Goal: Task Accomplishment & Management: Manage account settings

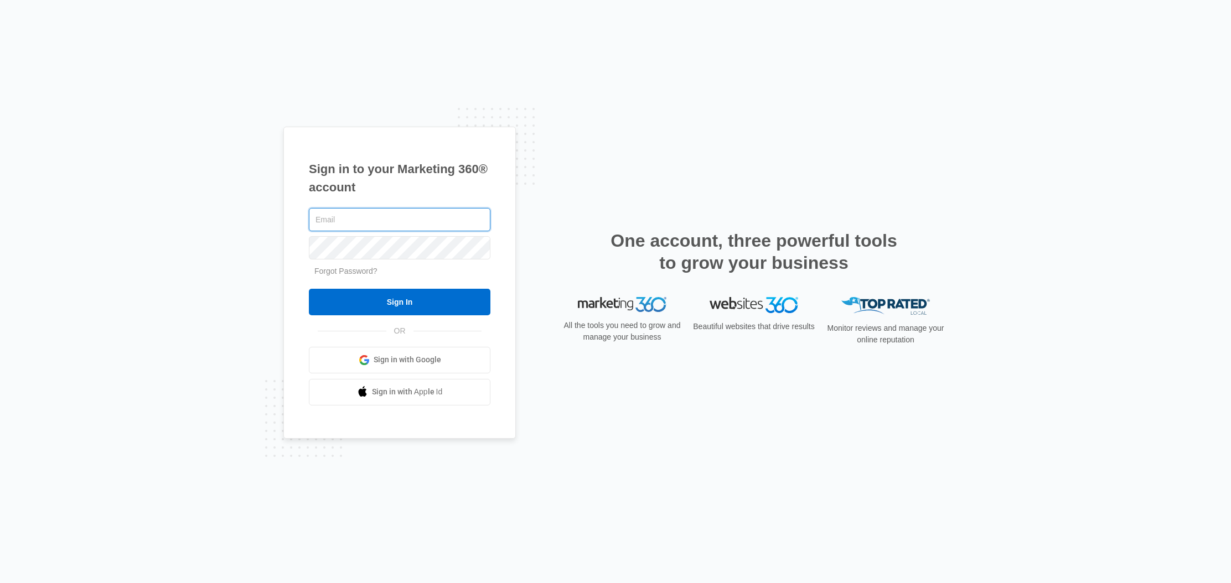
type input "[EMAIL_ADDRESS][DOMAIN_NAME]"
click at [400, 302] on input "Sign In" at bounding box center [400, 302] width 182 height 27
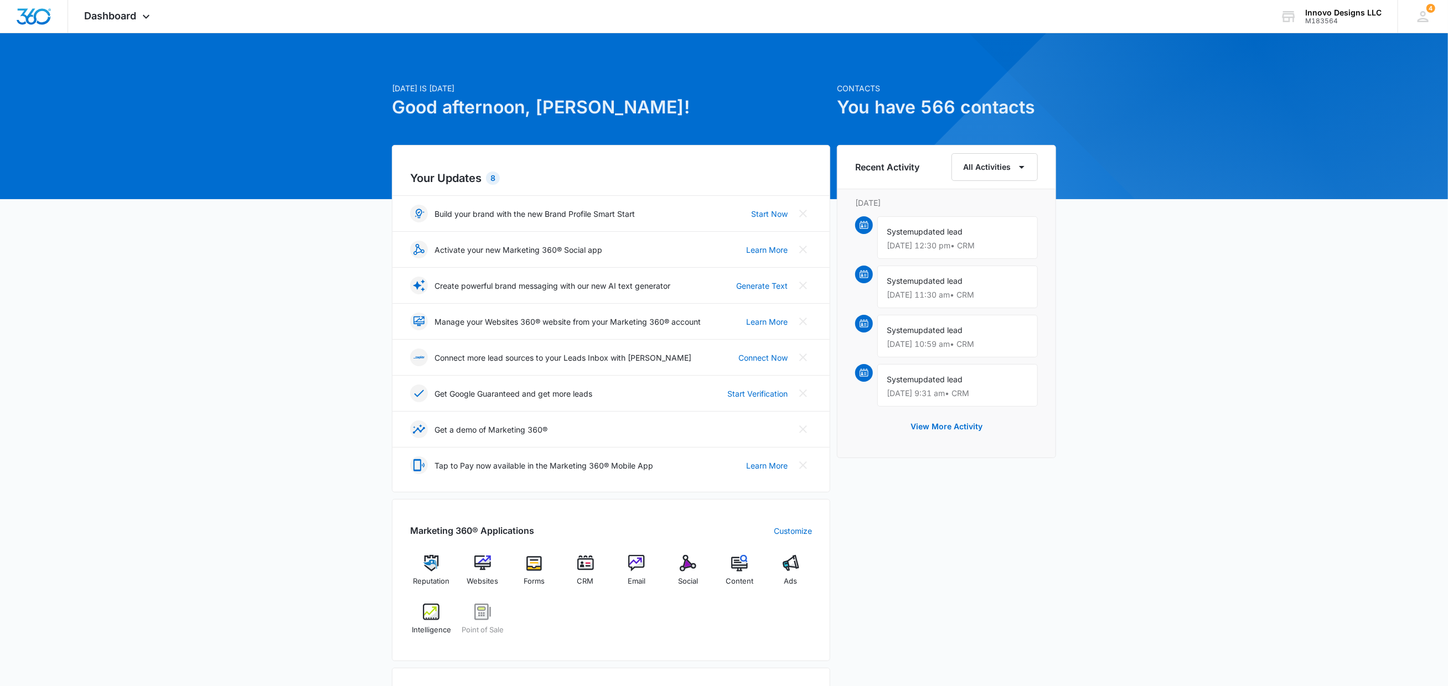
click at [138, 38] on div at bounding box center [724, 116] width 1448 height 166
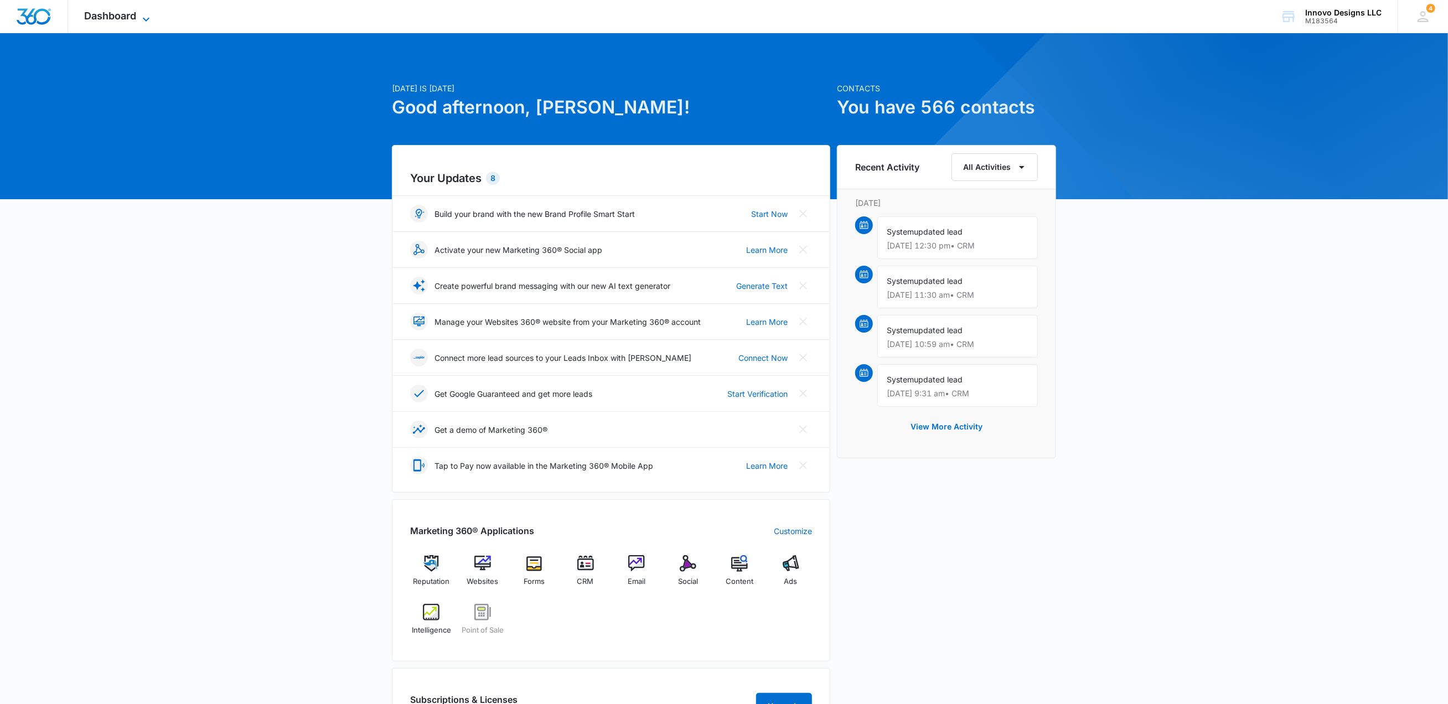
click at [147, 16] on icon at bounding box center [145, 19] width 13 height 13
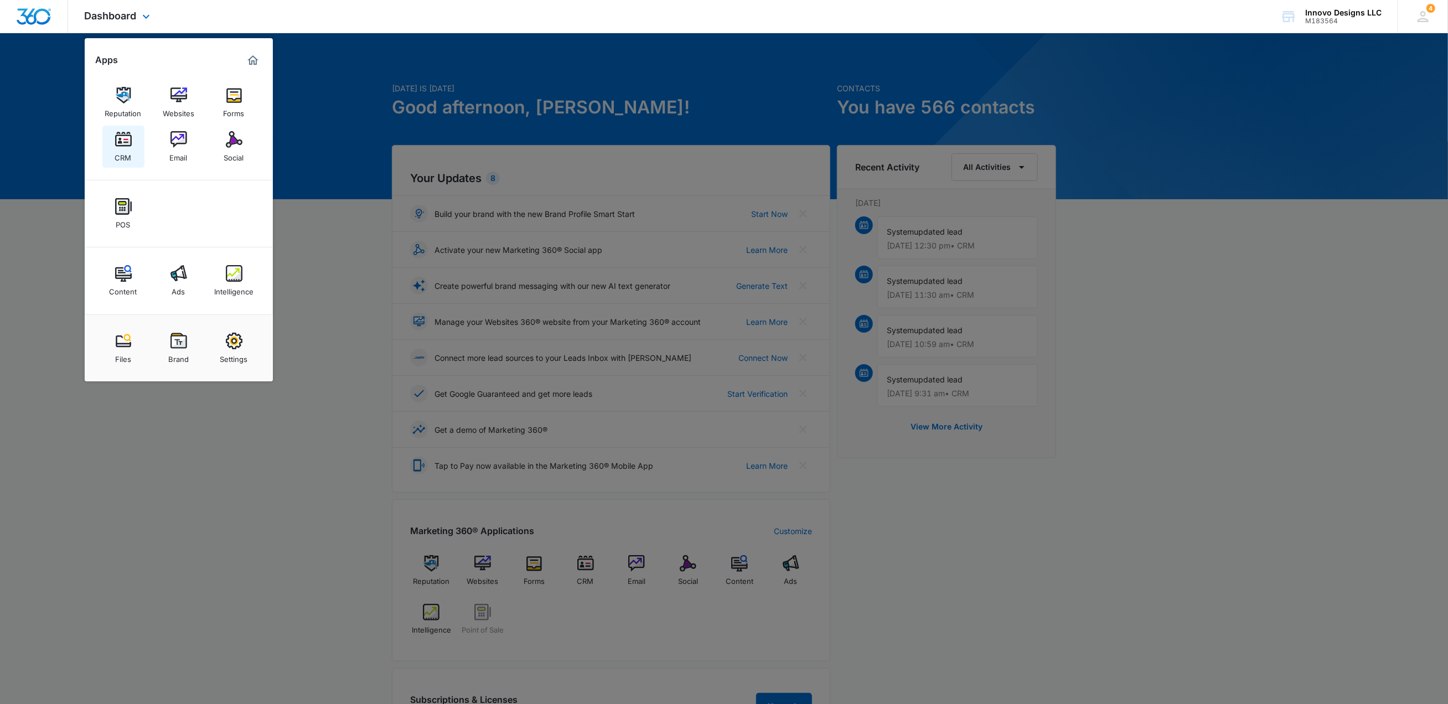
click at [134, 147] on link "CRM" at bounding box center [123, 147] width 42 height 42
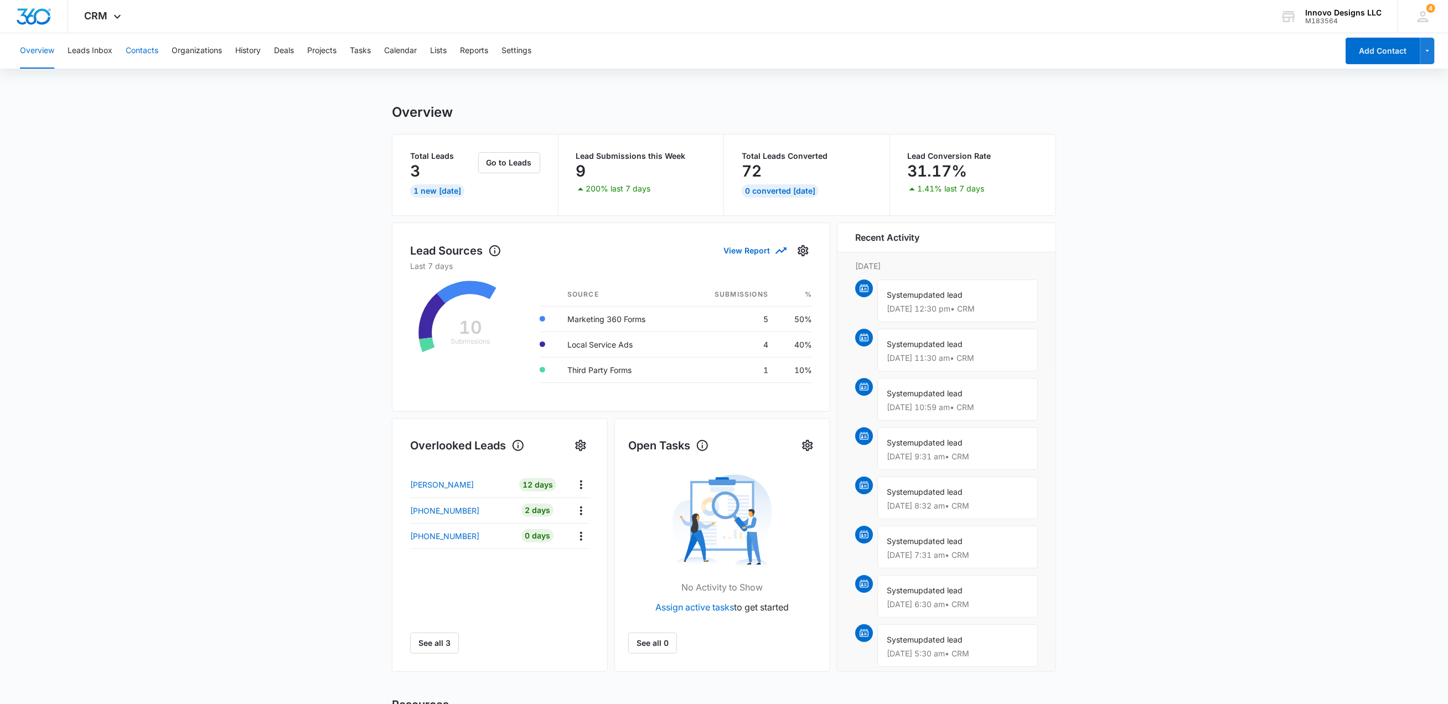
click at [131, 49] on button "Contacts" at bounding box center [142, 50] width 33 height 35
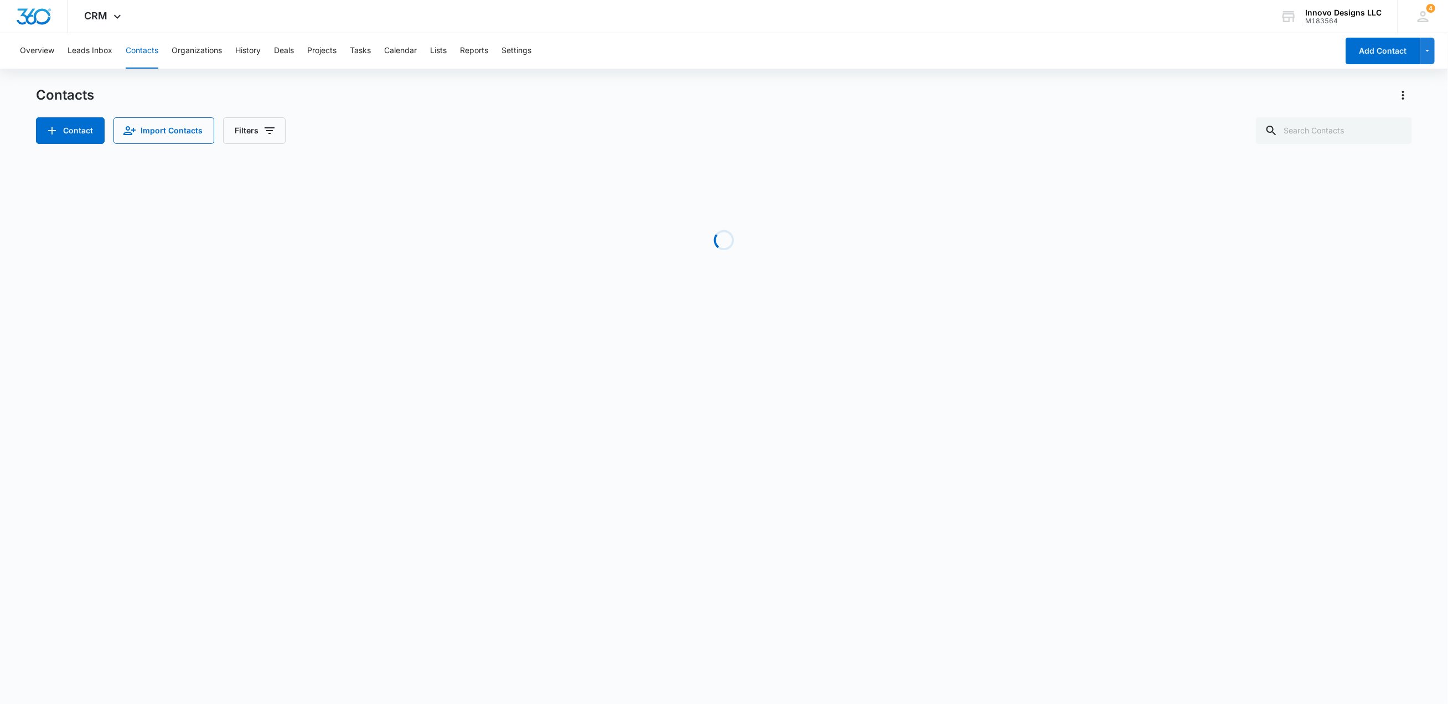
click at [115, 53] on div "Overview Leads Inbox Contacts Organizations History Deals Projects Tasks Calend…" at bounding box center [675, 50] width 1324 height 35
click at [100, 50] on button "Leads Inbox" at bounding box center [90, 50] width 45 height 35
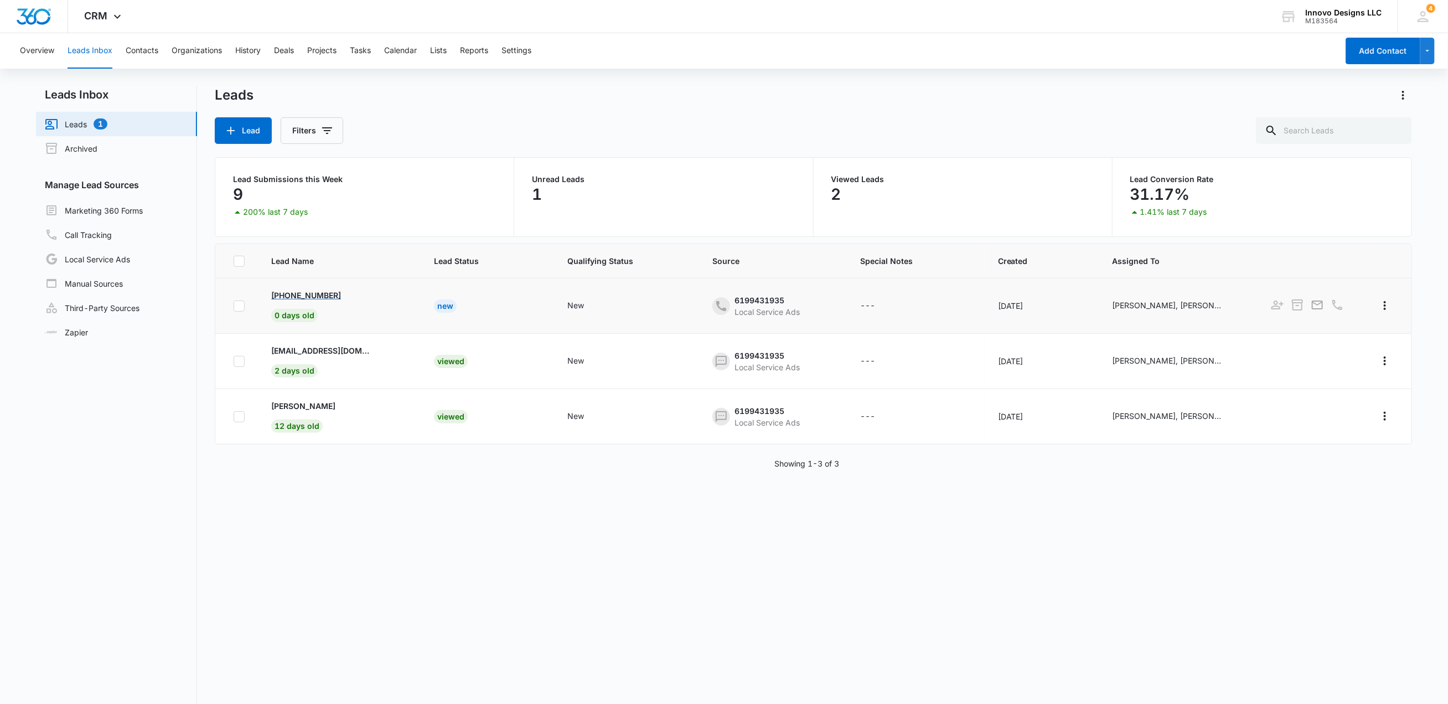
click at [328, 292] on p "[PHONE_NUMBER]" at bounding box center [306, 295] width 70 height 12
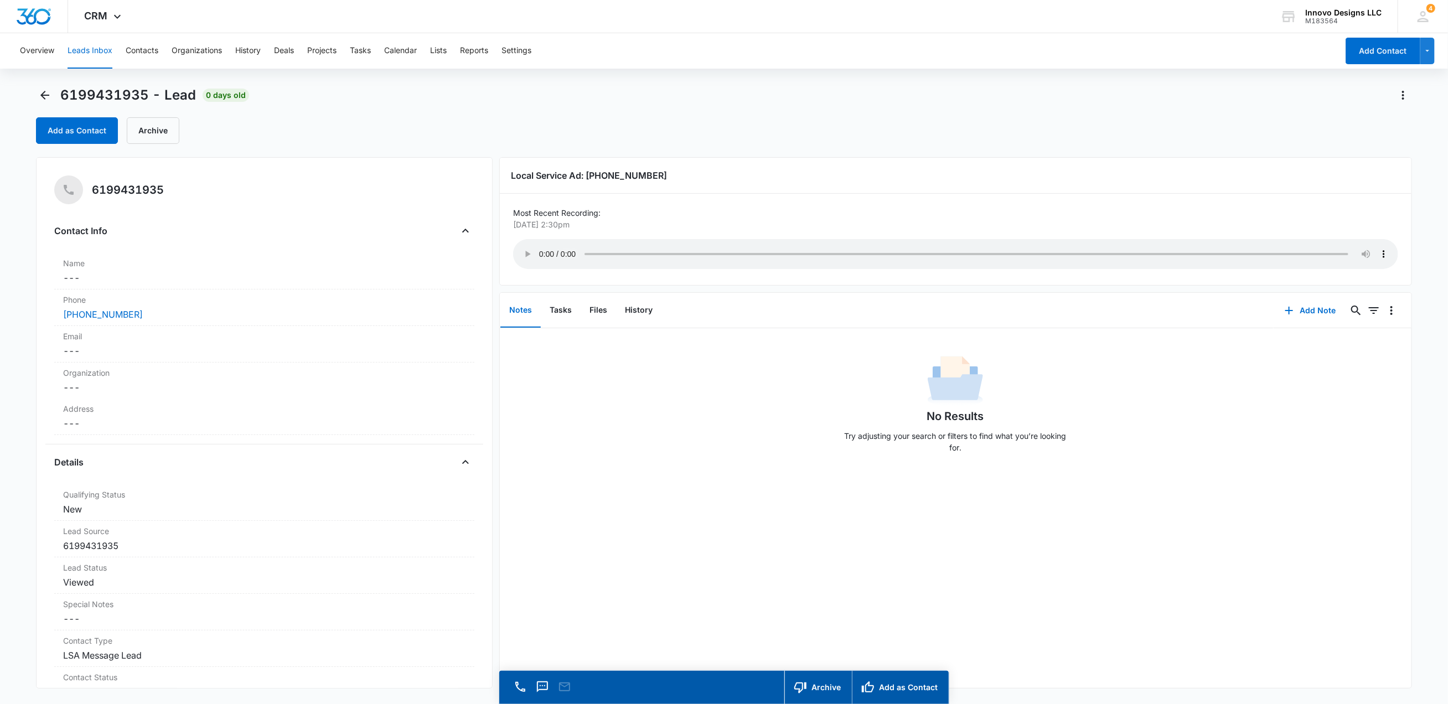
click at [543, 246] on audio "Your browser does not support the audio tag." at bounding box center [955, 254] width 885 height 30
click at [87, 281] on dd "Cancel Save Changes ---" at bounding box center [264, 277] width 402 height 13
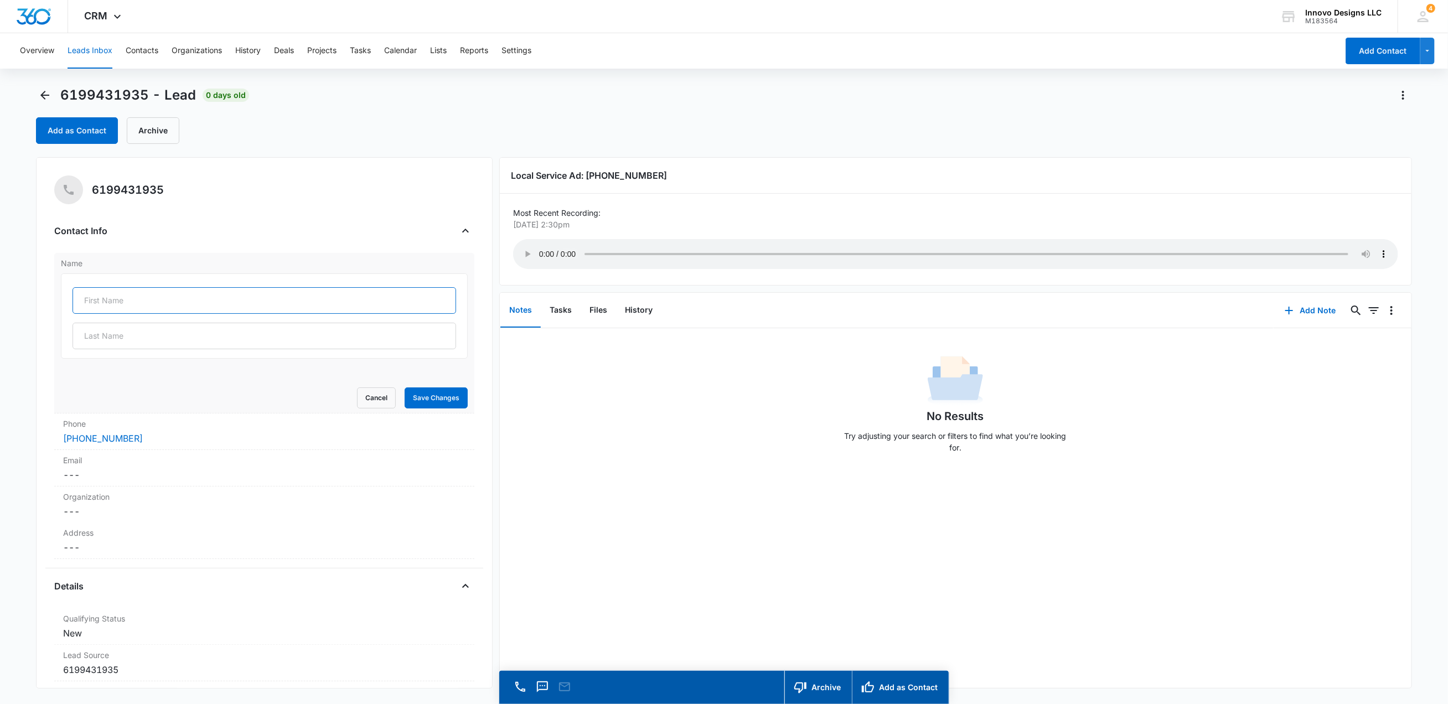
click at [95, 302] on input "text" at bounding box center [264, 300] width 383 height 27
type input "[PERSON_NAME]"
click at [577, 385] on div "No Results Try adjusting your search or filters to find what you’re looking for." at bounding box center [956, 408] width 912 height 110
click at [1334, 298] on button "Add Note" at bounding box center [1310, 310] width 74 height 27
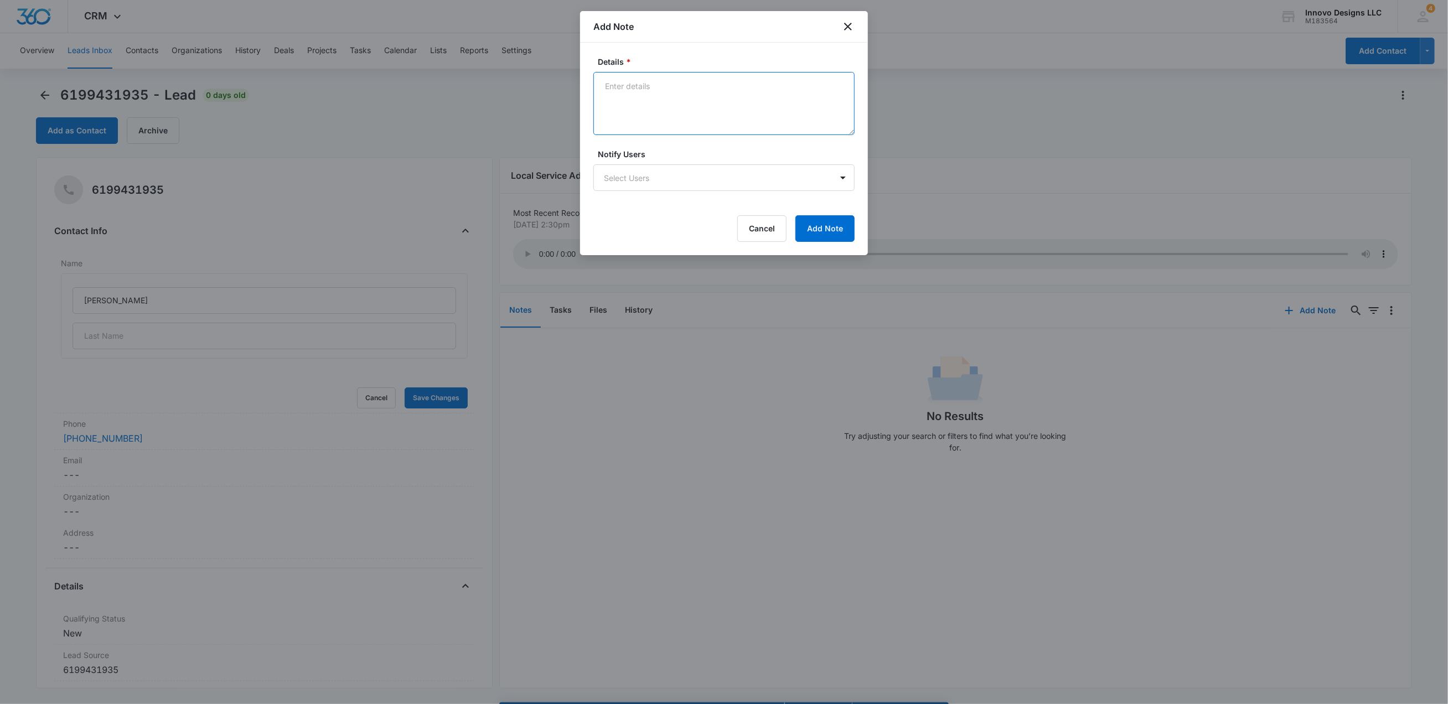
click at [646, 105] on textarea "Details *" at bounding box center [723, 103] width 261 height 63
click at [751, 88] on textarea "Needs a raised planter bed in backyard 20x20 lawn" at bounding box center [723, 103] width 261 height 63
click at [686, 92] on textarea "Needs a raised planter bed in backyard around the perimeter of a 20x20 lawn" at bounding box center [723, 103] width 261 height 63
click at [626, 117] on textarea "Needs a raised planter bed in backyard around the perimeter of a 20x20 lawn" at bounding box center [723, 103] width 261 height 63
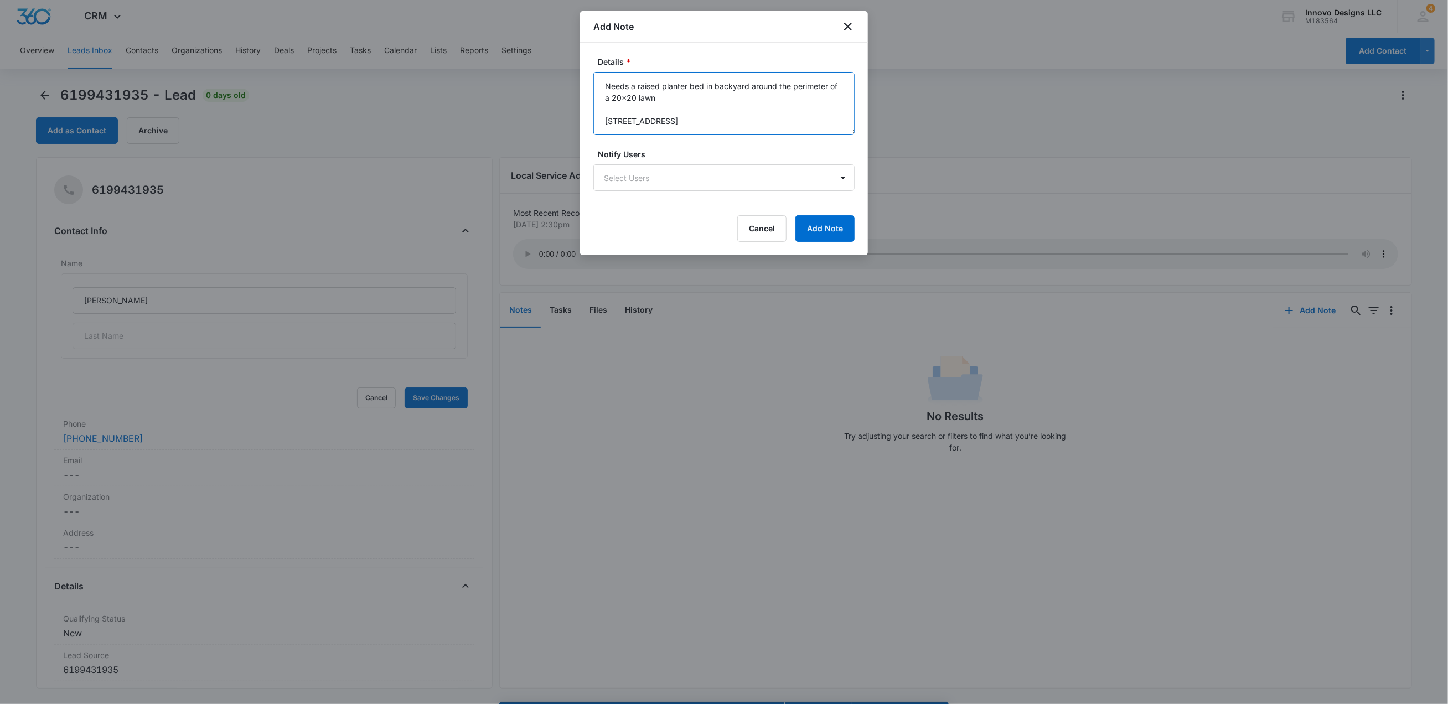
drag, startPoint x: 681, startPoint y: 120, endPoint x: 600, endPoint y: 101, distance: 83.0
click at [600, 101] on textarea "Needs a raised planter bed in backyard around the perimeter of a 20x20 lawn [ST…" at bounding box center [723, 103] width 261 height 63
click at [663, 127] on textarea "Needs a raised planter bed in backyard around the perimeter of a 20x20 lawn [ST…" at bounding box center [723, 103] width 261 height 63
drag, startPoint x: 677, startPoint y: 107, endPoint x: 602, endPoint y: 106, distance: 74.7
click at [602, 106] on textarea "Needs a raised planter bed in backyard around the perimeter of a 20x20 lawn [ST…" at bounding box center [723, 103] width 261 height 63
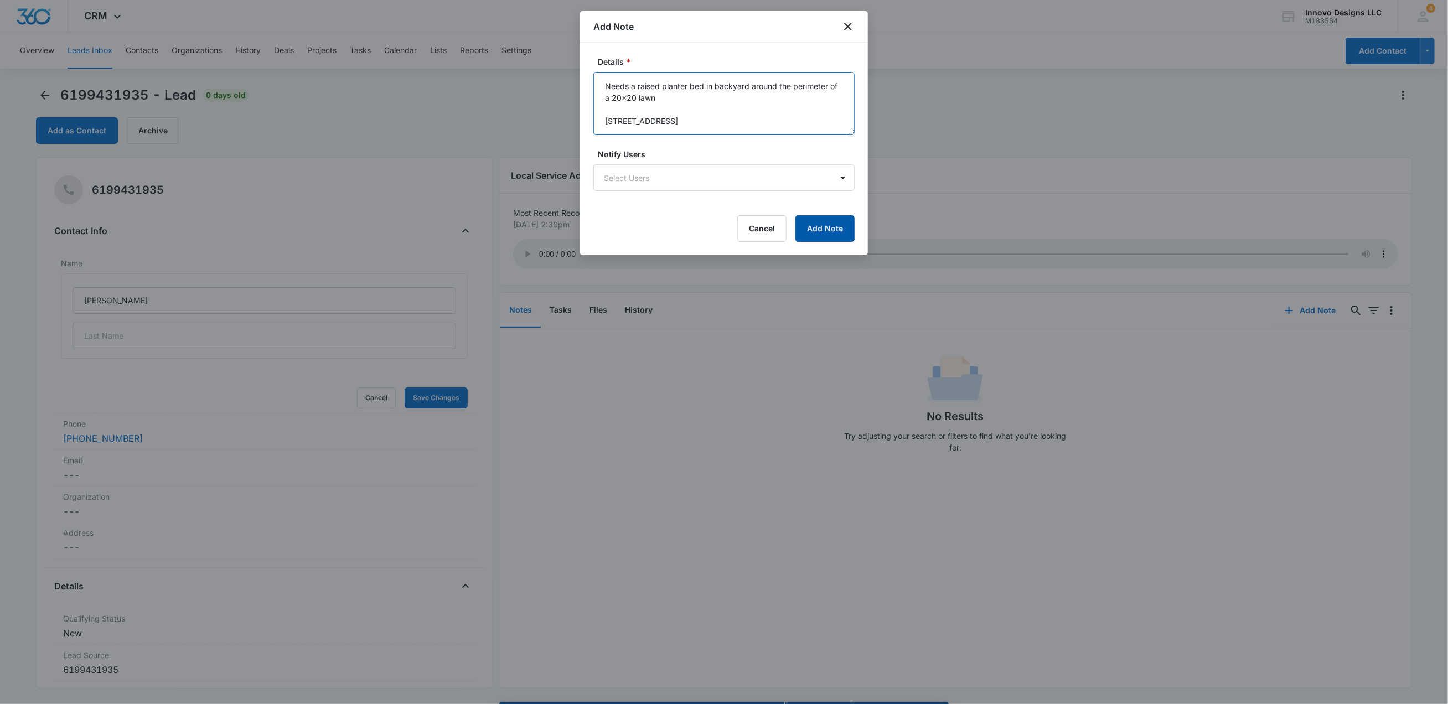
type textarea "Needs a raised planter bed in backyard around the perimeter of a 20x20 lawn [ST…"
click at [843, 226] on button "Add Note" at bounding box center [824, 228] width 59 height 27
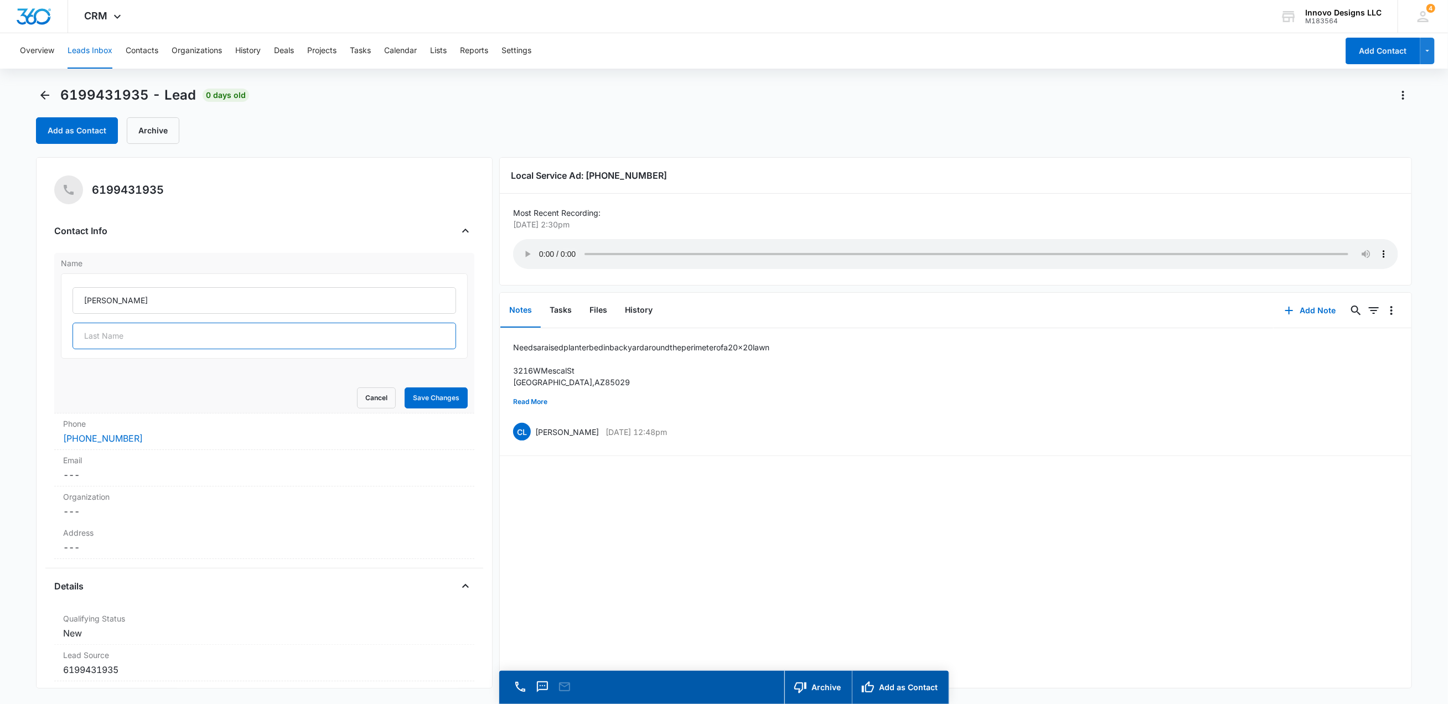
click at [184, 333] on input "text" at bounding box center [264, 336] width 383 height 27
type input "[PERSON_NAME]"
click at [219, 416] on div "Phone Cancel Save Changes [PHONE_NUMBER]" at bounding box center [264, 431] width 420 height 37
click at [215, 514] on dd "Cancel Save Changes ---" at bounding box center [264, 520] width 402 height 13
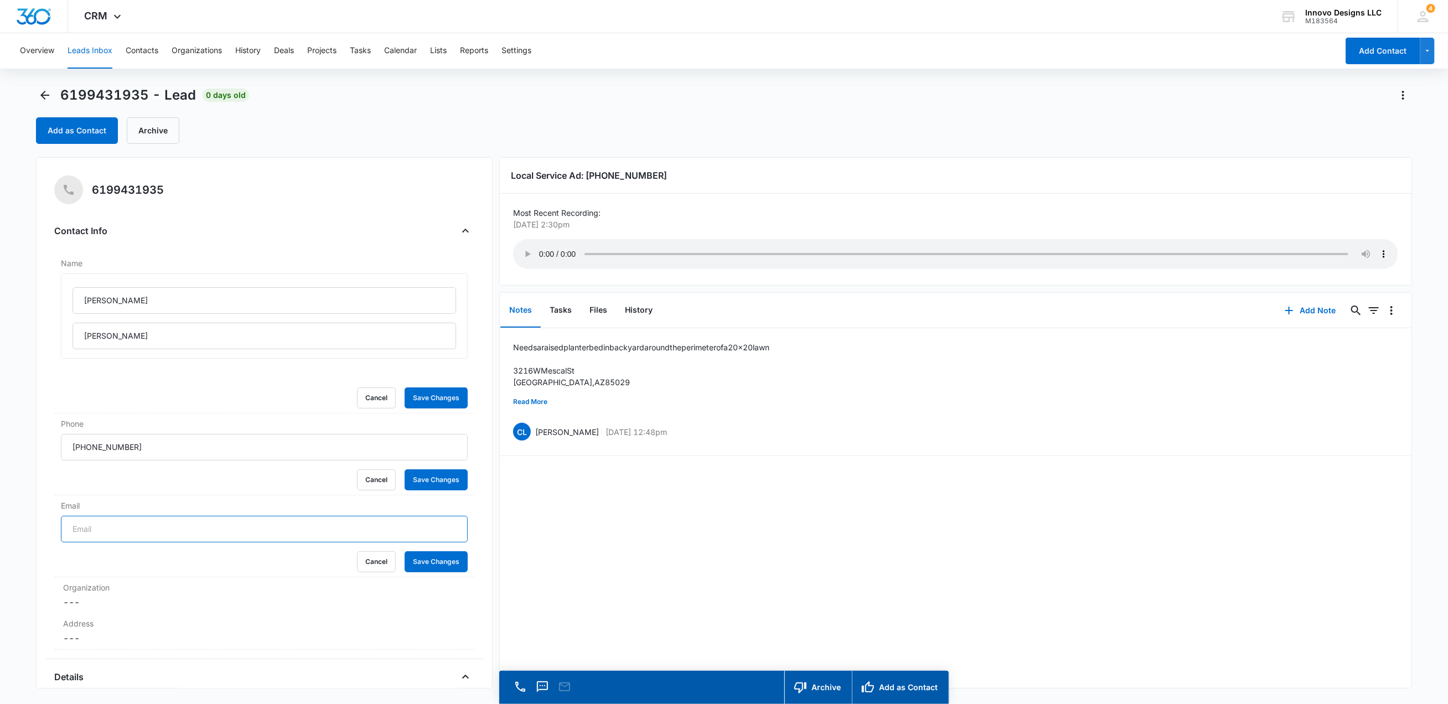
click at [201, 526] on input "Email" at bounding box center [264, 529] width 406 height 27
type input "[EMAIL_ADDRESS][DOMAIN_NAME]"
click at [438, 560] on button "Save Changes" at bounding box center [436, 561] width 63 height 21
click at [433, 403] on button "Save Changes" at bounding box center [436, 397] width 63 height 21
click at [102, 578] on label "Address" at bounding box center [264, 578] width 402 height 12
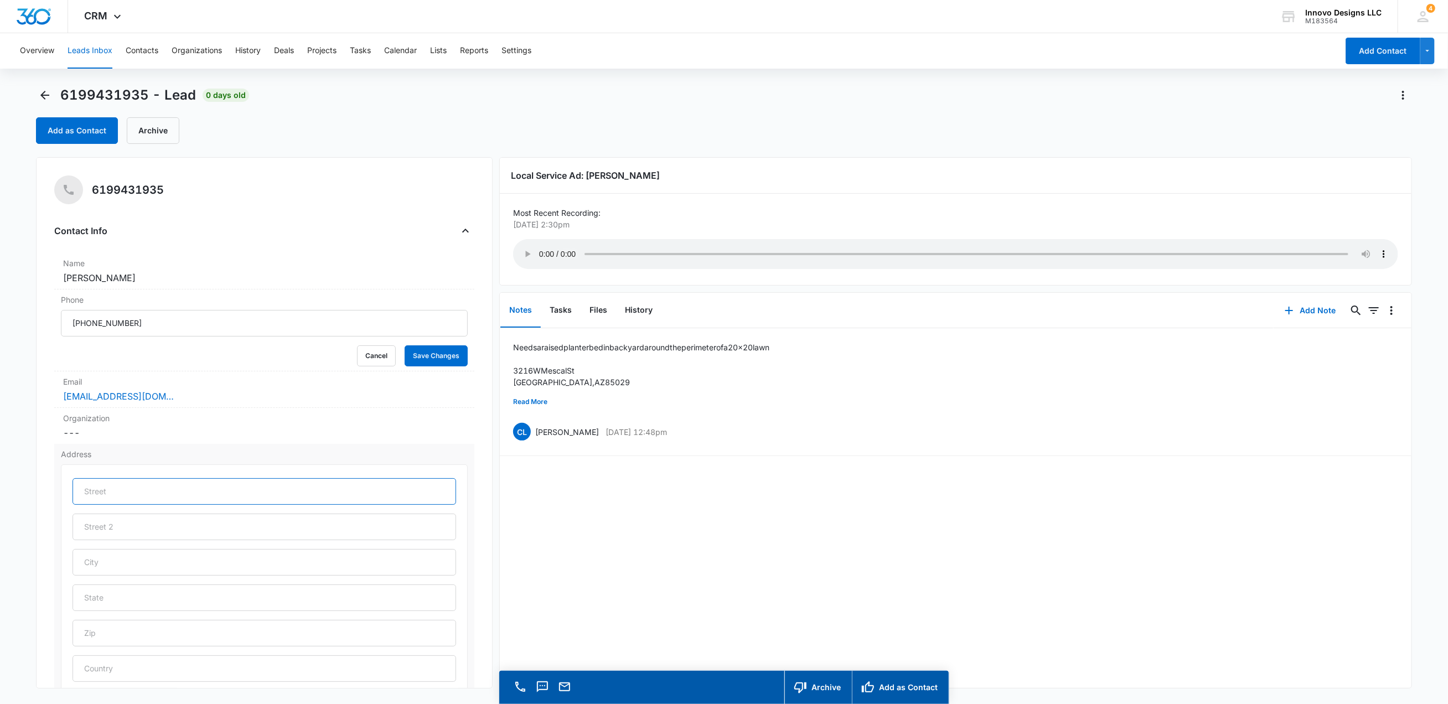
paste input "[STREET_ADDRESS]"
type input "[STREET_ADDRESS]"
type input "Phoenix"
type input "AZ"
type input "85029"
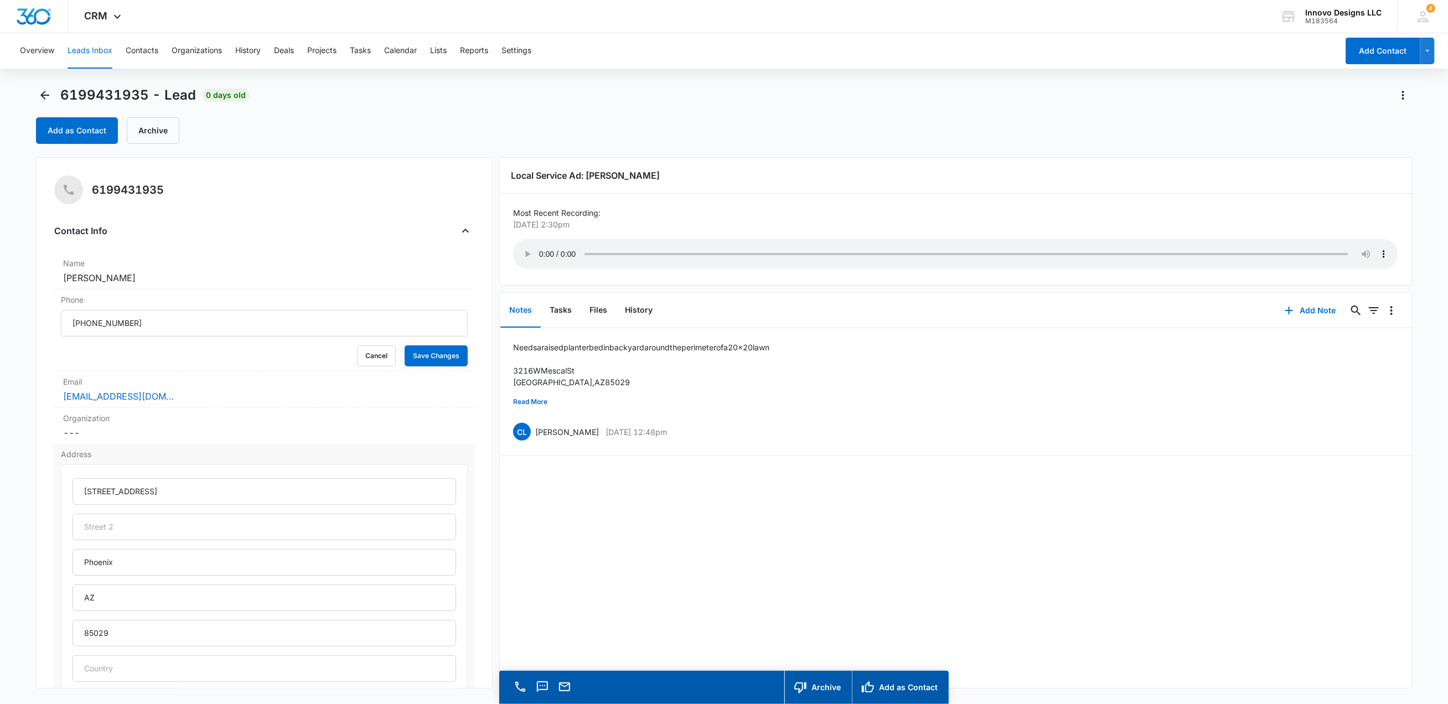
click at [471, 542] on div "Address [STREET_ADDRESS] Cancel Save Changes" at bounding box center [264, 595] width 420 height 302
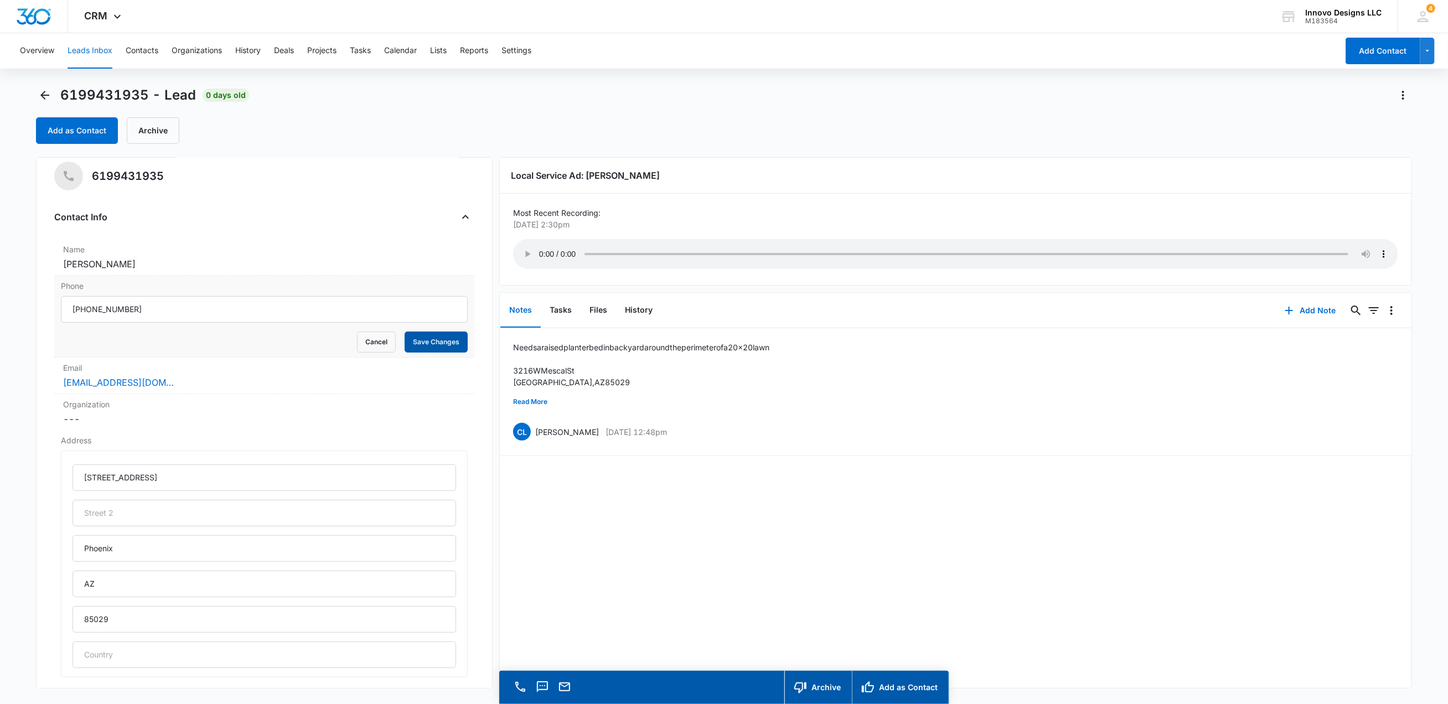
click at [426, 340] on button "Save Changes" at bounding box center [436, 342] width 63 height 21
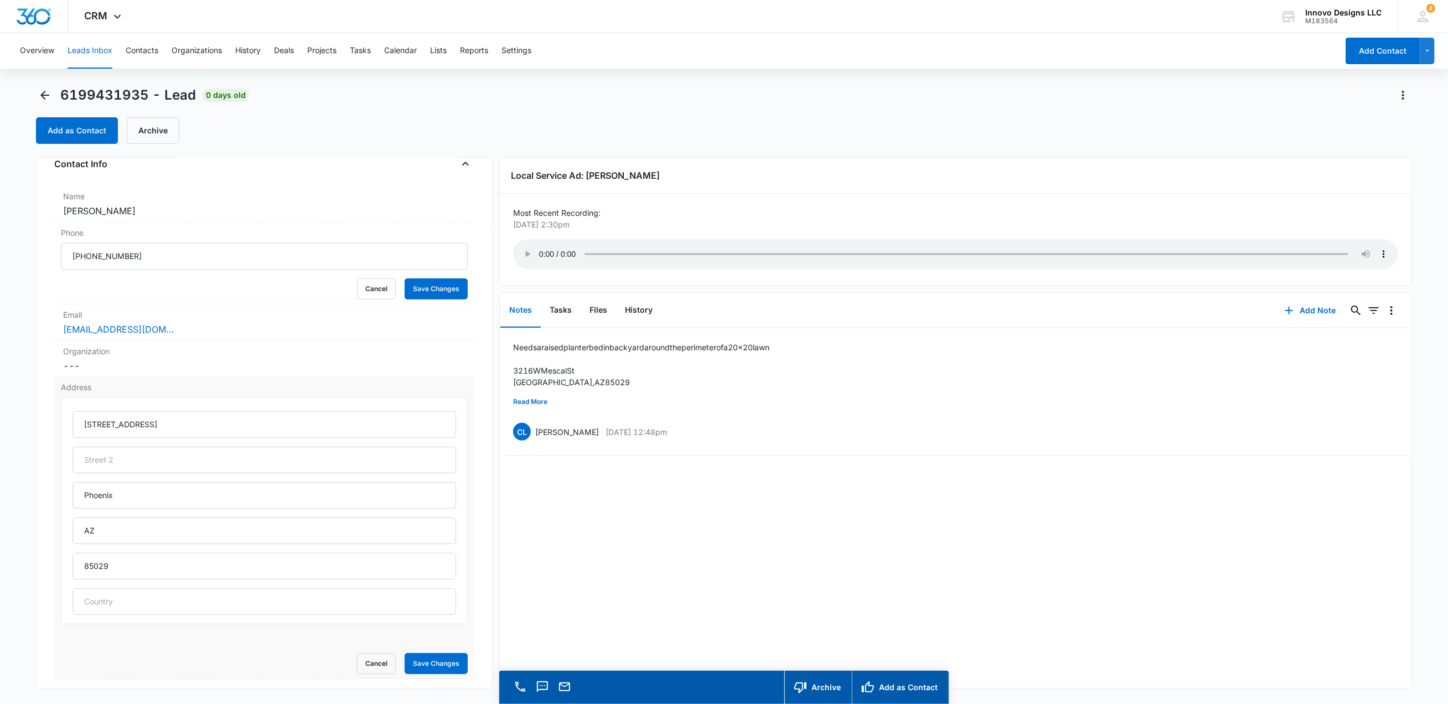
scroll to position [69, 0]
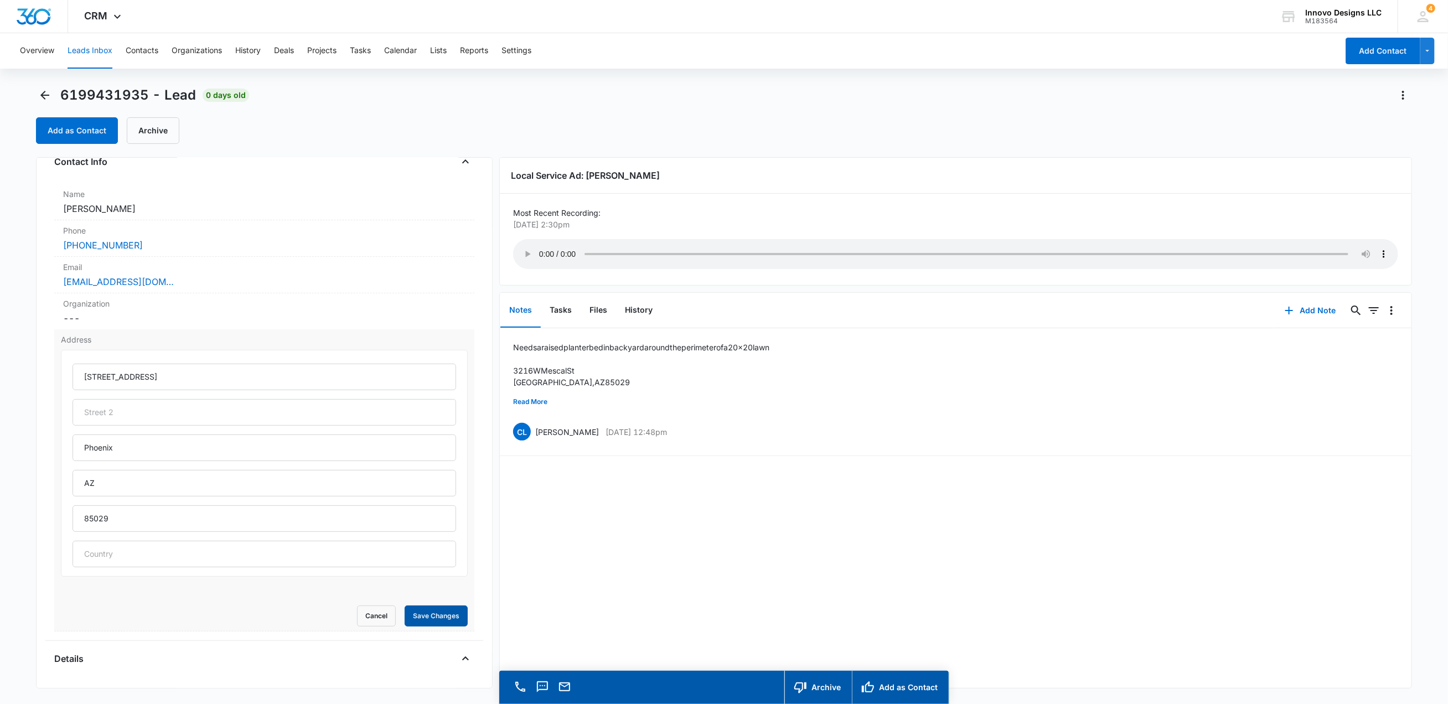
click at [442, 622] on button "Save Changes" at bounding box center [436, 615] width 63 height 21
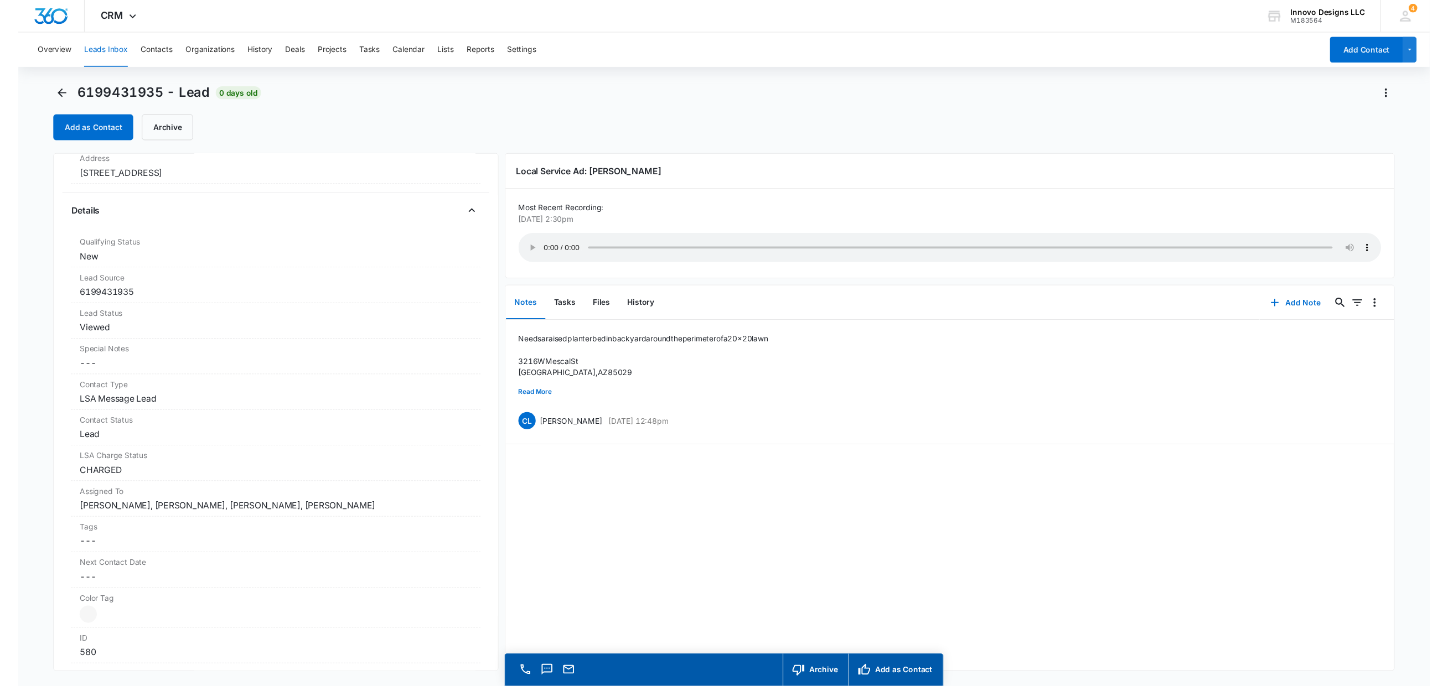
scroll to position [0, 0]
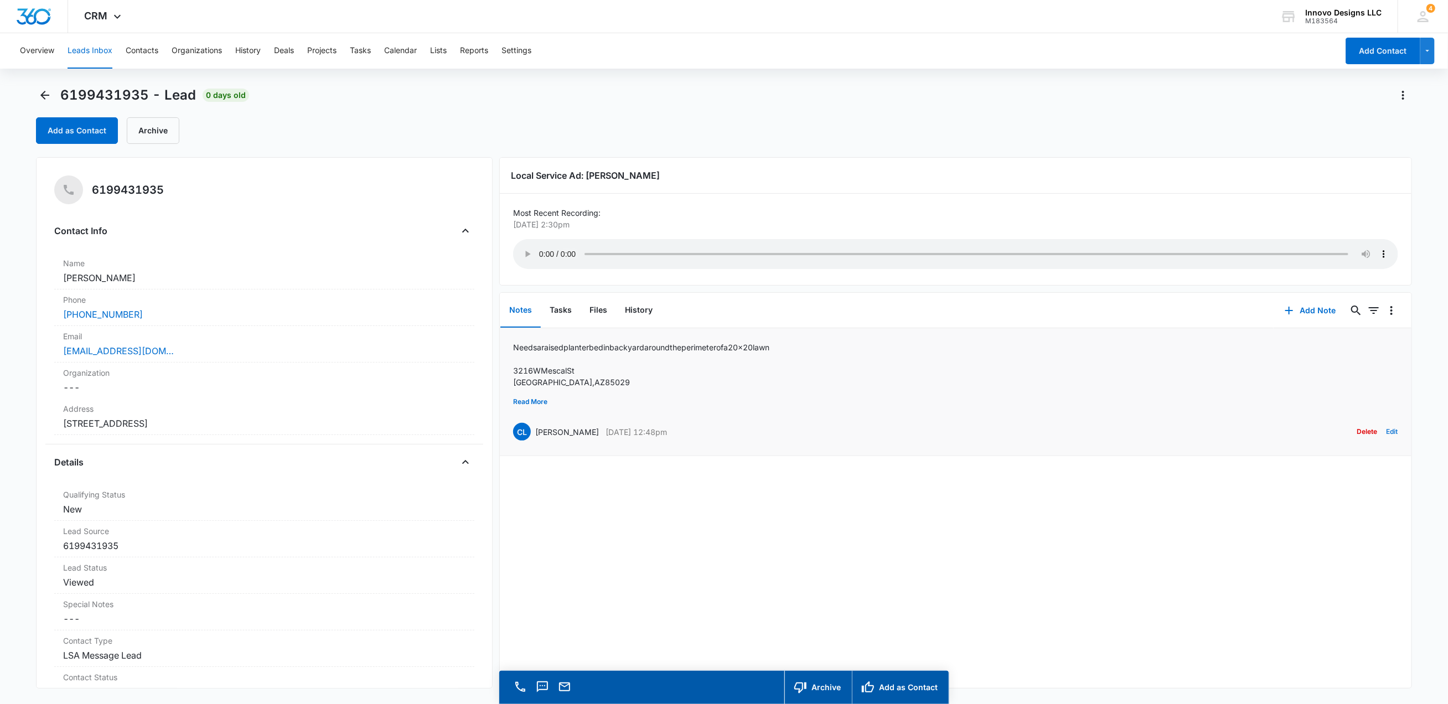
click at [1387, 421] on button "Edit" at bounding box center [1392, 431] width 12 height 21
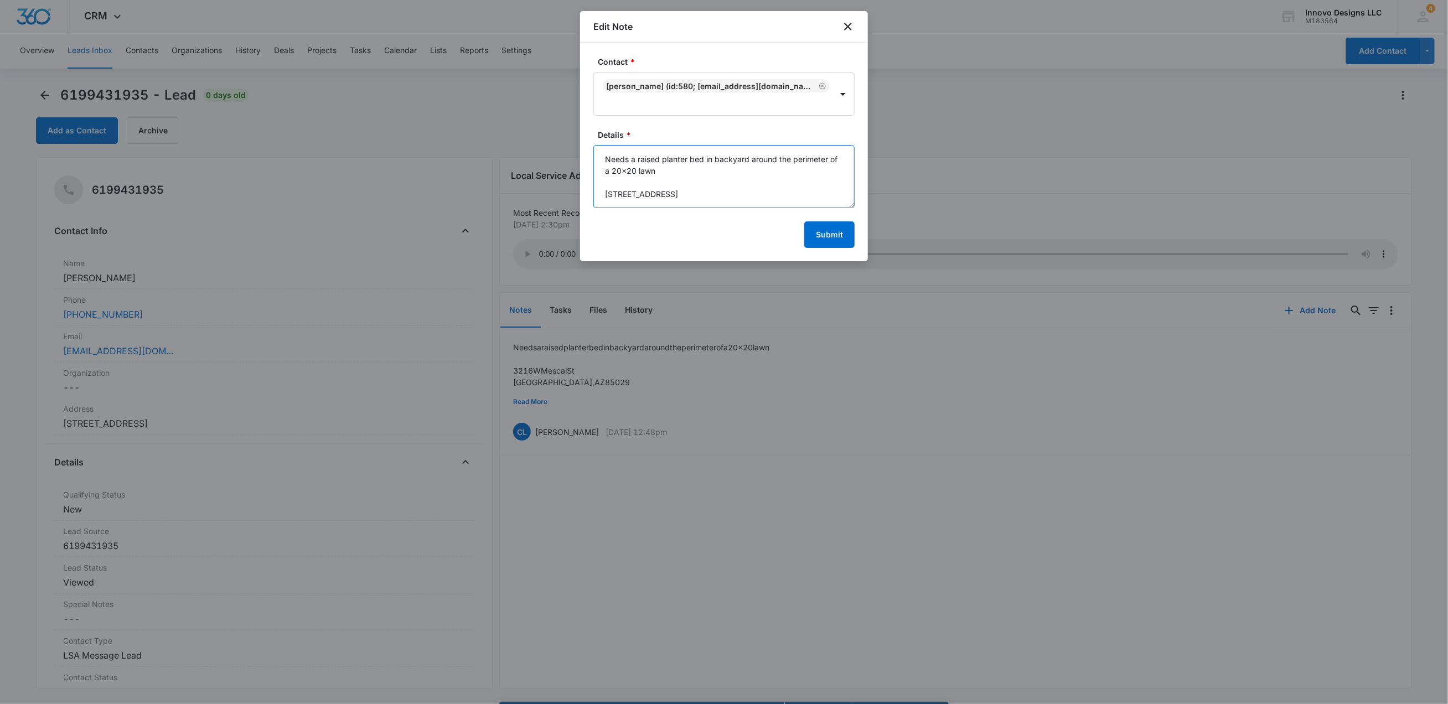
click at [707, 171] on textarea "Needs a raised planter bed in backyard around the perimeter of a 20x20 lawn [ST…" at bounding box center [723, 176] width 261 height 63
type textarea "Needs a raised planter bed in backyard around the perimeter of a 20x20 lawn Quo…"
click at [820, 239] on button "Submit" at bounding box center [829, 234] width 50 height 27
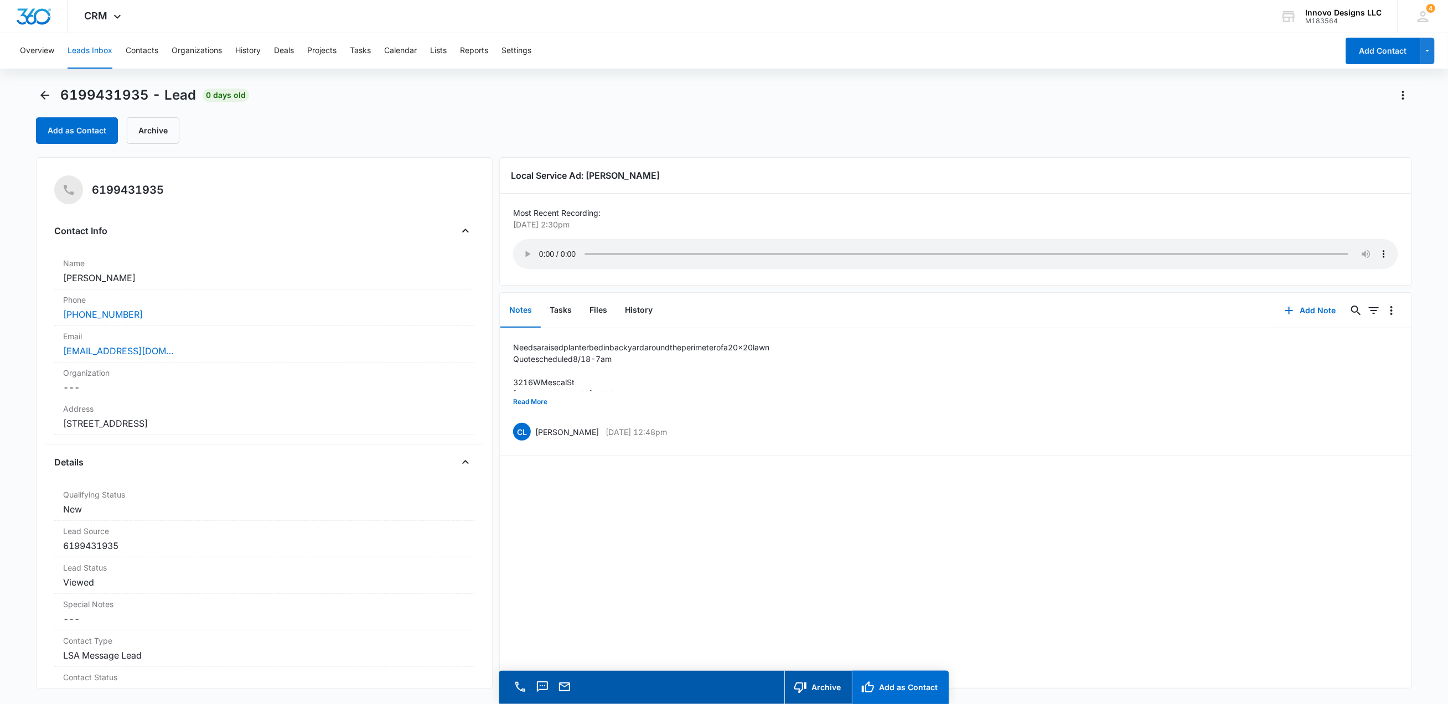
click at [896, 686] on button "Add as Contact" at bounding box center [900, 687] width 97 height 33
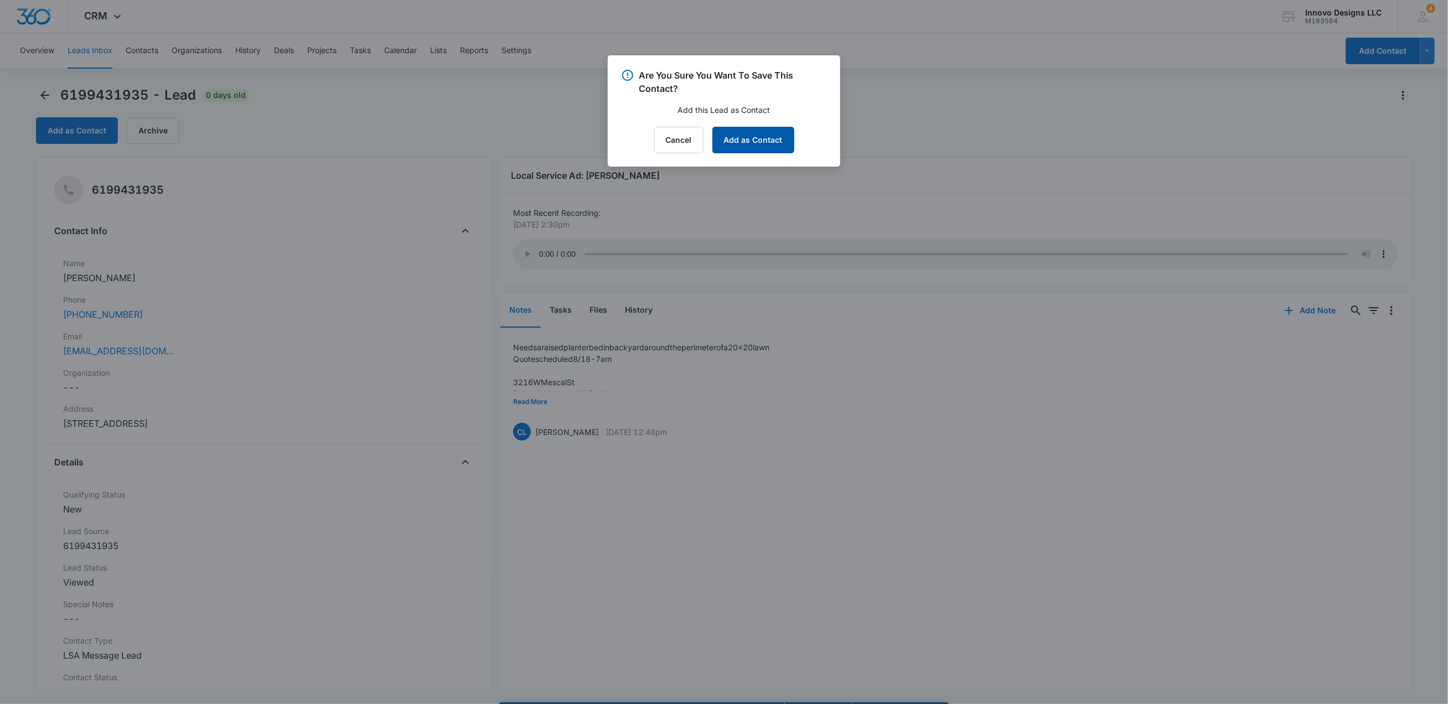
click at [733, 142] on button "Add as Contact" at bounding box center [753, 140] width 82 height 27
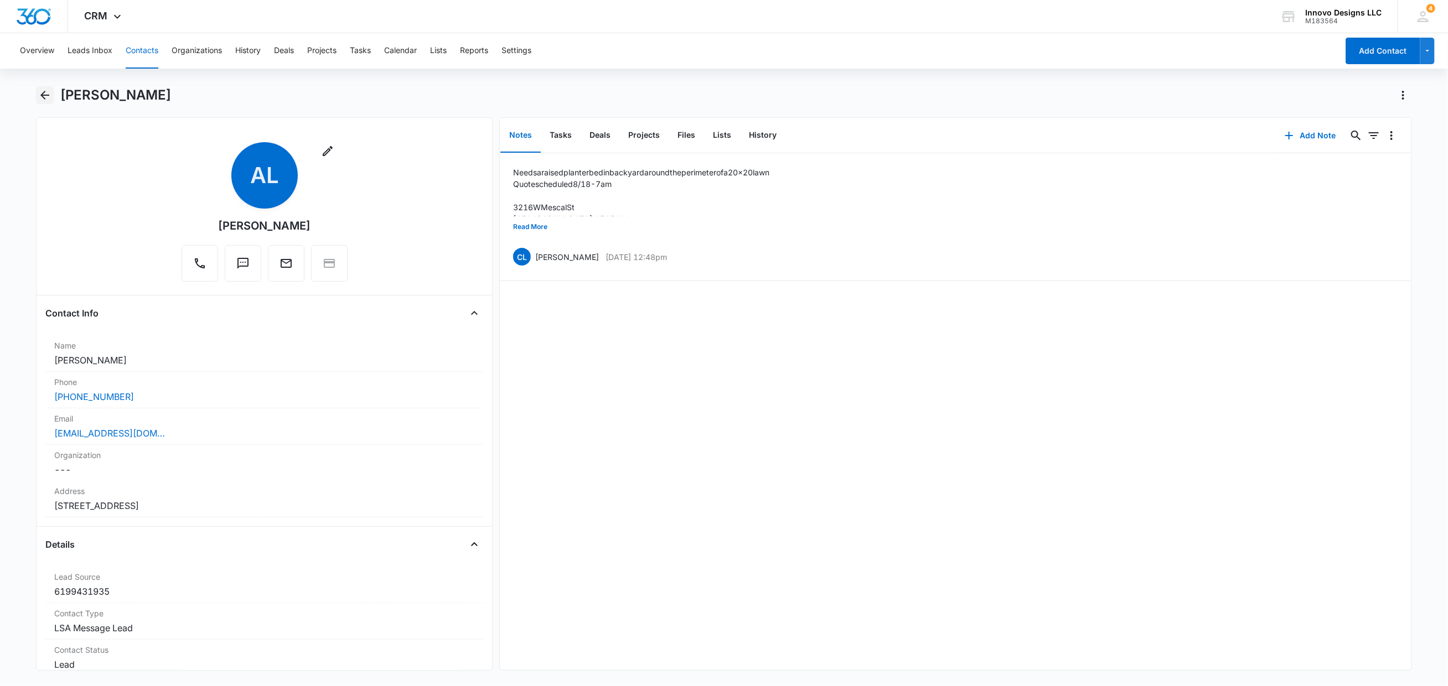
click at [50, 99] on icon "Back" at bounding box center [44, 95] width 13 height 13
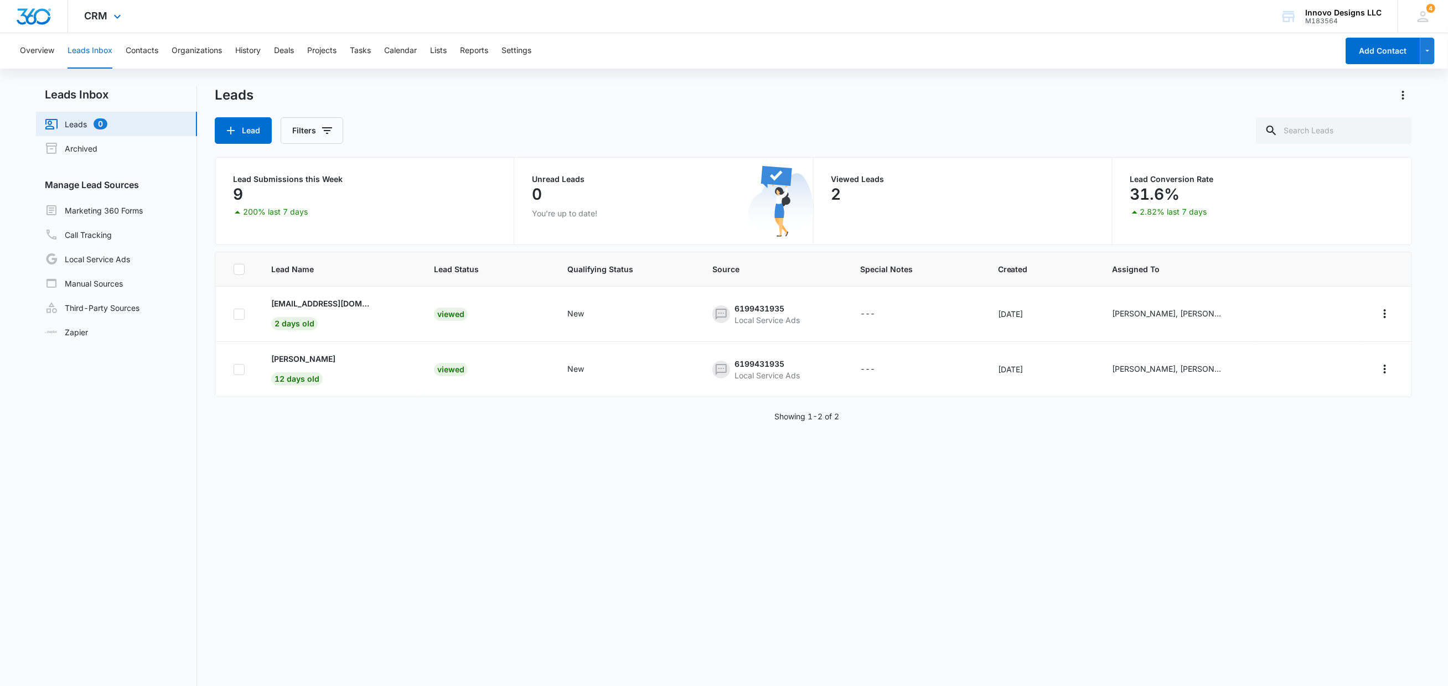
click at [115, 24] on div "CRM Apps Reputation Websites Forms CRM Email Social POS Content Ads Intelligenc…" at bounding box center [104, 16] width 73 height 33
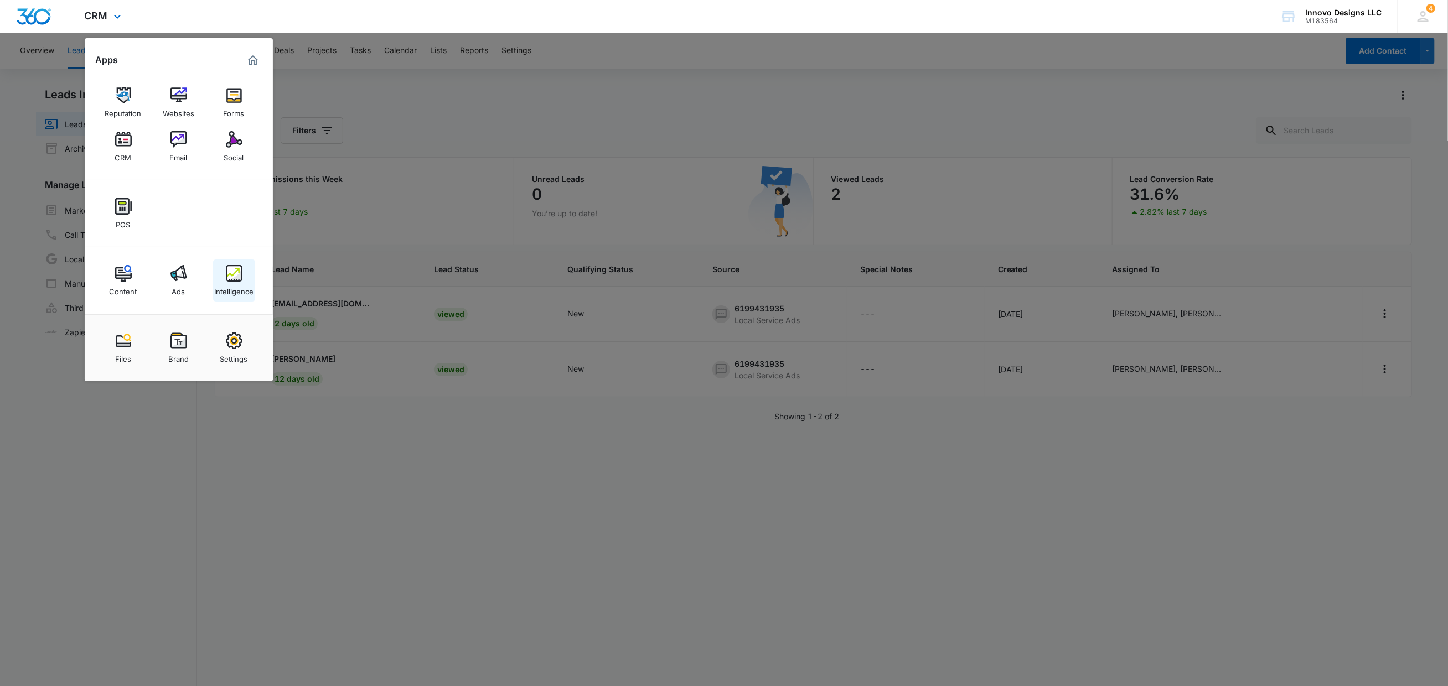
click at [241, 284] on div "Intelligence" at bounding box center [233, 289] width 39 height 14
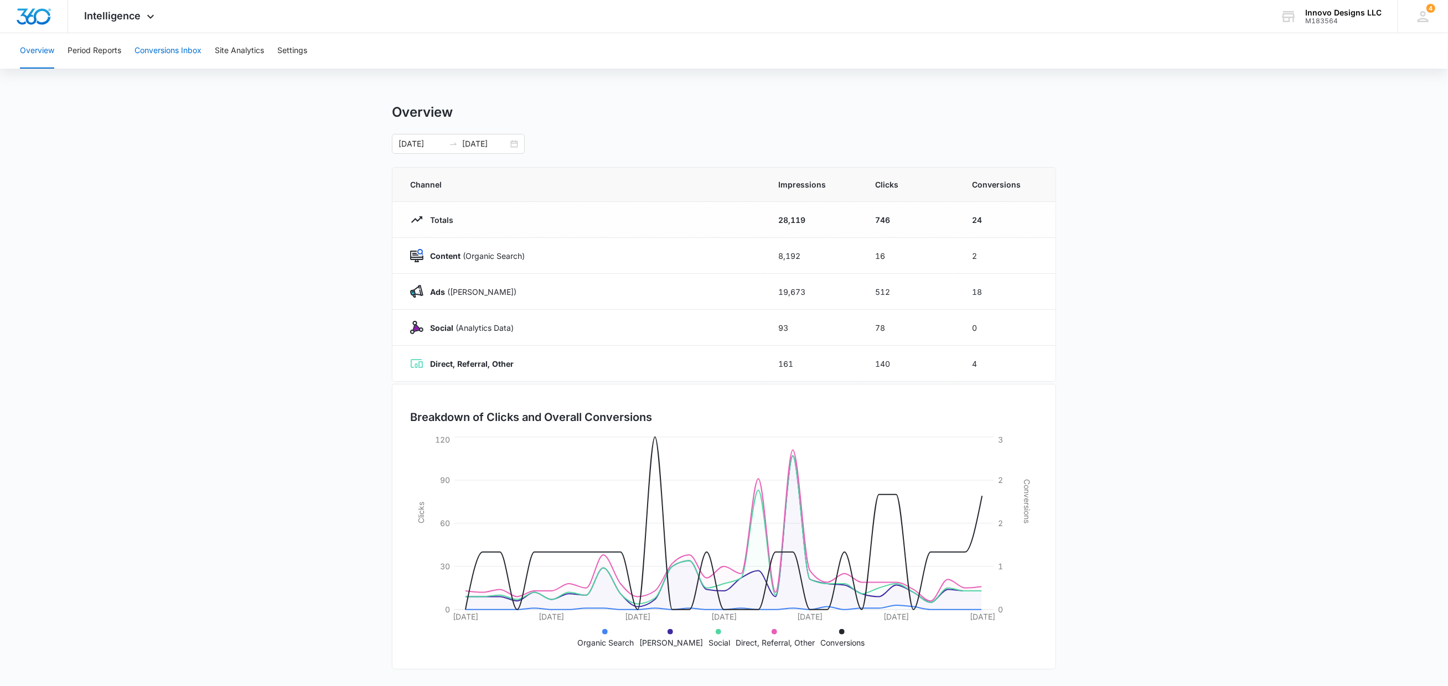
click at [164, 56] on button "Conversions Inbox" at bounding box center [167, 50] width 67 height 35
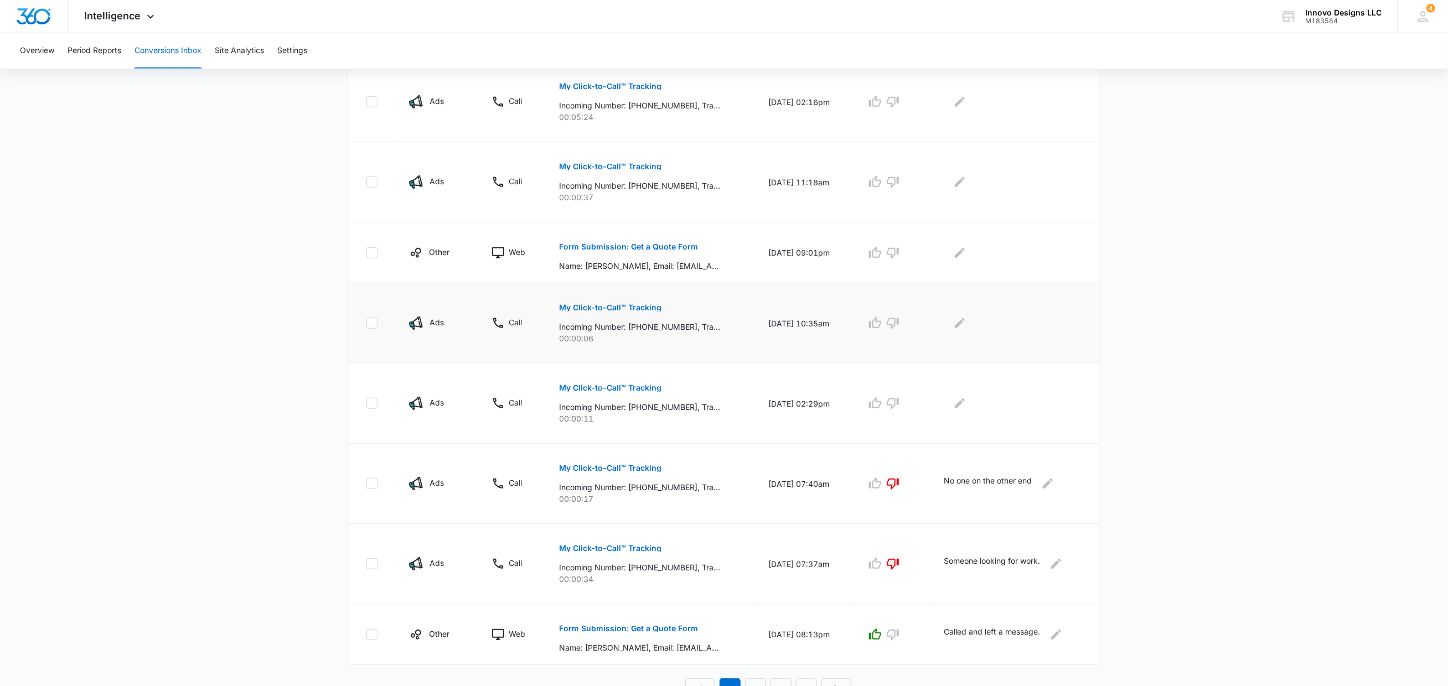
scroll to position [450, 0]
click at [896, 395] on icon "button" at bounding box center [893, 400] width 12 height 11
click at [897, 313] on icon "button" at bounding box center [892, 319] width 13 height 13
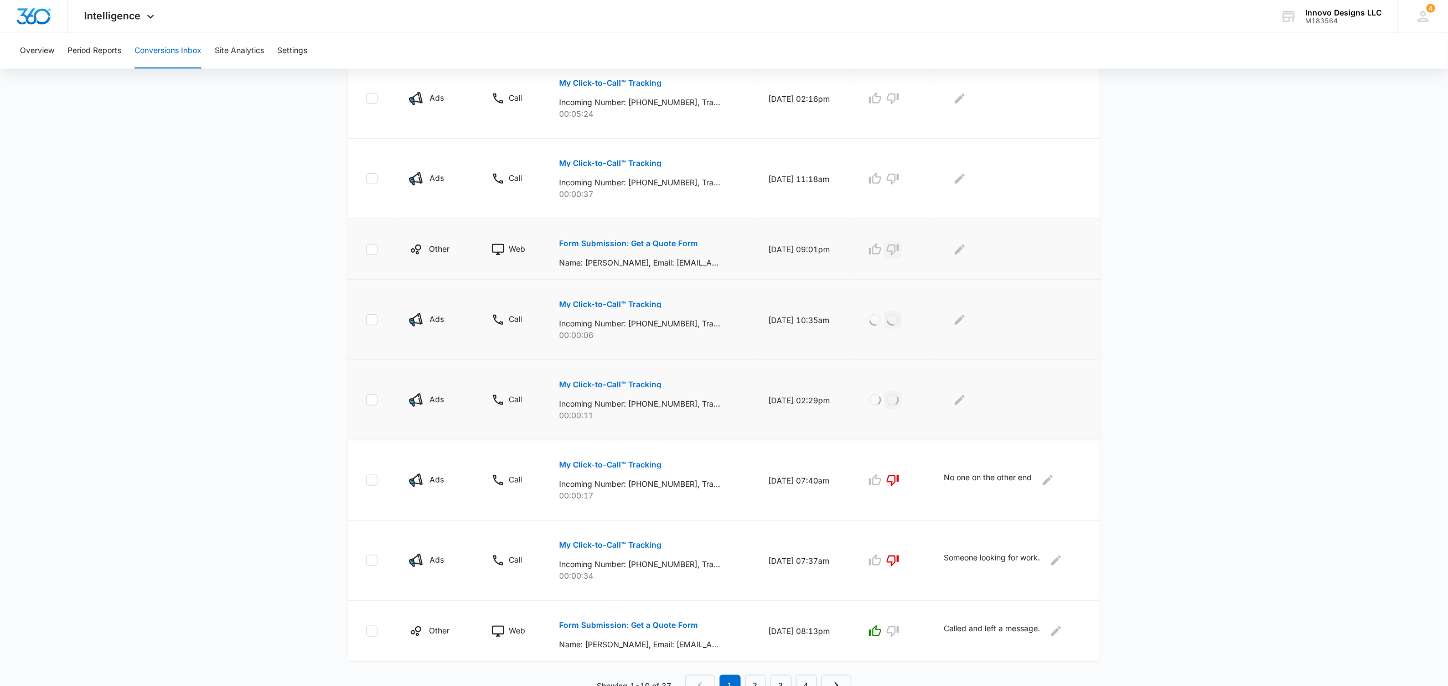
click at [902, 244] on button "button" at bounding box center [893, 250] width 18 height 18
click at [965, 244] on icon "Edit Comments" at bounding box center [960, 249] width 10 height 10
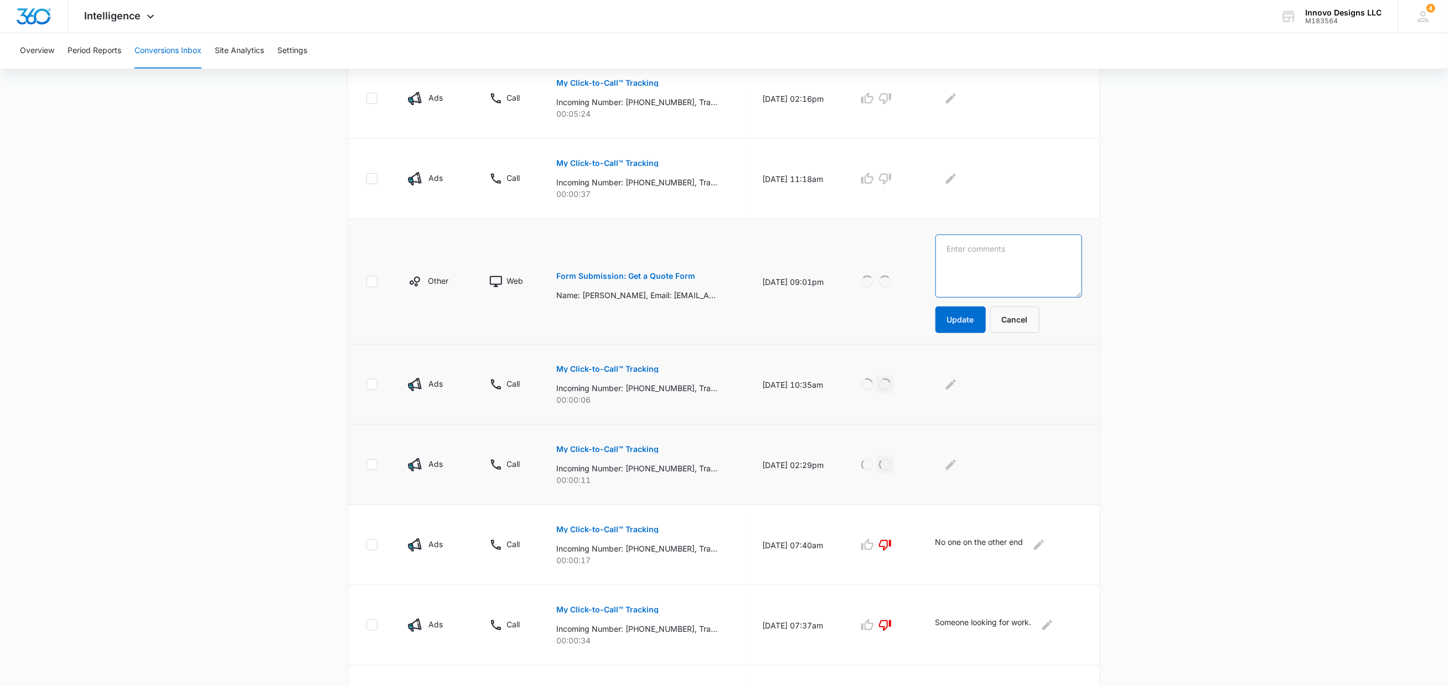
click at [975, 243] on textarea at bounding box center [1008, 266] width 147 height 63
type textarea "looking for regular maintenance which we do not offer."
click at [959, 322] on button "Update" at bounding box center [960, 320] width 50 height 27
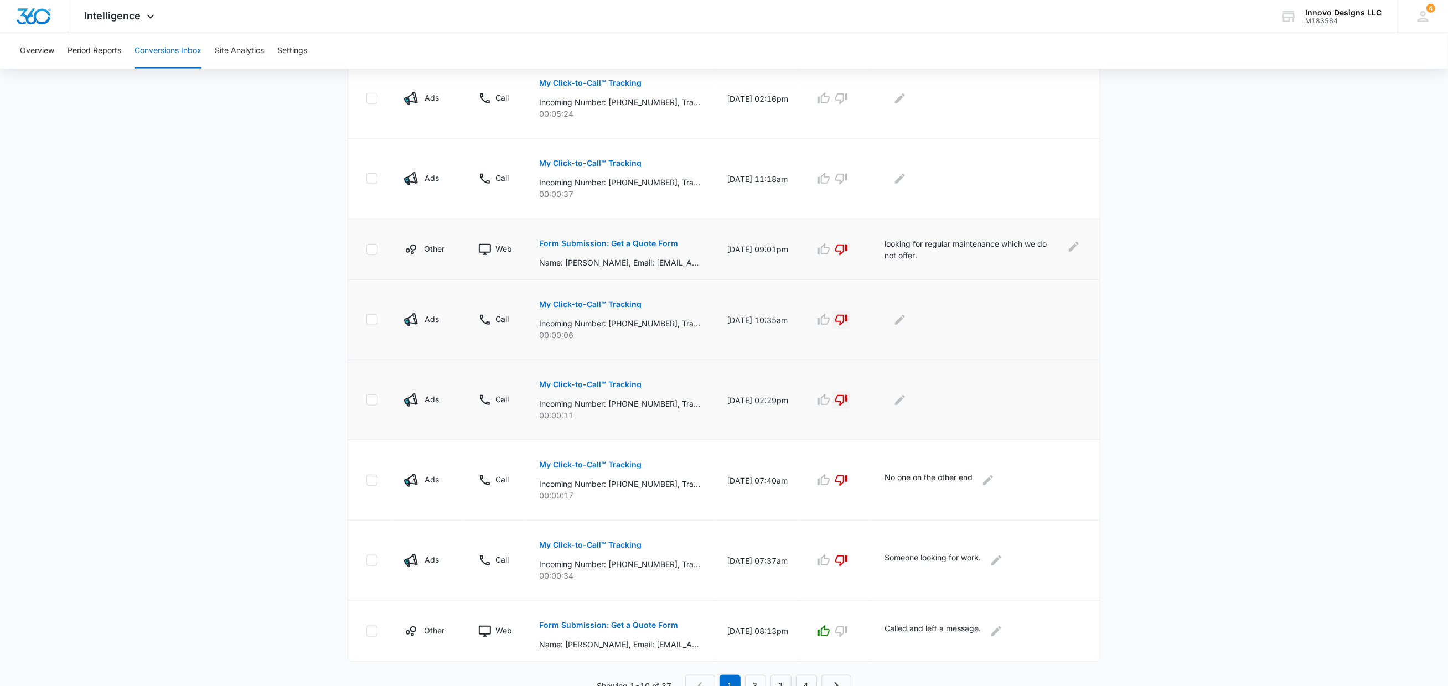
click at [614, 373] on button "My Click-to-Call™ Tracking" at bounding box center [590, 384] width 102 height 27
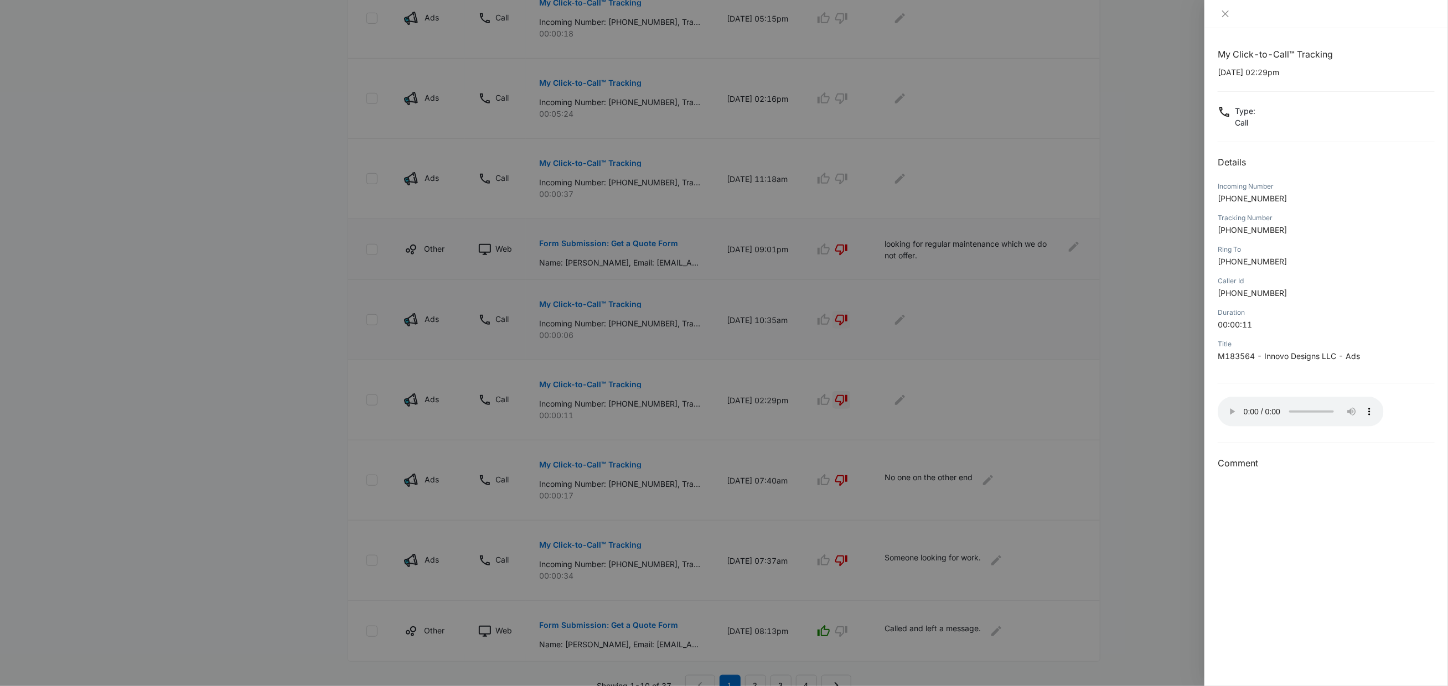
click at [1230, 400] on audio "Your browser does not support the audio tag." at bounding box center [1301, 412] width 166 height 30
click at [1223, 11] on icon "close" at bounding box center [1225, 13] width 9 height 9
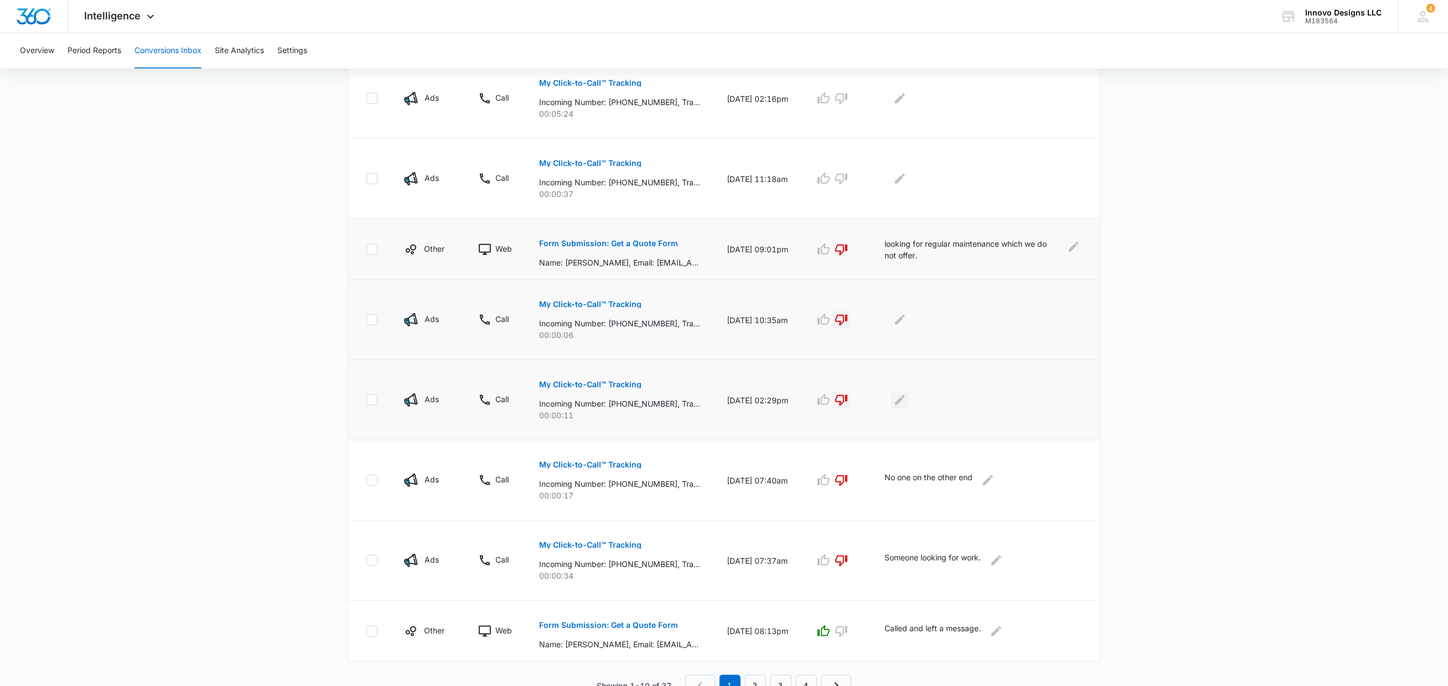
click at [905, 395] on icon "Edit Comments" at bounding box center [900, 400] width 10 height 10
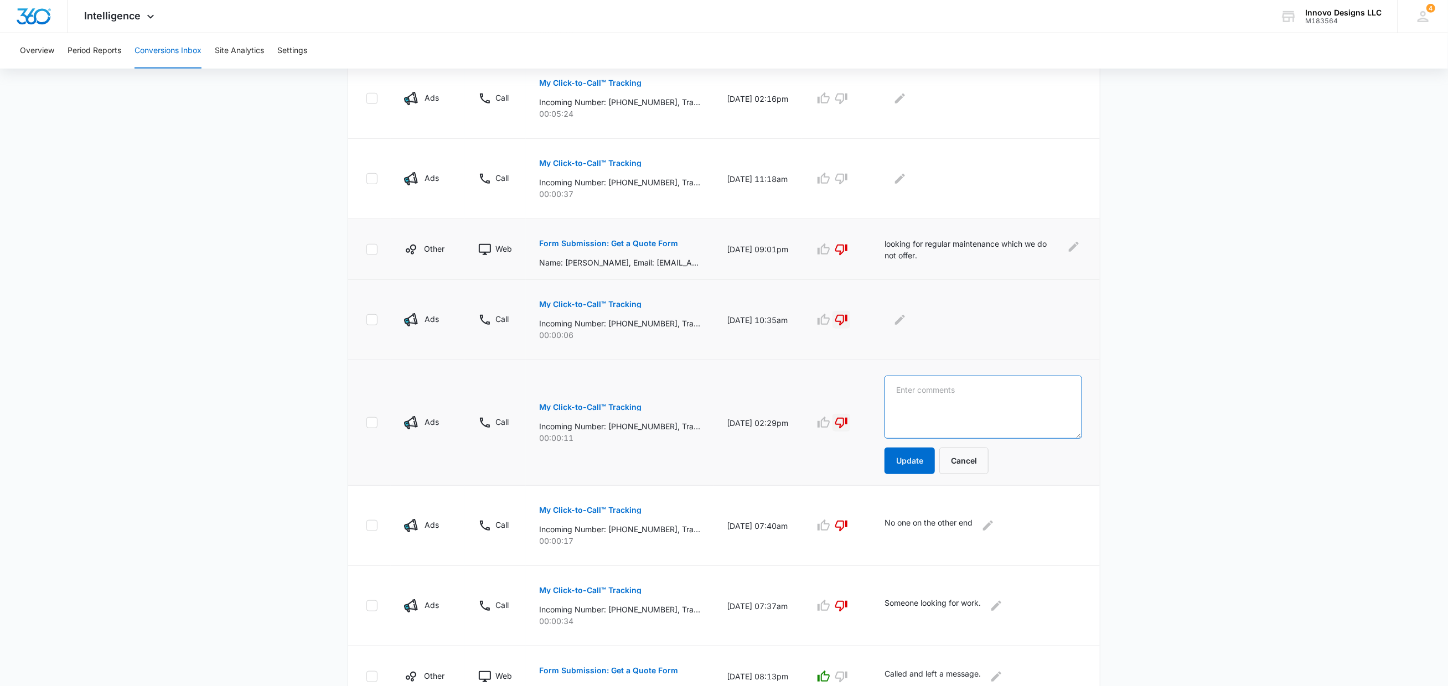
click at [909, 395] on textarea at bounding box center [983, 407] width 198 height 63
type textarea "Wrong Number"
click at [918, 464] on button "Update" at bounding box center [909, 461] width 50 height 27
click at [573, 301] on p "My Click-to-Call™ Tracking" at bounding box center [590, 305] width 102 height 8
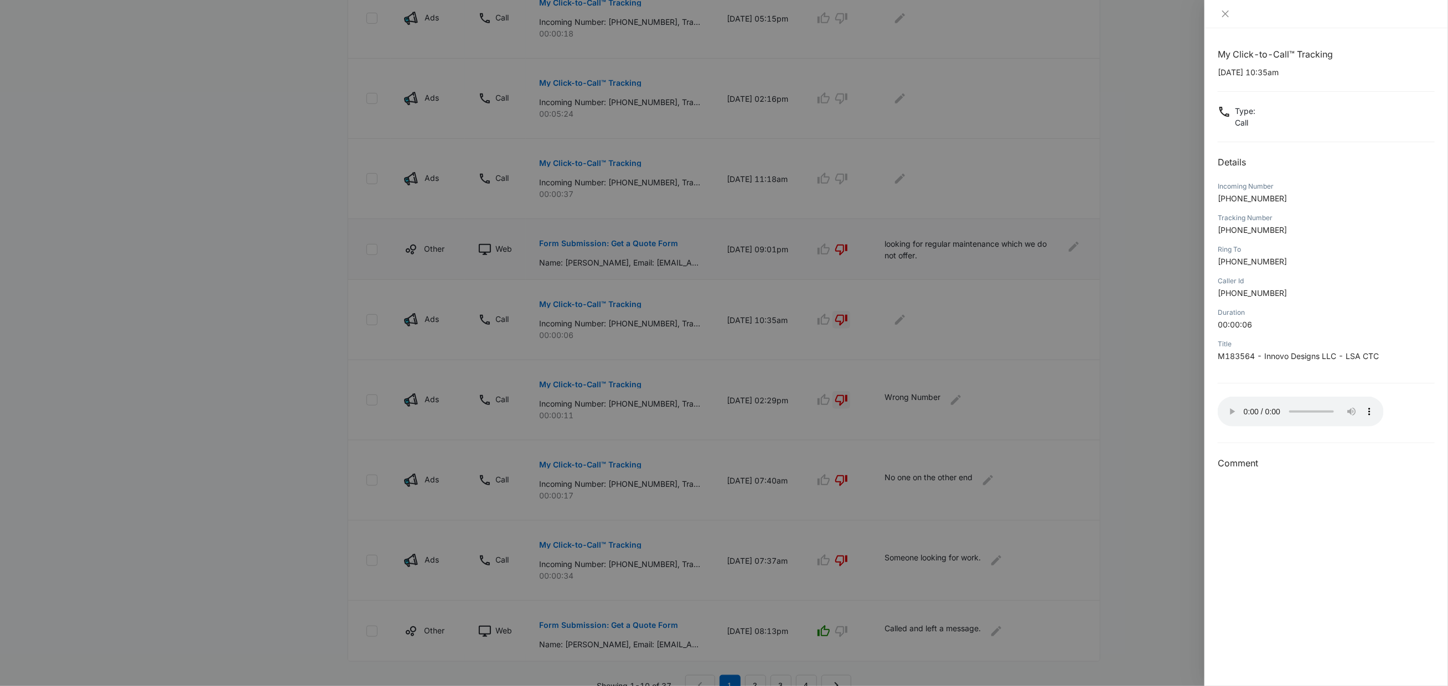
click at [1229, 405] on audio "Your browser does not support the audio tag." at bounding box center [1301, 412] width 166 height 30
click at [893, 301] on div at bounding box center [724, 343] width 1448 height 686
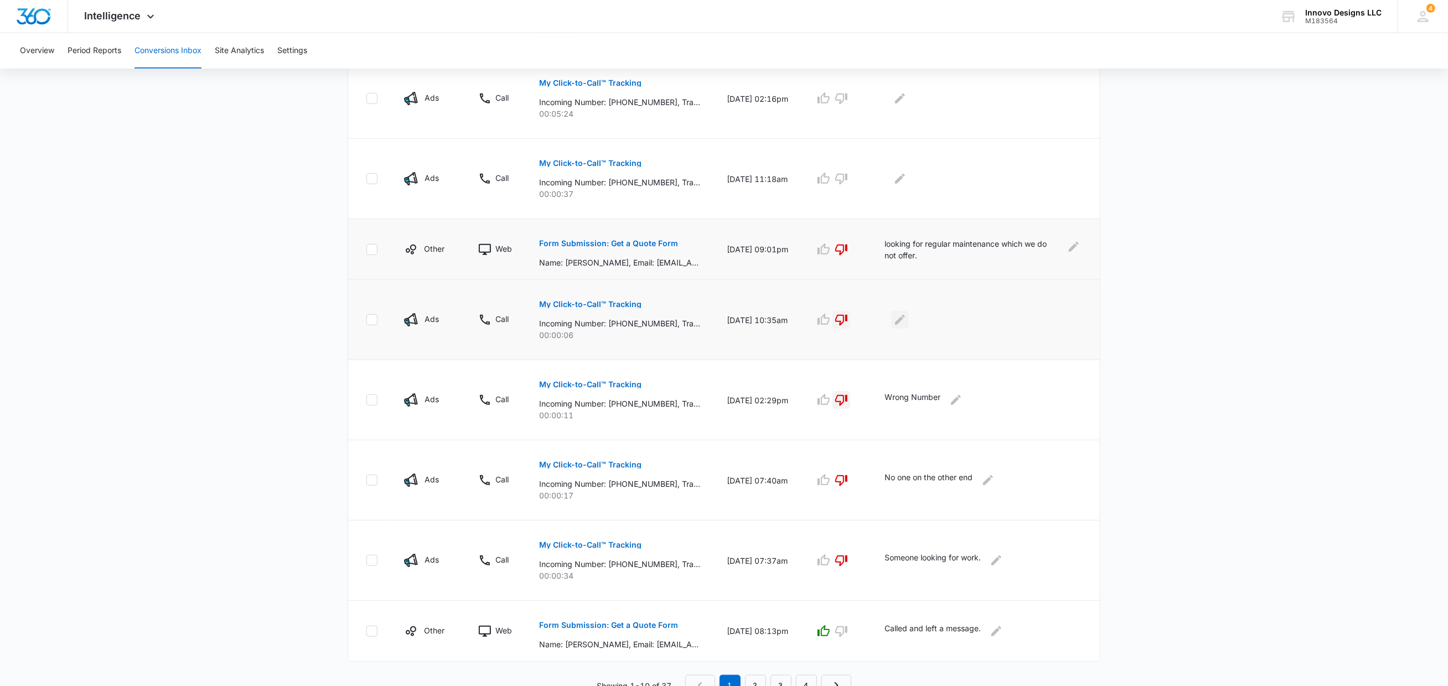
click at [905, 315] on icon "Edit Comments" at bounding box center [900, 320] width 10 height 10
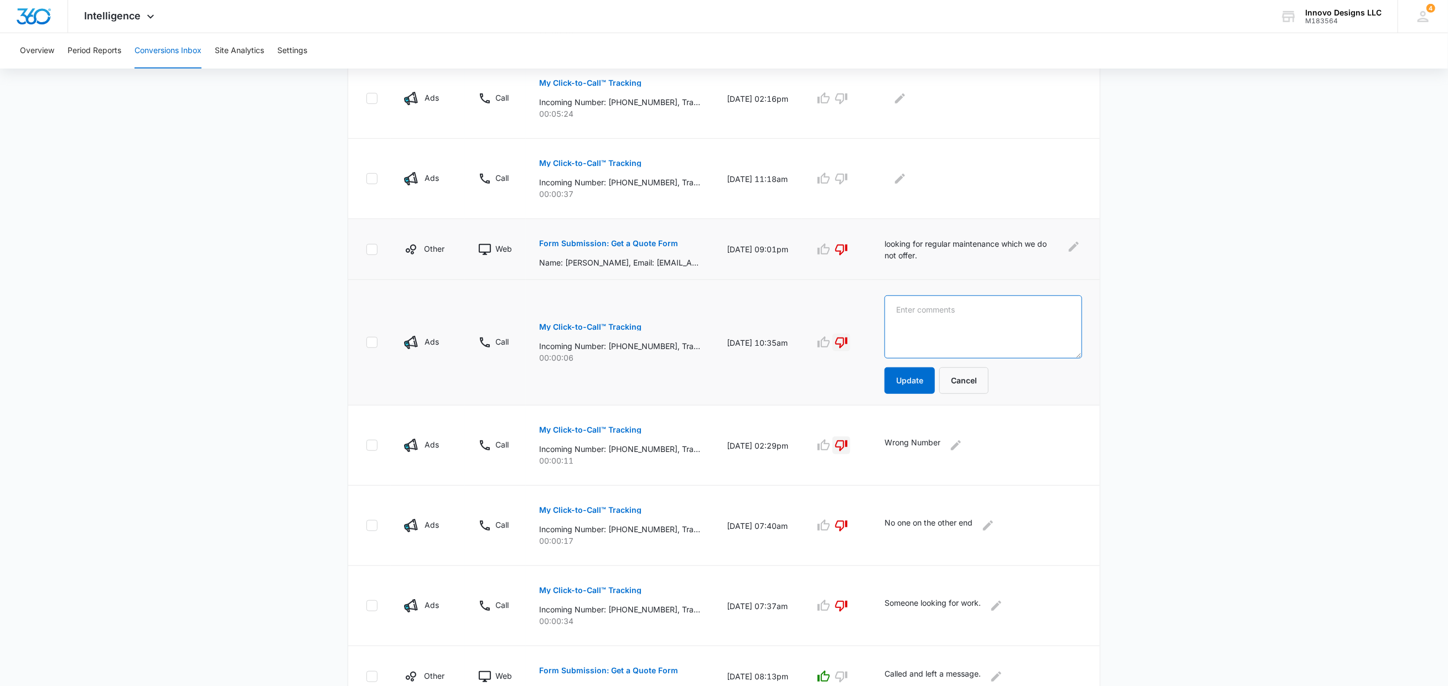
click at [910, 314] on textarea at bounding box center [983, 327] width 198 height 63
type textarea "No Message Left"
click at [921, 385] on button "Update" at bounding box center [909, 380] width 50 height 27
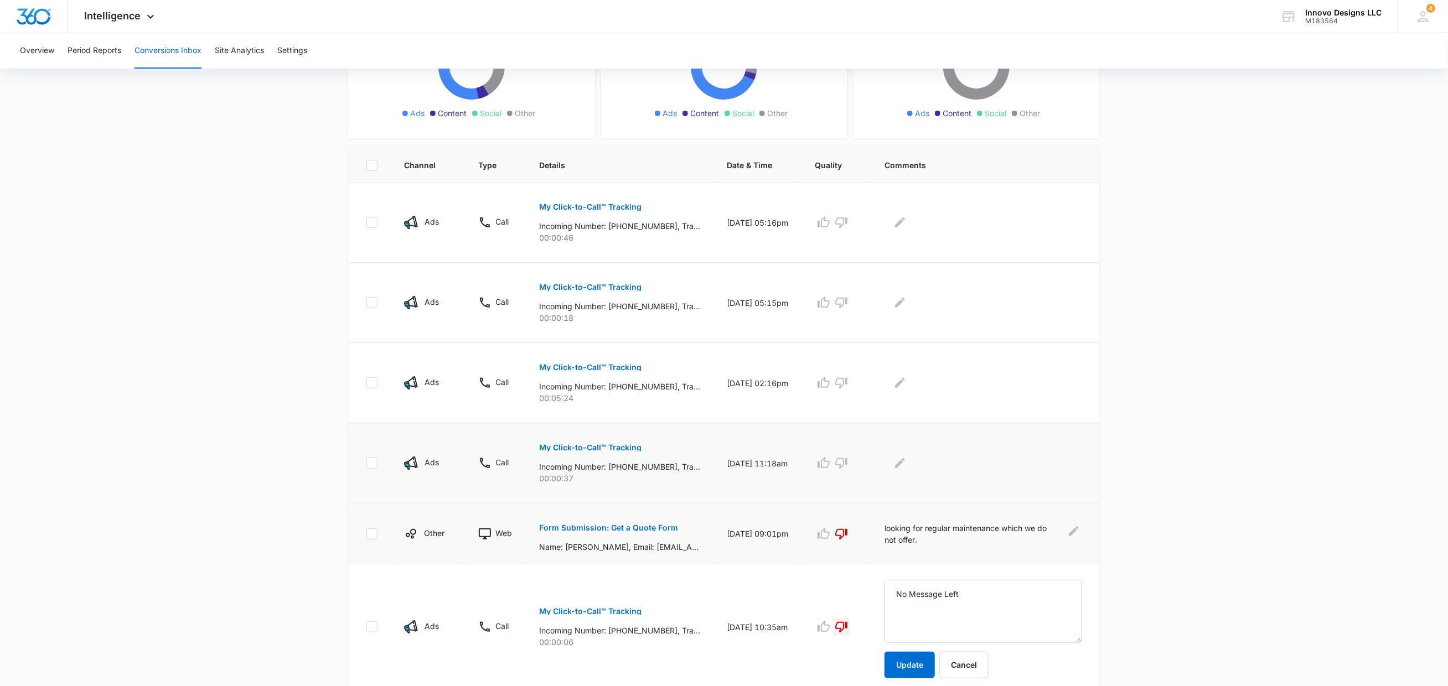
scroll to position [168, 0]
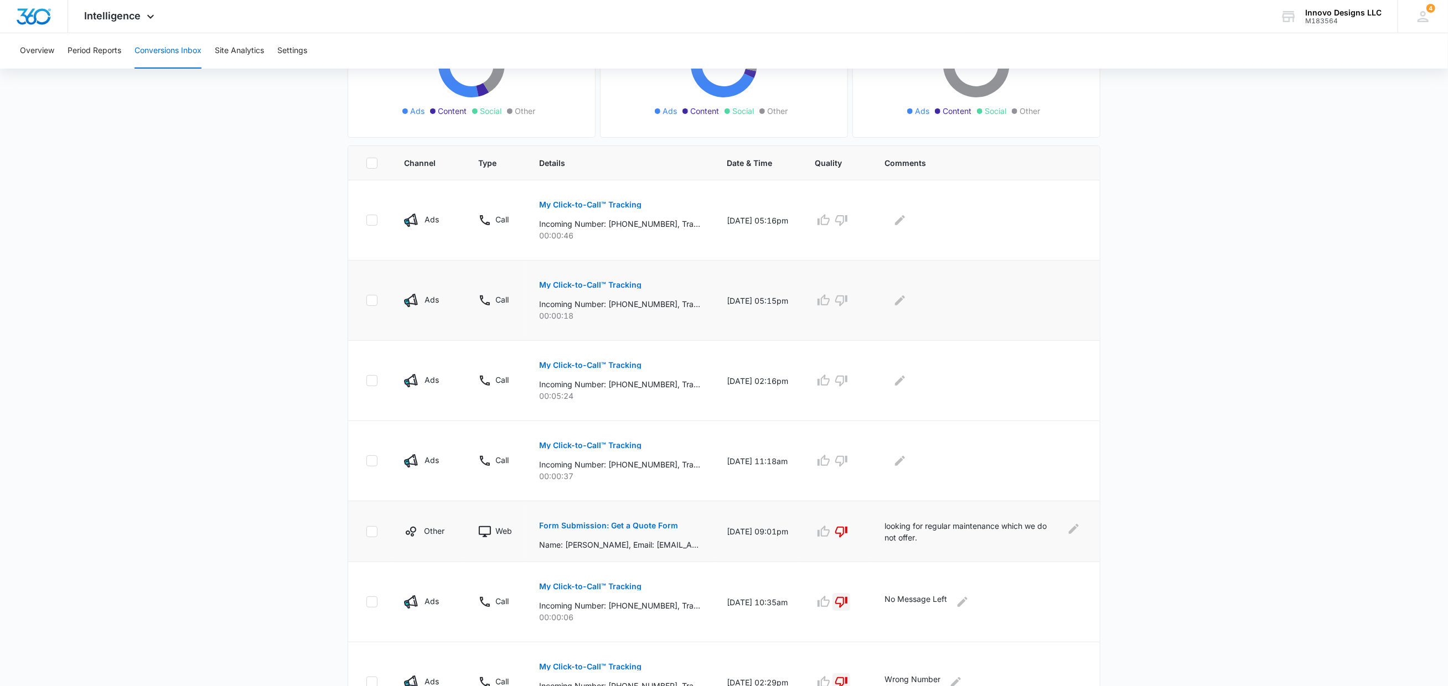
click at [599, 283] on p "My Click-to-Call™ Tracking" at bounding box center [590, 285] width 102 height 8
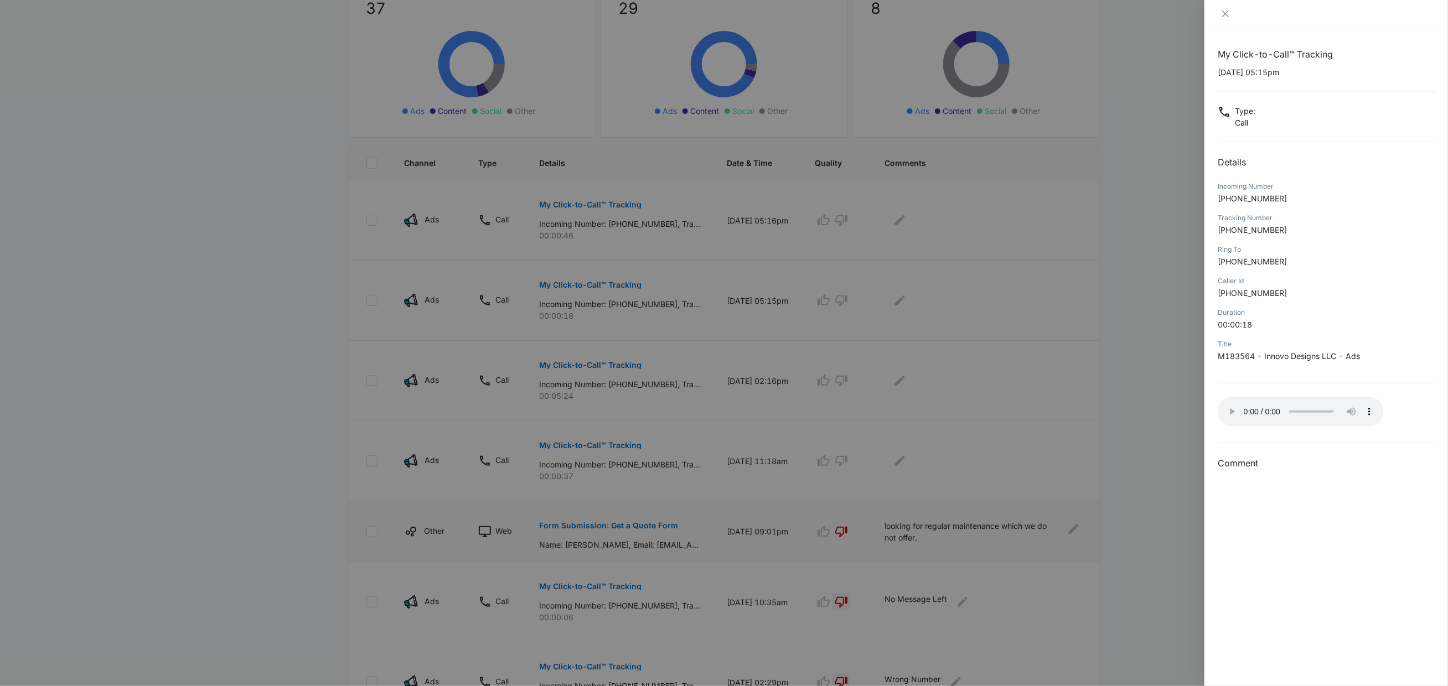
click at [1229, 403] on audio "Your browser does not support the audio tag." at bounding box center [1301, 412] width 166 height 30
click at [1312, 400] on audio "Your browser does not support the audio tag." at bounding box center [1301, 412] width 166 height 30
click at [1303, 403] on audio "Your browser does not support the audio tag." at bounding box center [1301, 412] width 166 height 30
click at [1230, 402] on audio "Your browser does not support the audio tag." at bounding box center [1301, 412] width 166 height 30
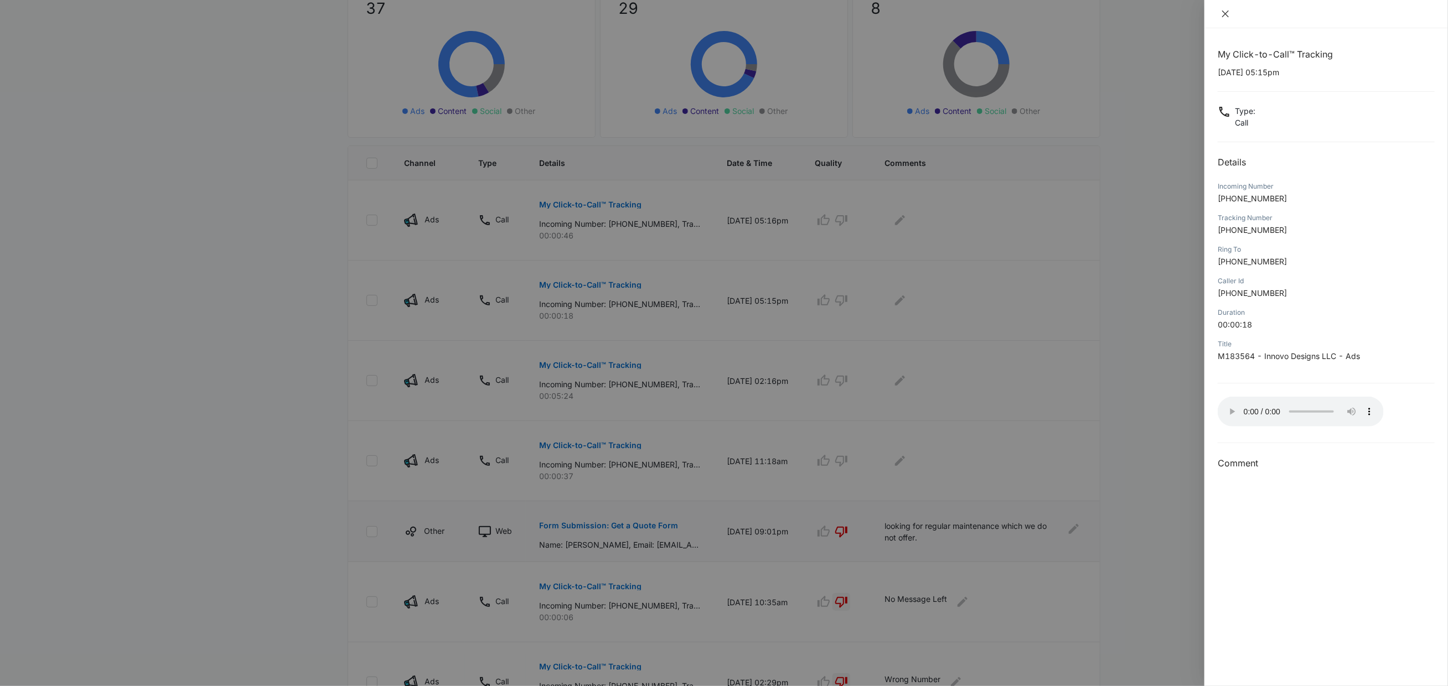
click at [1222, 9] on icon "close" at bounding box center [1225, 13] width 9 height 9
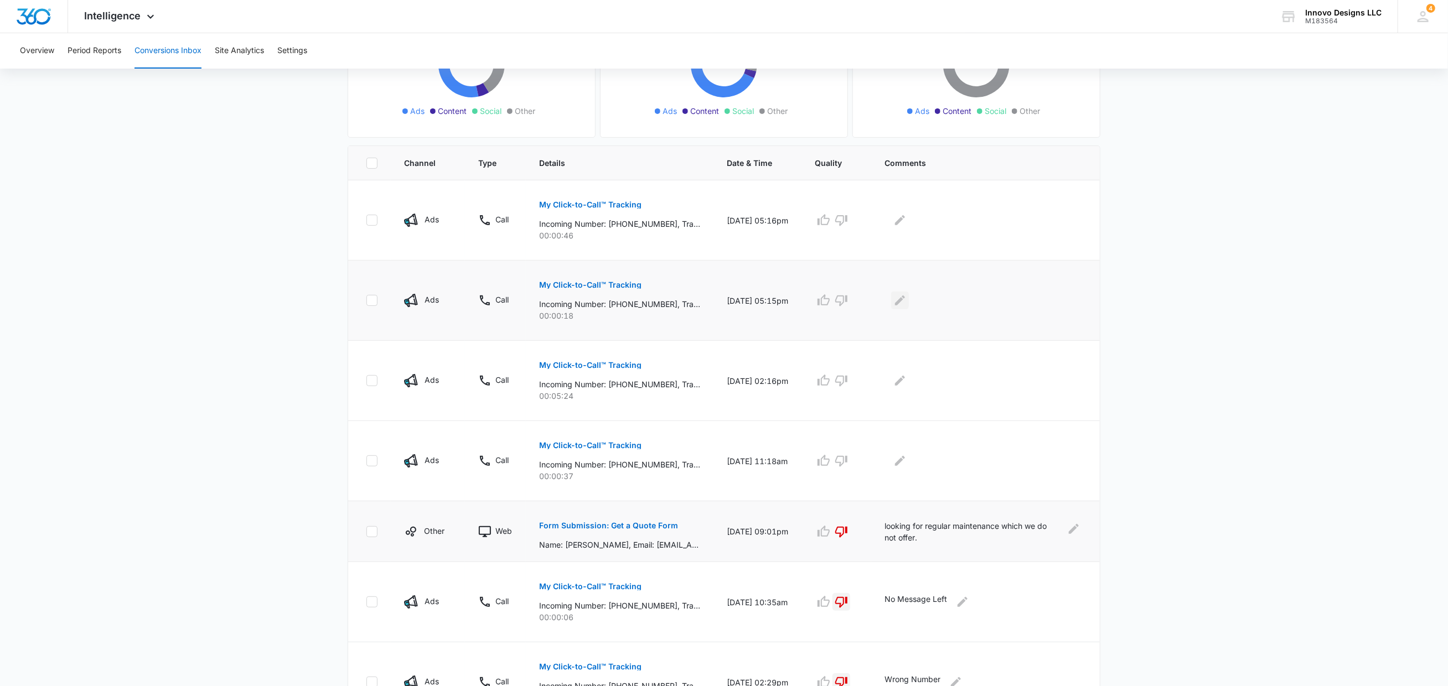
click at [907, 294] on icon "Edit Comments" at bounding box center [899, 300] width 13 height 13
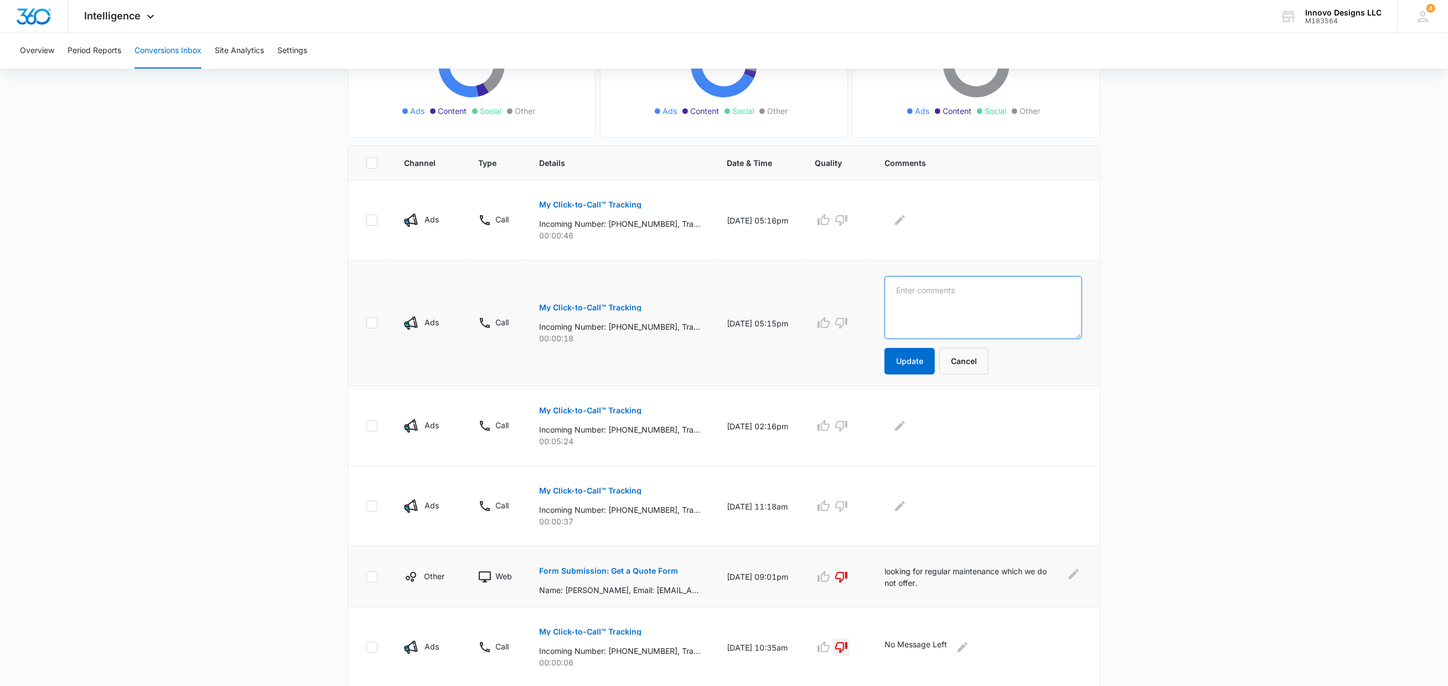
click at [957, 316] on textarea at bounding box center [983, 307] width 198 height 63
type textarea "No Message Left"
click at [916, 353] on button "Update" at bounding box center [909, 361] width 50 height 27
click at [907, 420] on icon "Edit Comments" at bounding box center [899, 426] width 13 height 13
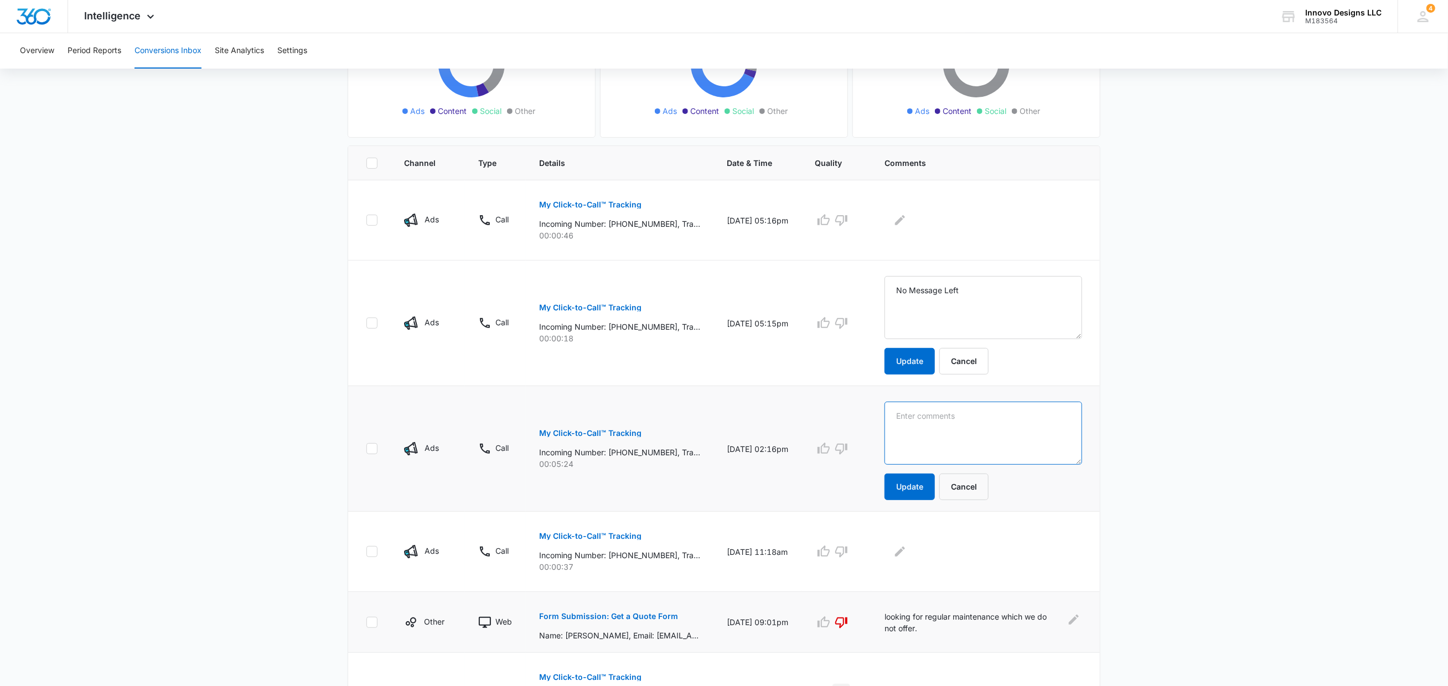
click at [910, 339] on textarea at bounding box center [983, 307] width 198 height 63
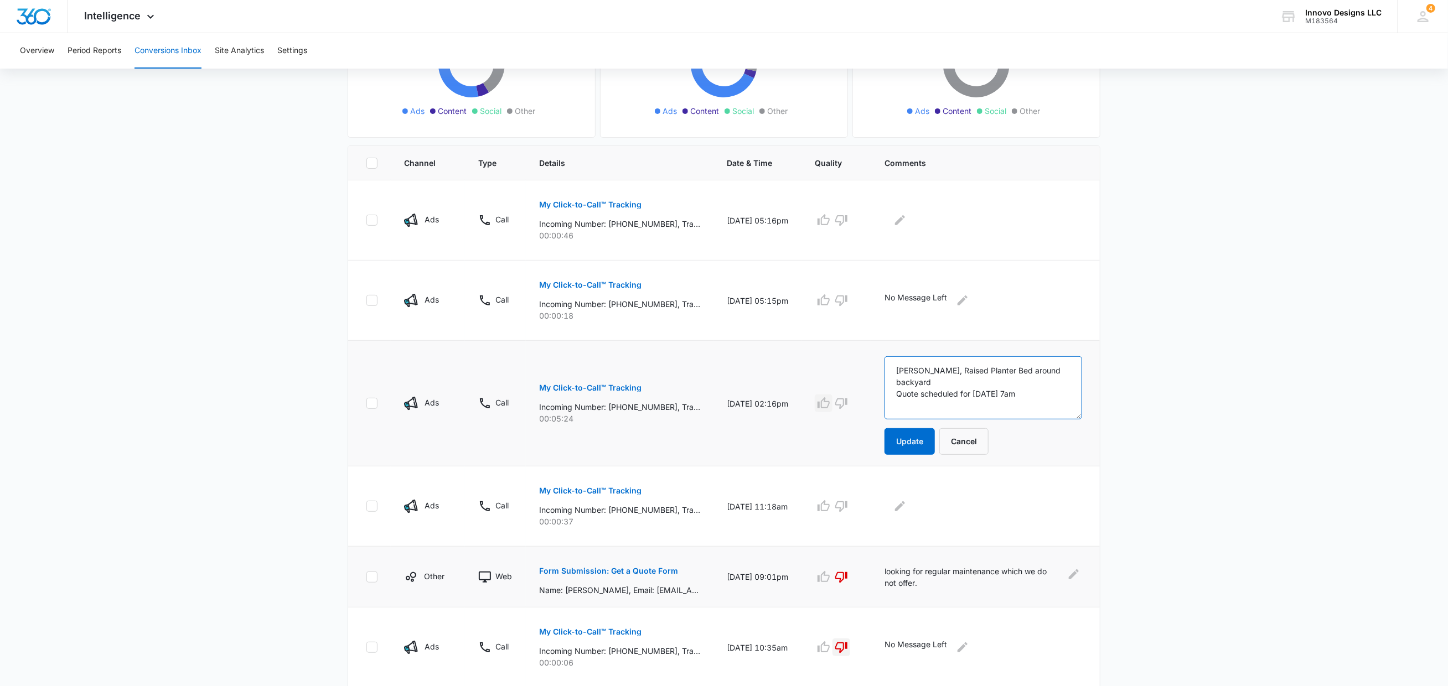
type textarea "[PERSON_NAME], Raised Planter Bed around backyard Quote scheduled for [DATE] 7am"
click at [830, 403] on icon "button" at bounding box center [823, 403] width 13 height 13
click at [913, 431] on button "Update" at bounding box center [909, 441] width 50 height 27
click at [848, 298] on icon "button" at bounding box center [841, 300] width 13 height 13
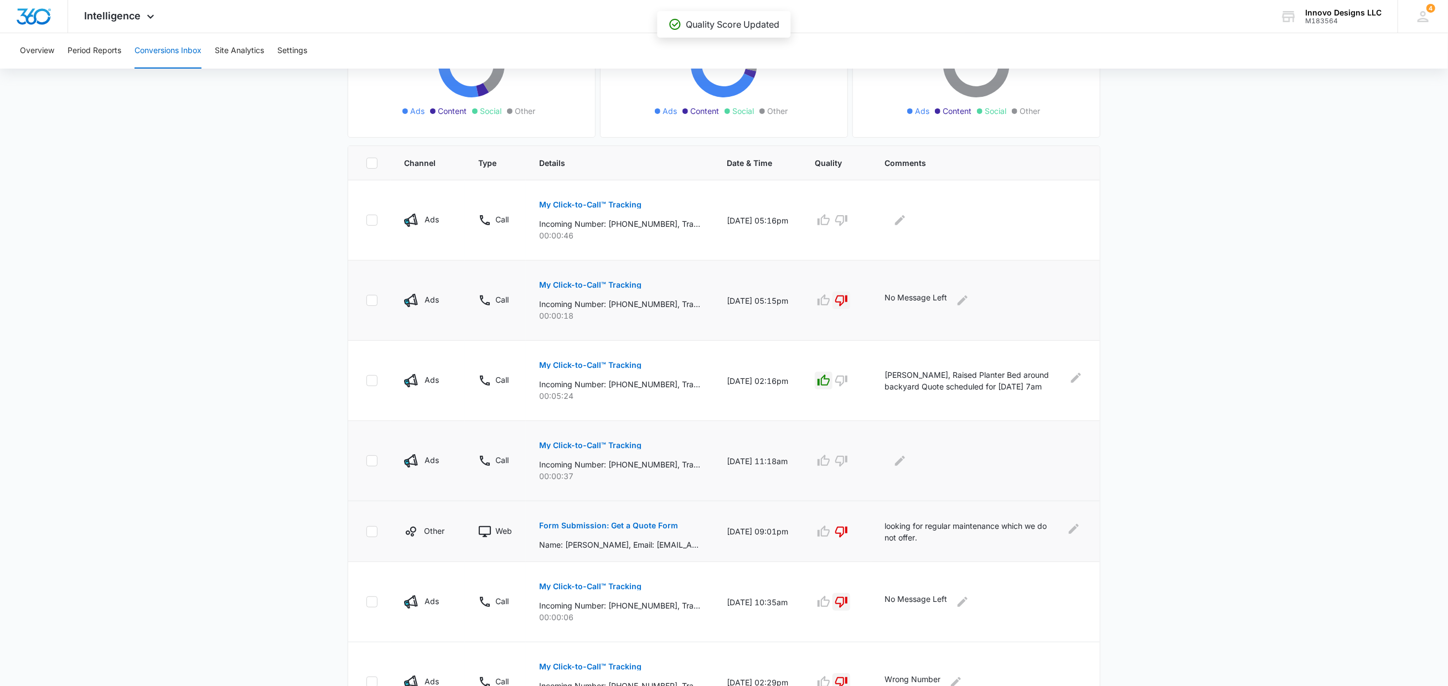
click at [614, 444] on p "My Click-to-Call™ Tracking" at bounding box center [590, 446] width 102 height 8
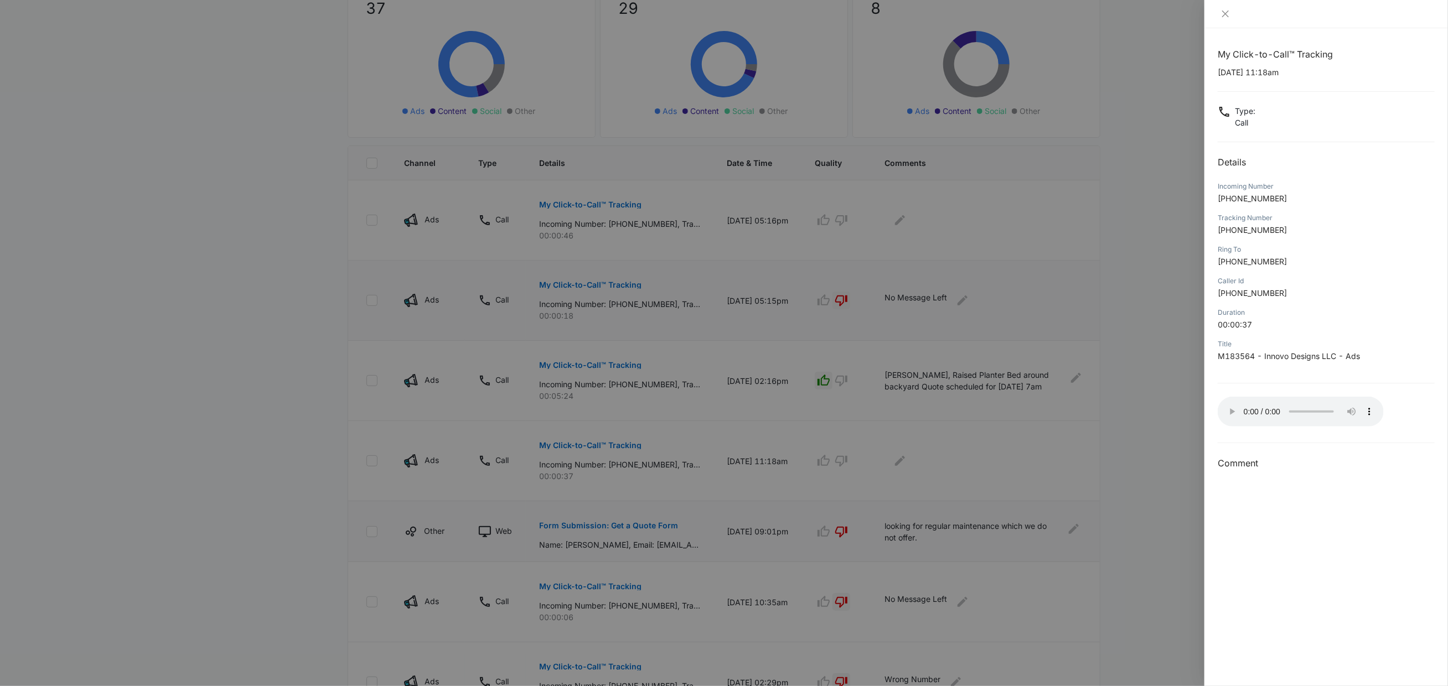
click at [1223, 401] on audio "Your browser does not support the audio tag." at bounding box center [1301, 412] width 166 height 30
click at [1235, 397] on audio "Your browser does not support the audio tag." at bounding box center [1301, 412] width 166 height 30
click at [1228, 401] on audio "Your browser does not support the audio tag." at bounding box center [1301, 412] width 166 height 30
click at [1130, 464] on div at bounding box center [724, 343] width 1448 height 686
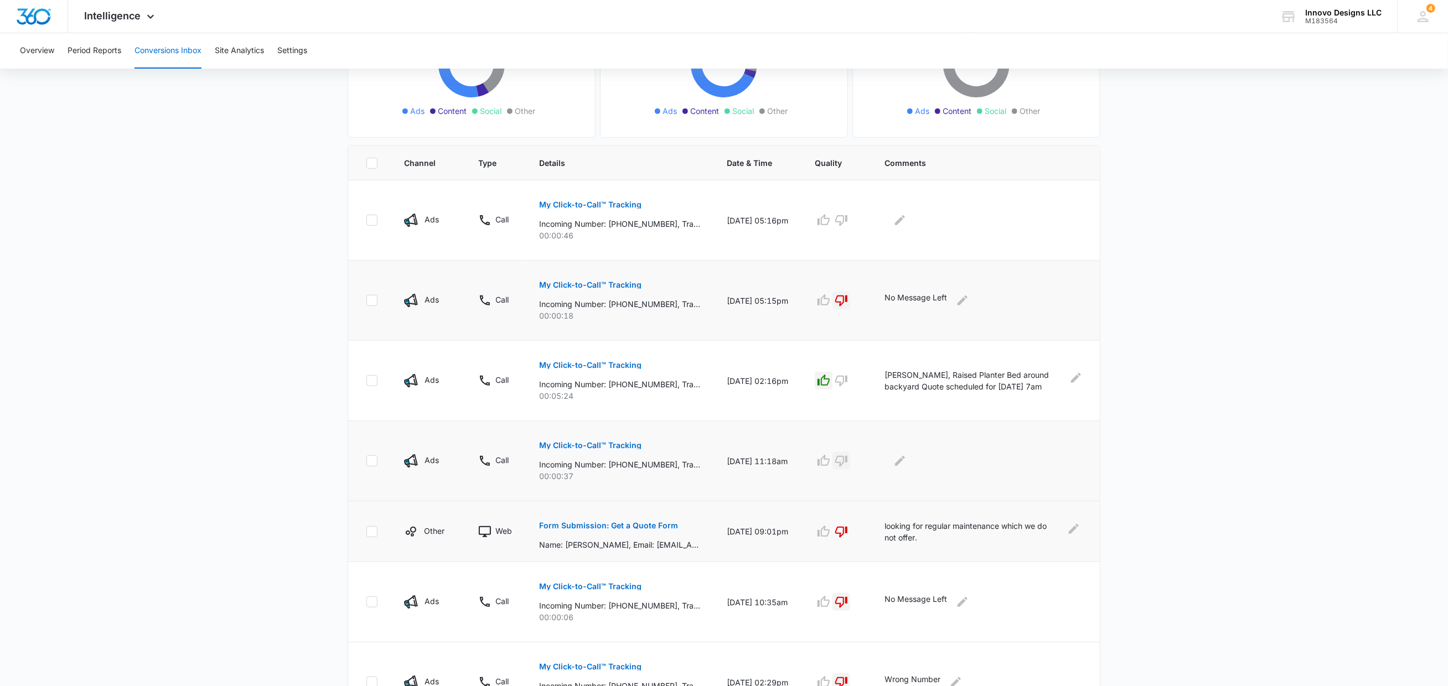
click at [840, 455] on icon "button" at bounding box center [841, 460] width 13 height 13
click at [893, 455] on icon "Edit Comments" at bounding box center [899, 460] width 13 height 13
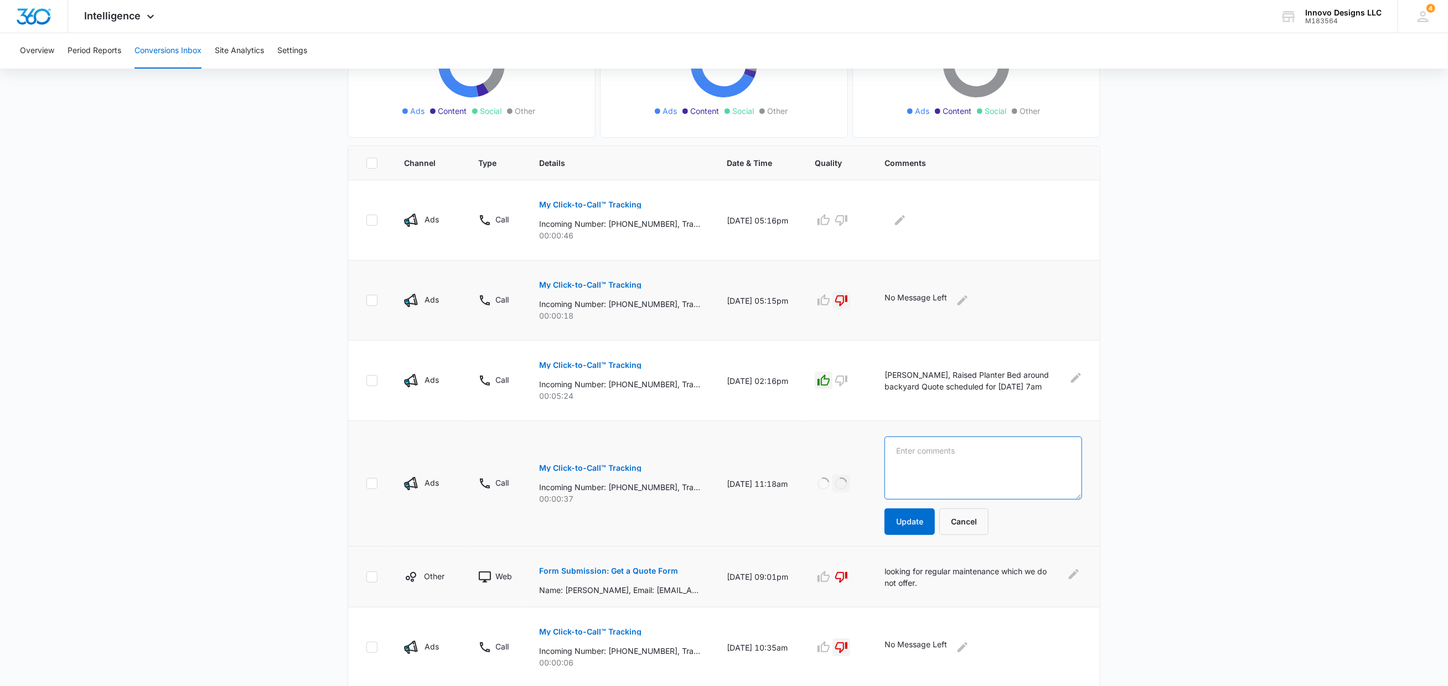
click at [904, 449] on textarea at bounding box center [983, 468] width 198 height 63
type textarea "Unable to communicate with Spanish speaker"
click at [909, 515] on button "Update" at bounding box center [909, 522] width 50 height 27
click at [586, 205] on p "My Click-to-Call™ Tracking" at bounding box center [590, 205] width 102 height 8
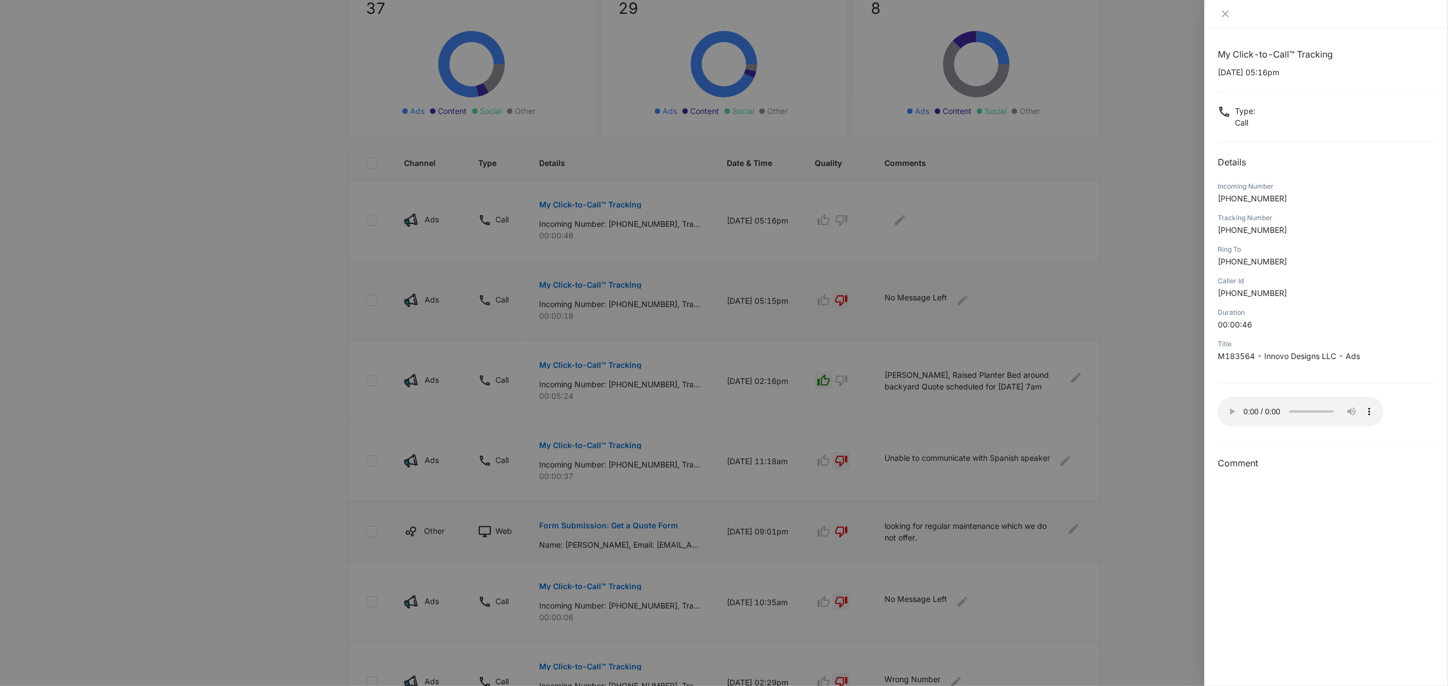
click at [1231, 400] on audio "Your browser does not support the audio tag." at bounding box center [1301, 412] width 166 height 30
click at [1230, 400] on audio "Your browser does not support the audio tag." at bounding box center [1301, 412] width 166 height 30
click at [1231, 12] on button "Close" at bounding box center [1225, 14] width 15 height 10
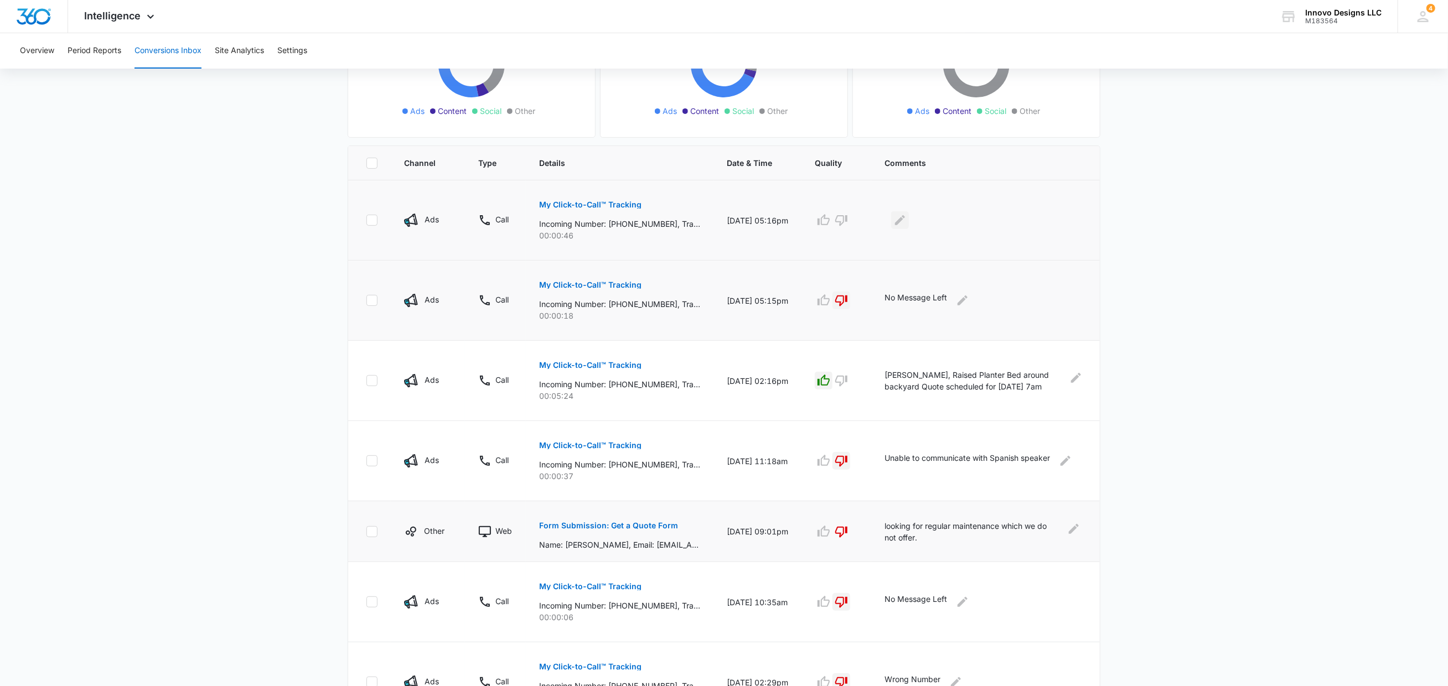
click at [902, 221] on icon "Edit Comments" at bounding box center [899, 220] width 13 height 13
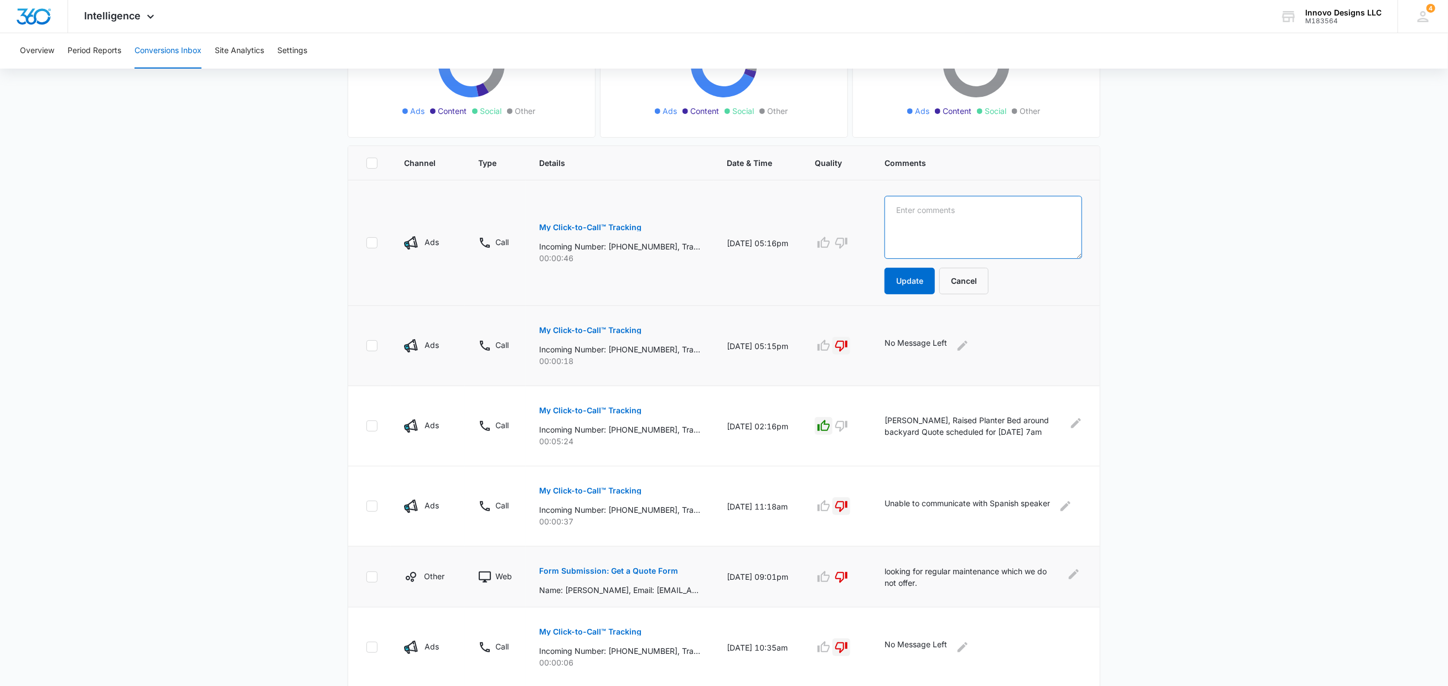
click at [908, 224] on textarea at bounding box center [983, 227] width 198 height 63
type textarea "Clicked on a number online for a salvage company and got [PERSON_NAME]"
click at [838, 242] on icon "button" at bounding box center [841, 242] width 13 height 13
click at [921, 282] on button "Update" at bounding box center [909, 281] width 50 height 27
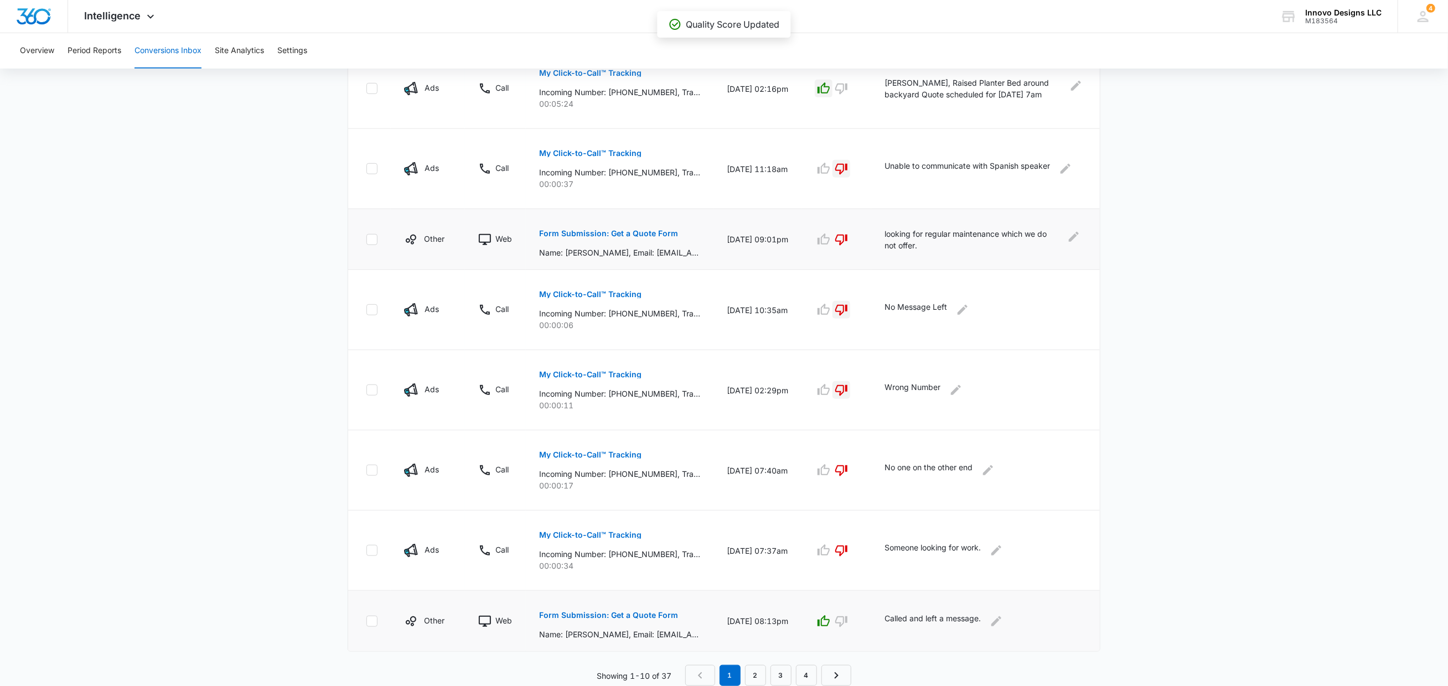
scroll to position [450, 0]
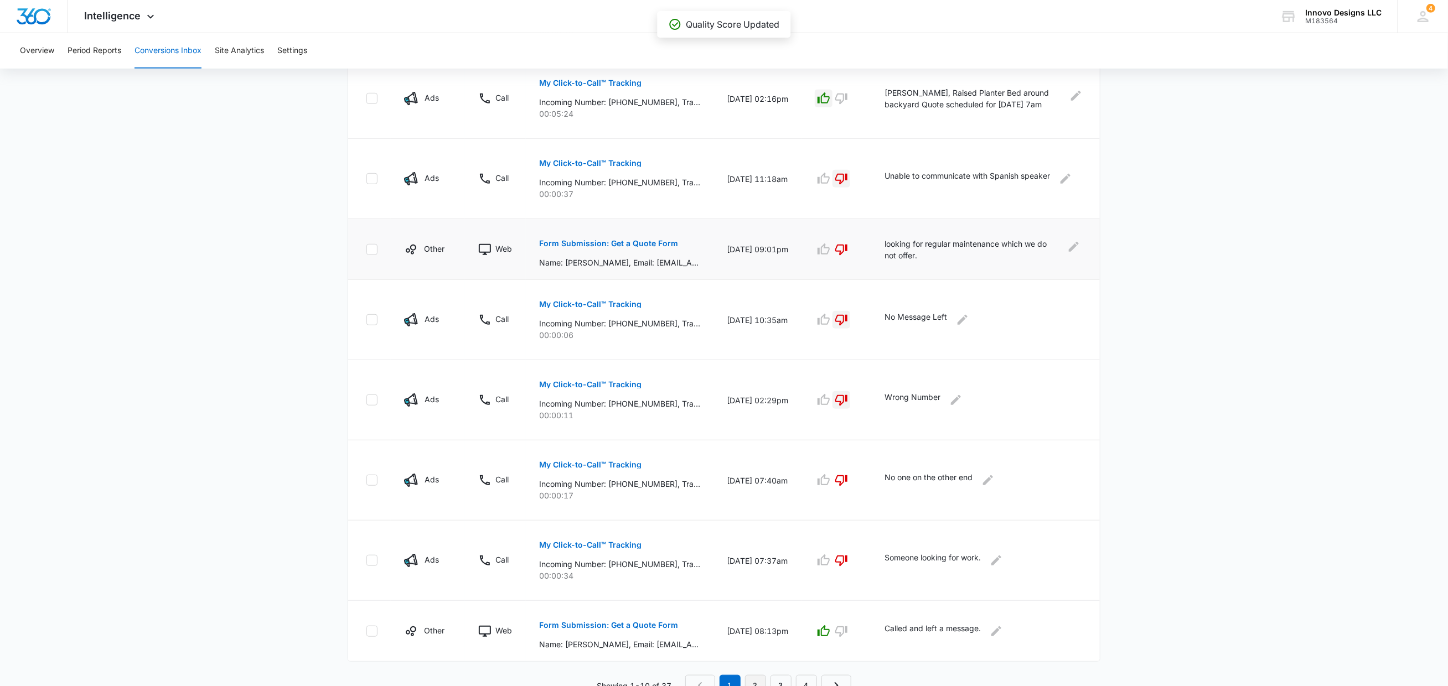
click at [752, 675] on link "2" at bounding box center [755, 685] width 21 height 21
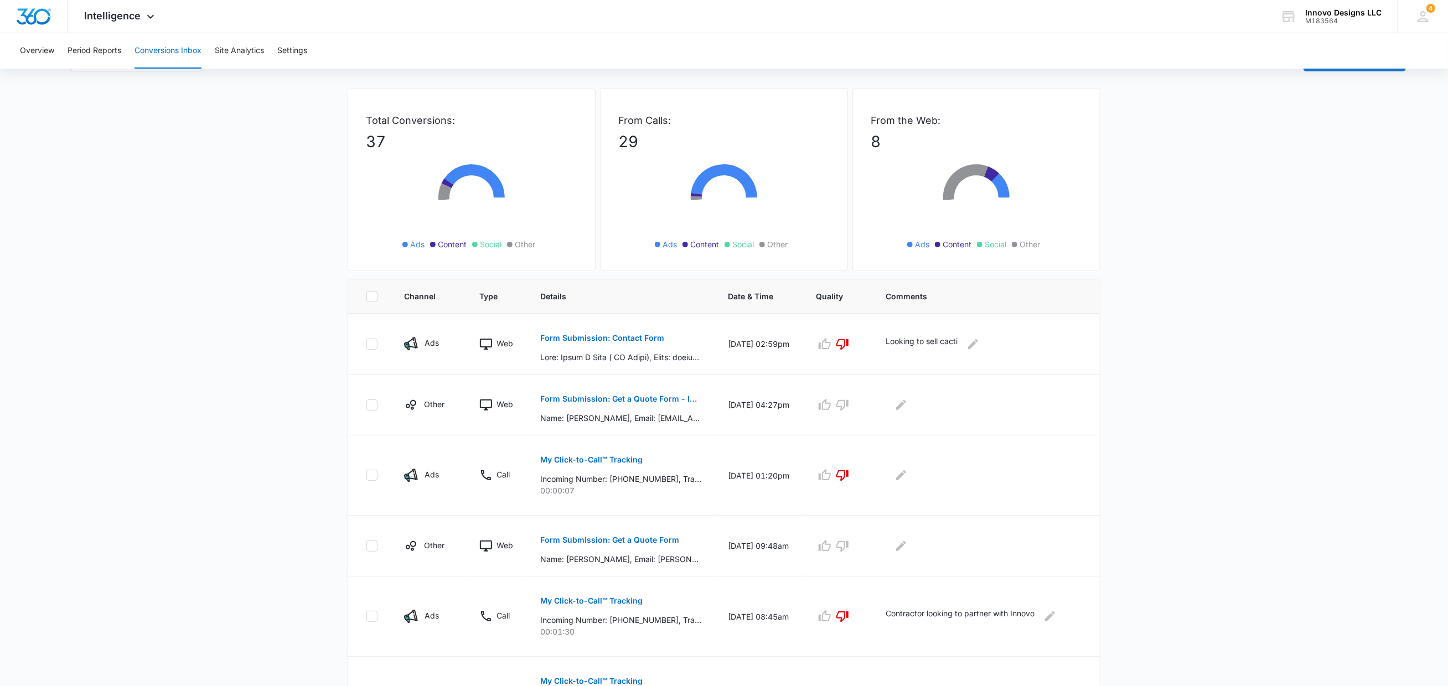
scroll to position [58, 0]
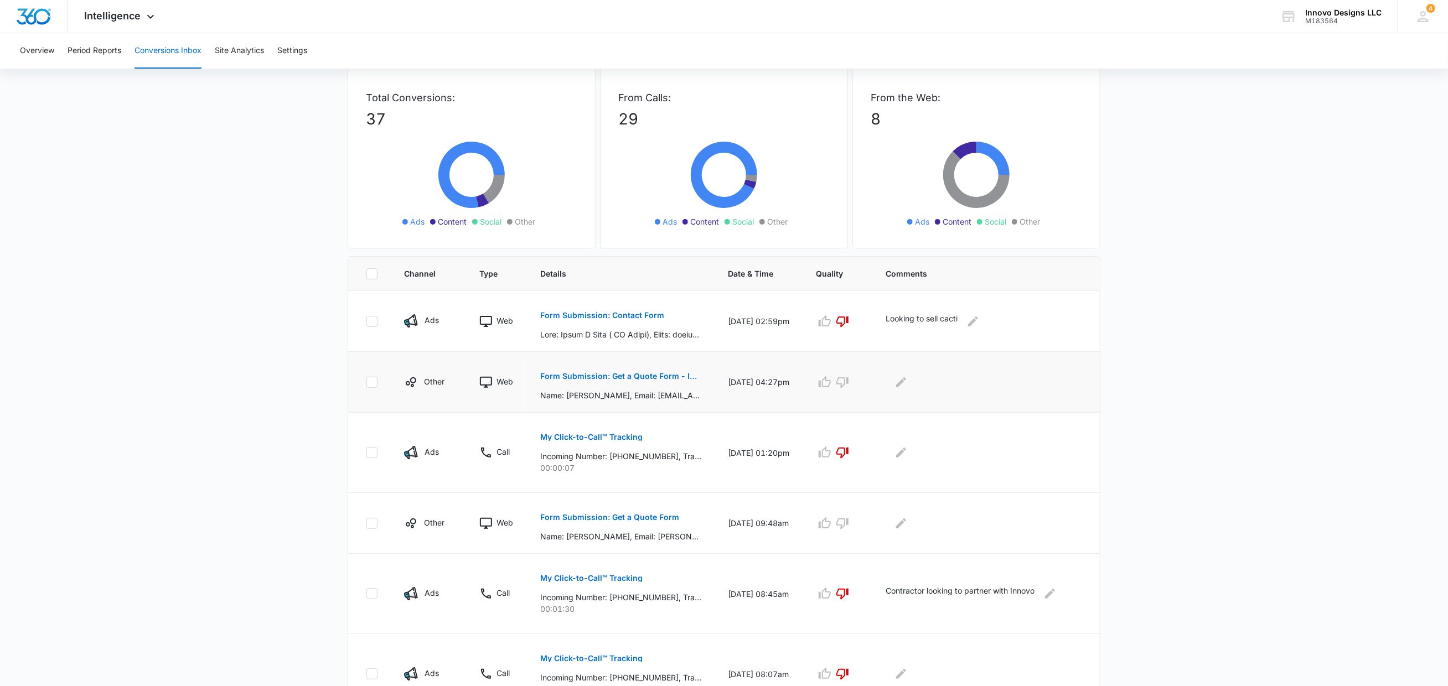
click at [674, 372] on p "Form Submission: Get a Quote Form - Inner Pages" at bounding box center [620, 376] width 161 height 8
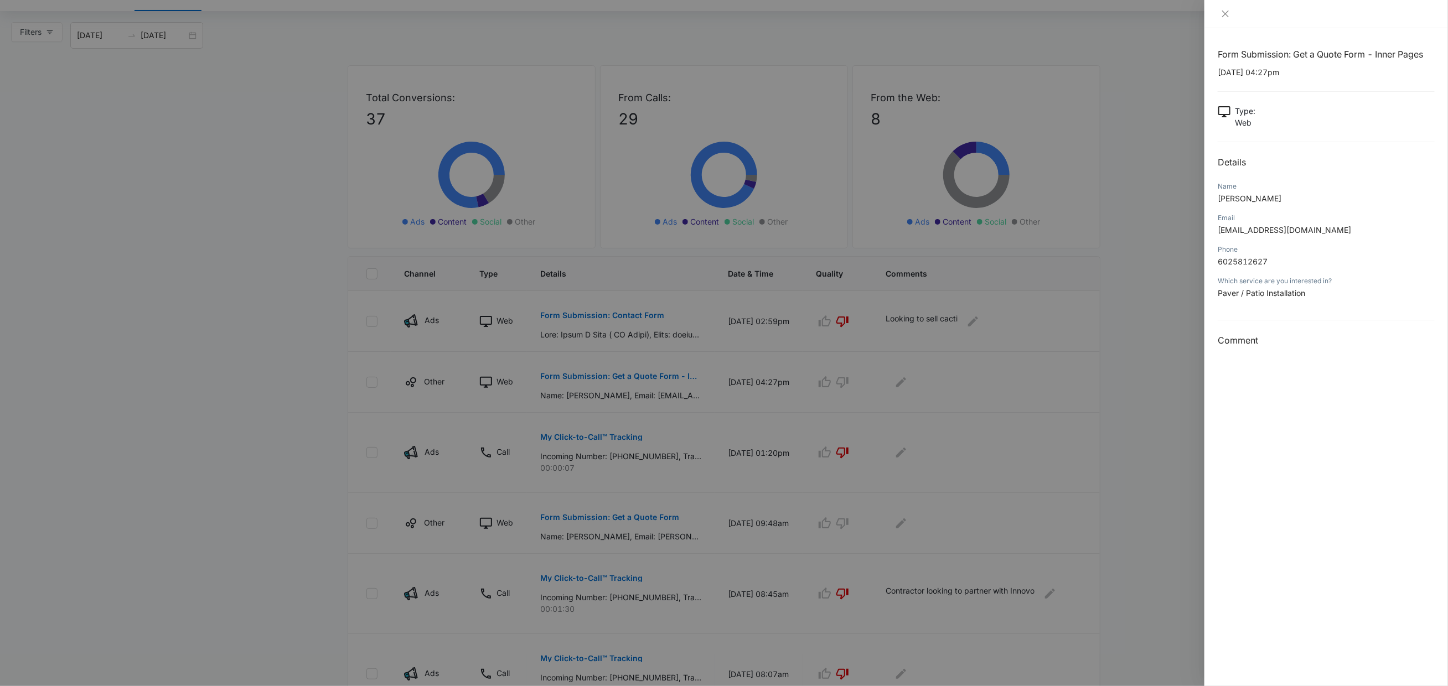
click at [1149, 277] on div at bounding box center [724, 343] width 1448 height 686
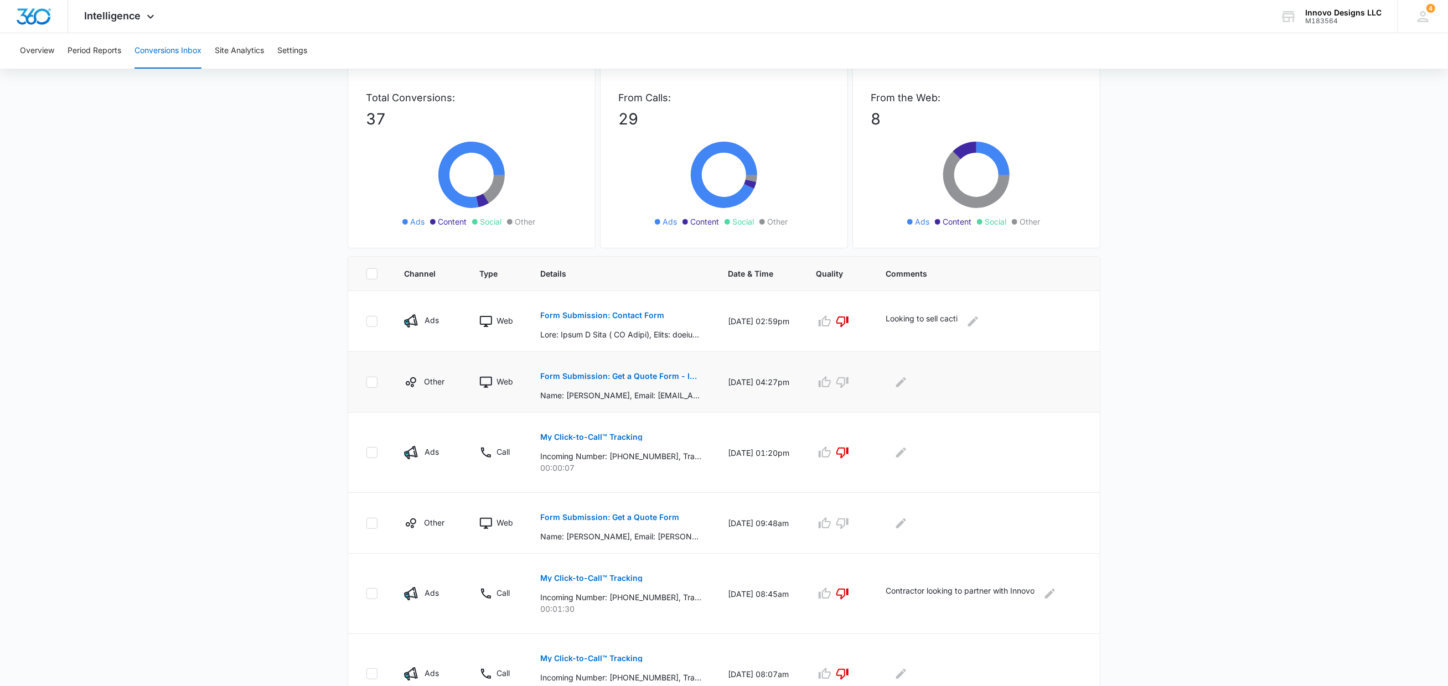
click at [659, 374] on p "Form Submission: Get a Quote Form - Inner Pages" at bounding box center [620, 376] width 161 height 8
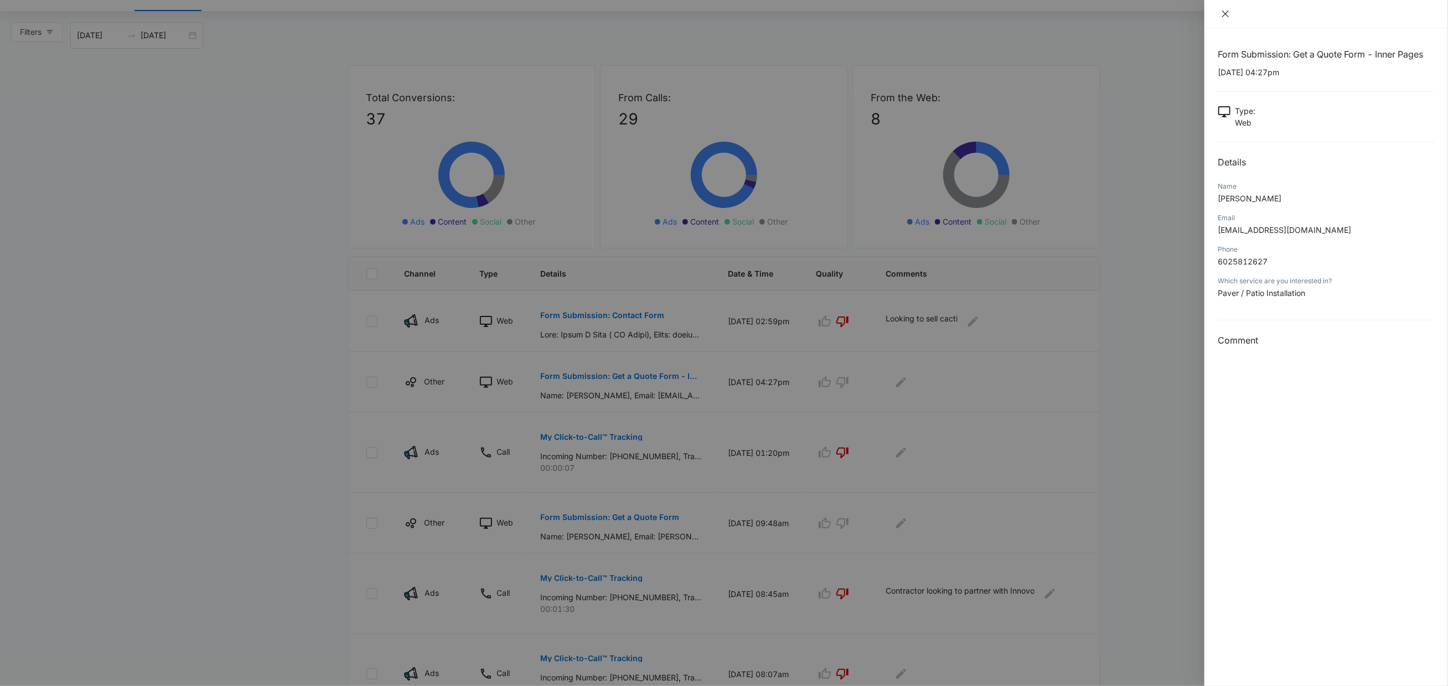
click at [1219, 14] on button "Close" at bounding box center [1225, 14] width 15 height 10
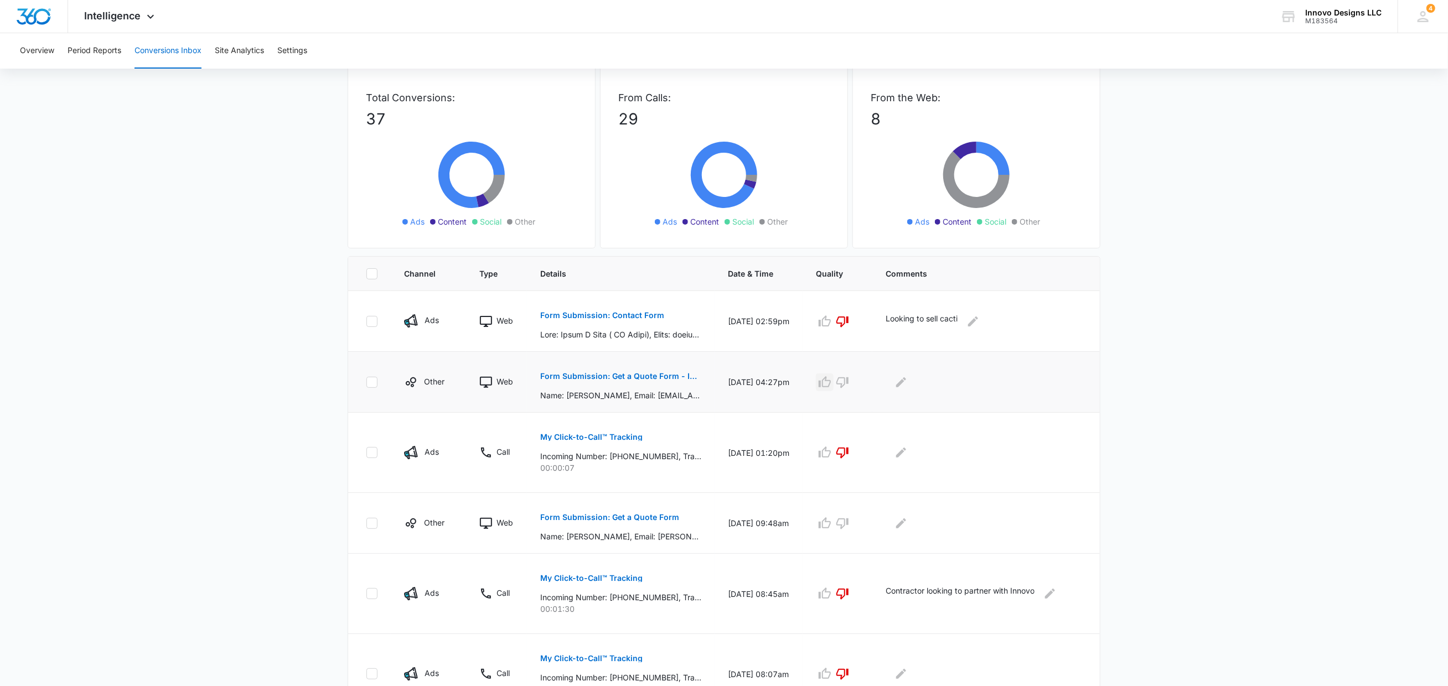
click at [831, 379] on icon "button" at bounding box center [824, 382] width 13 height 13
click at [905, 378] on icon "Edit Comments" at bounding box center [900, 382] width 13 height 13
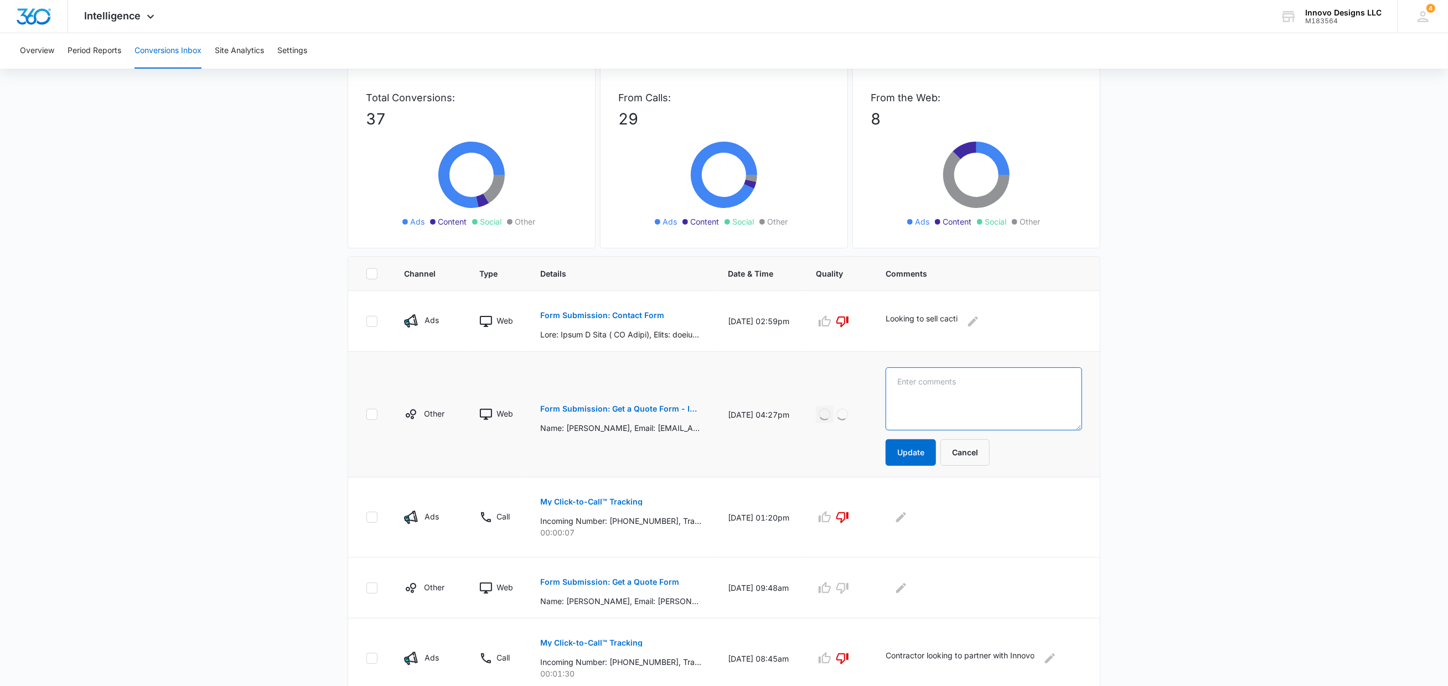
click at [947, 379] on textarea at bounding box center [984, 398] width 196 height 63
type textarea "C"
type textarea "Have been unsuccessful in reaching client."
click at [901, 439] on button "Update" at bounding box center [911, 452] width 50 height 27
click at [848, 583] on icon "button" at bounding box center [842, 588] width 12 height 11
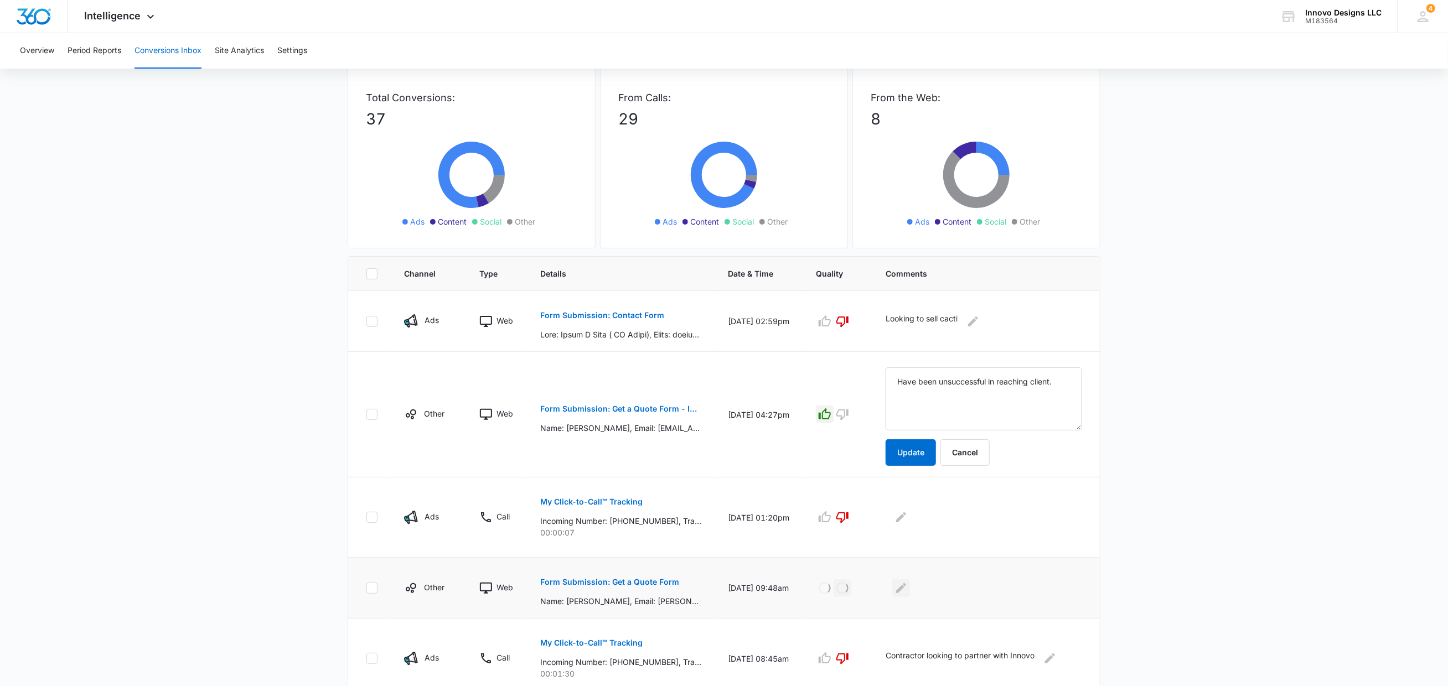
click at [907, 588] on icon "Edit Comments" at bounding box center [900, 588] width 13 height 13
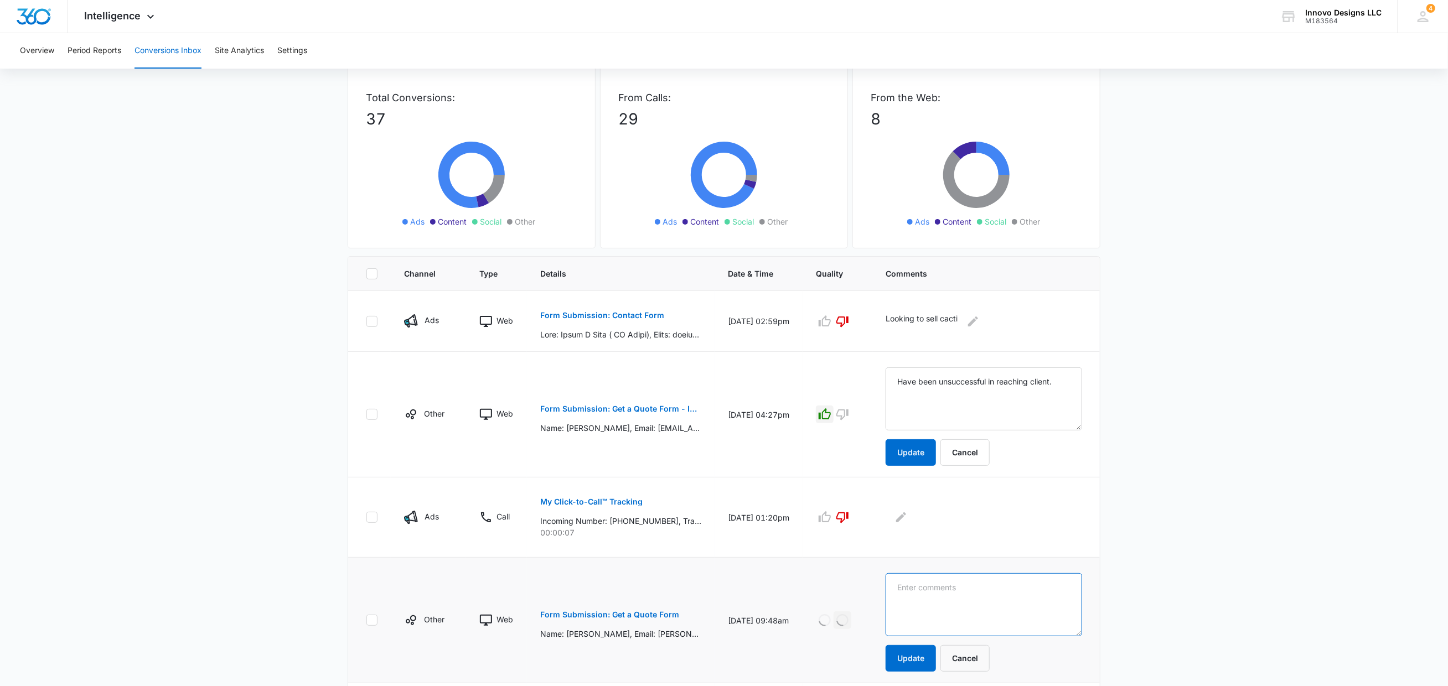
click at [913, 431] on textarea at bounding box center [984, 398] width 196 height 63
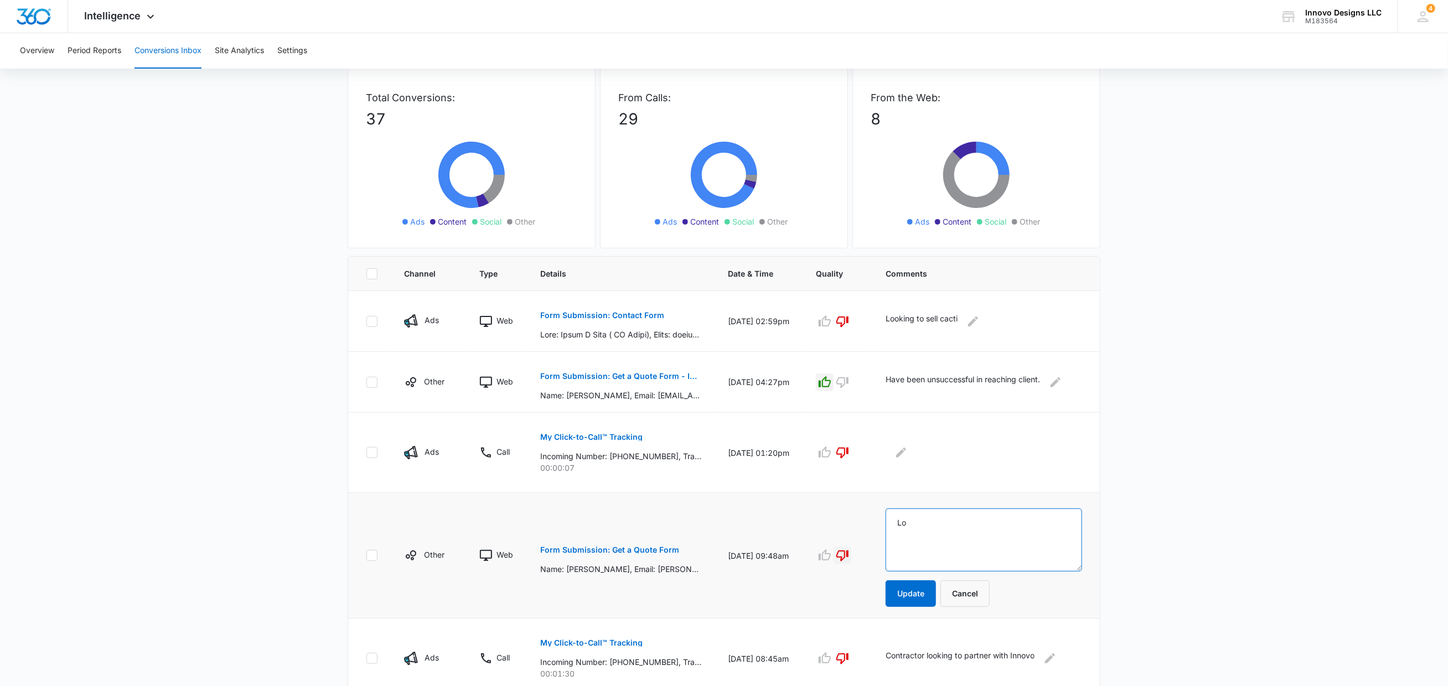
type textarea "L"
type textarea "Offering design rendering services"
click at [924, 591] on button "Update" at bounding box center [911, 594] width 50 height 27
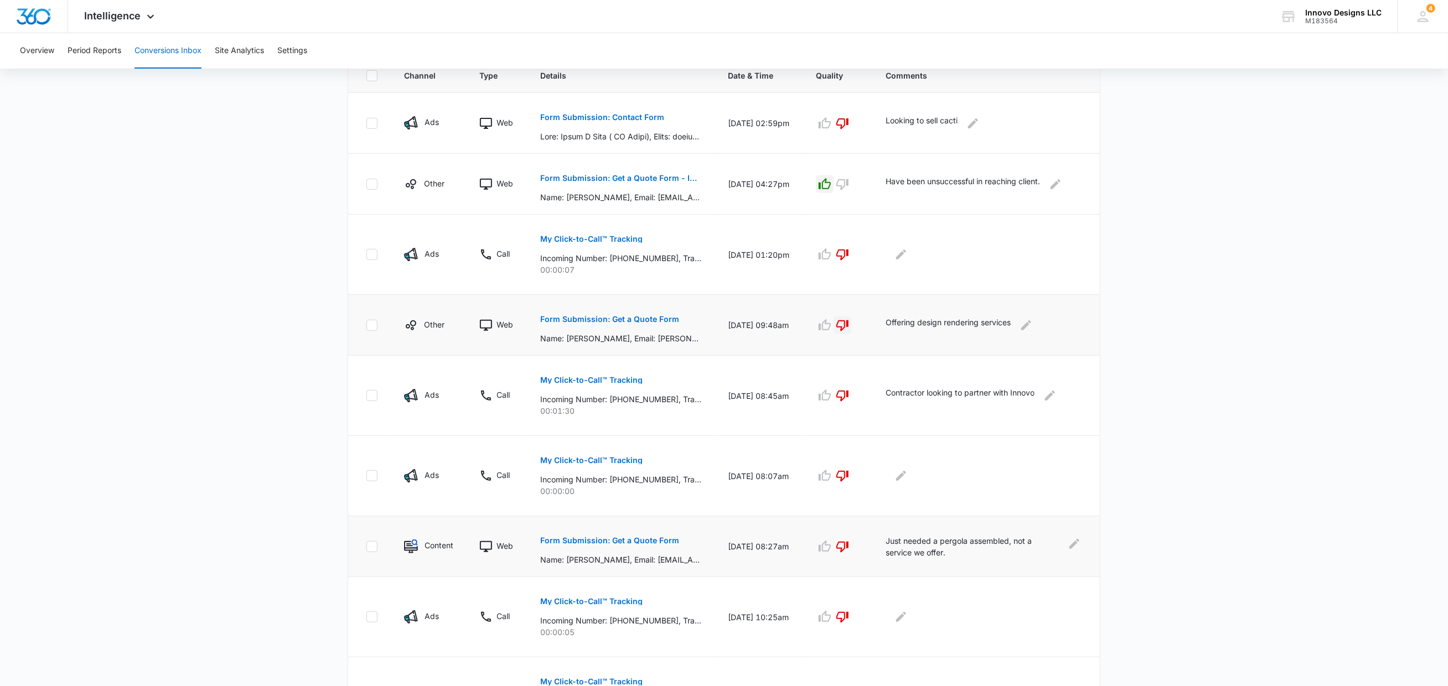
scroll to position [0, 0]
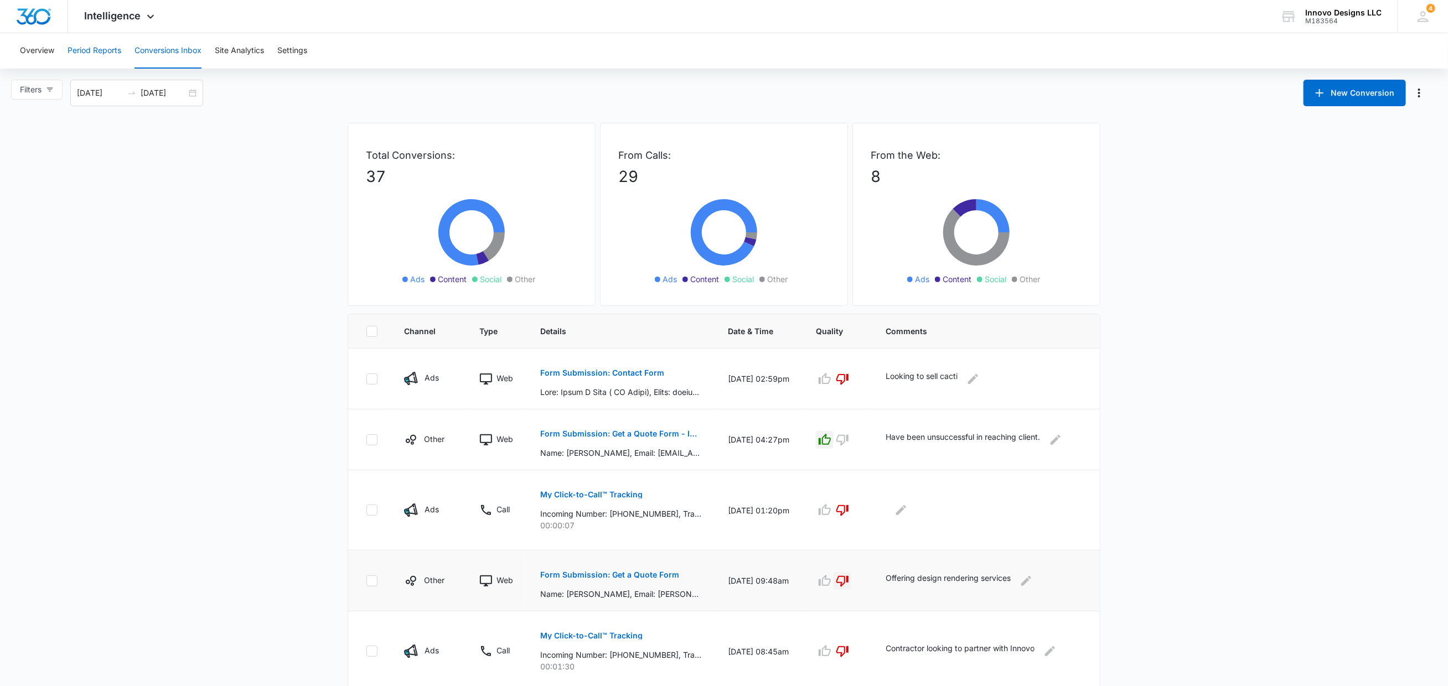
click at [106, 53] on button "Period Reports" at bounding box center [95, 50] width 54 height 35
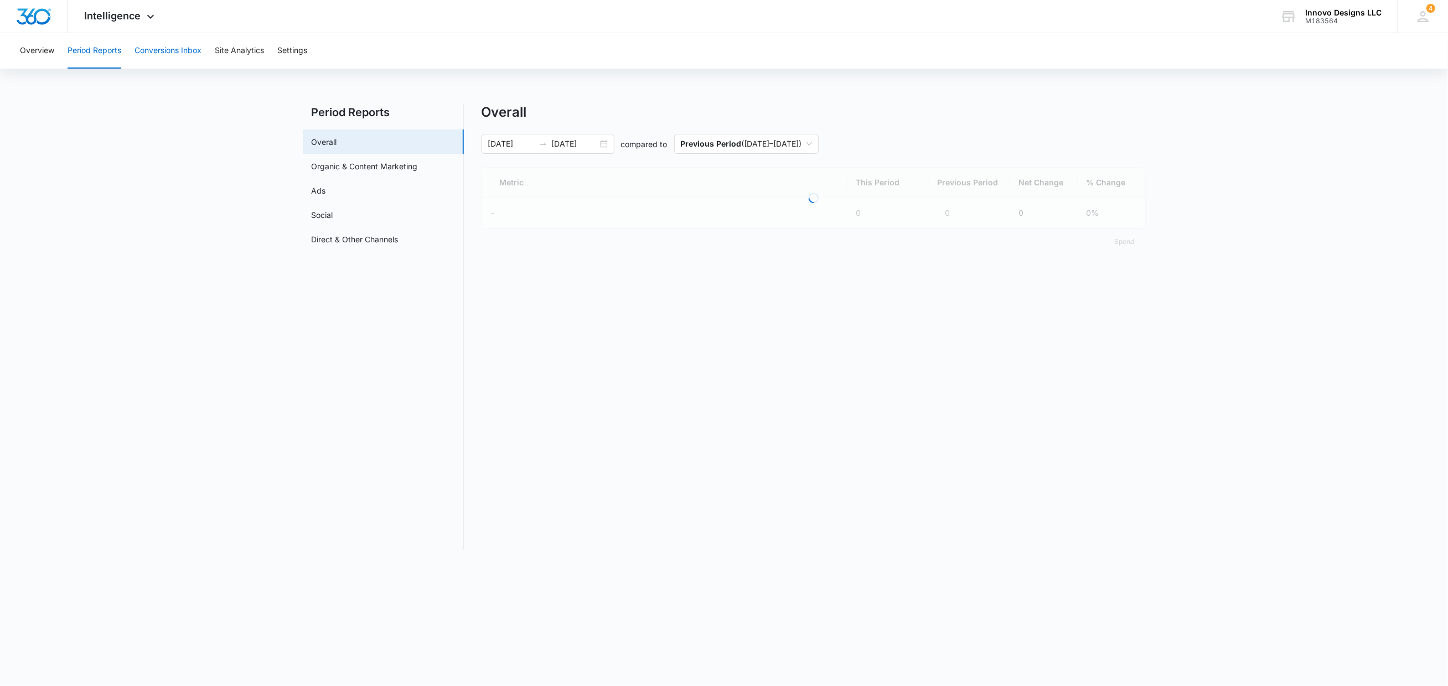
click at [168, 50] on button "Conversions Inbox" at bounding box center [167, 50] width 67 height 35
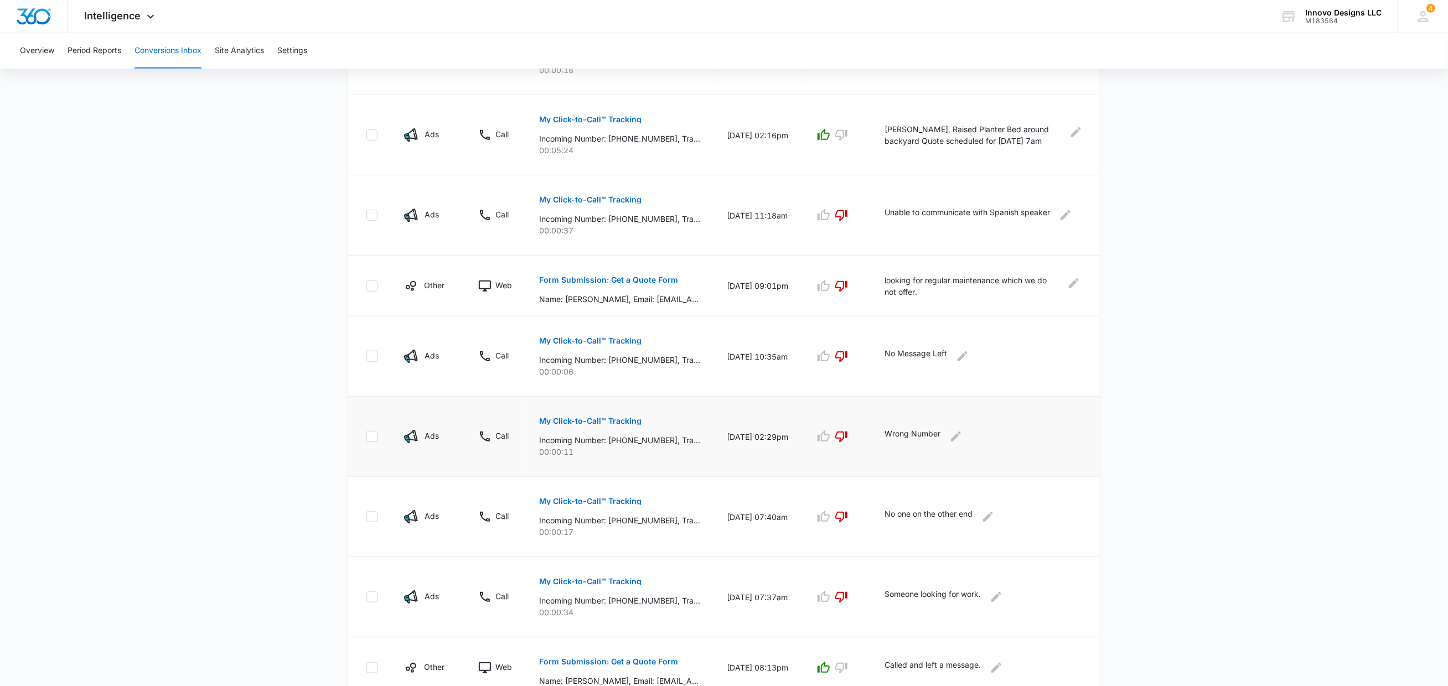
scroll to position [450, 0]
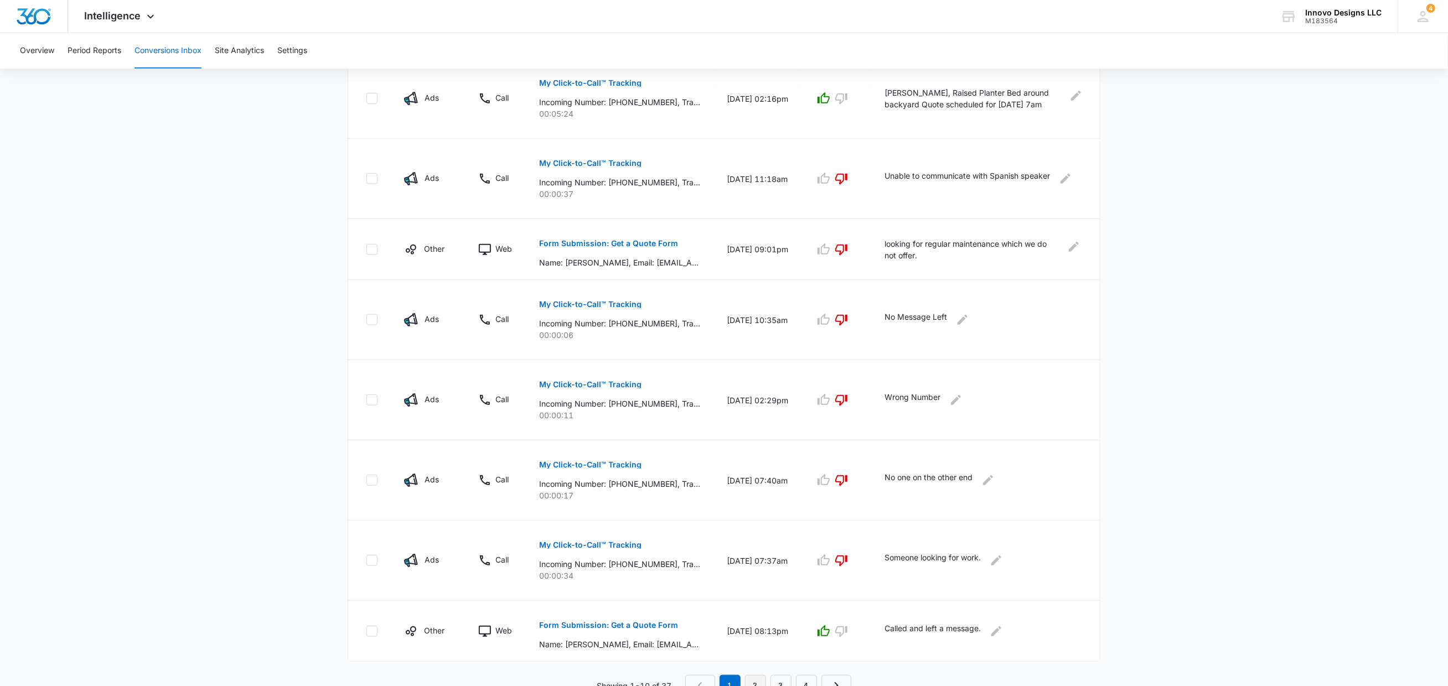
click at [757, 675] on link "2" at bounding box center [755, 685] width 21 height 21
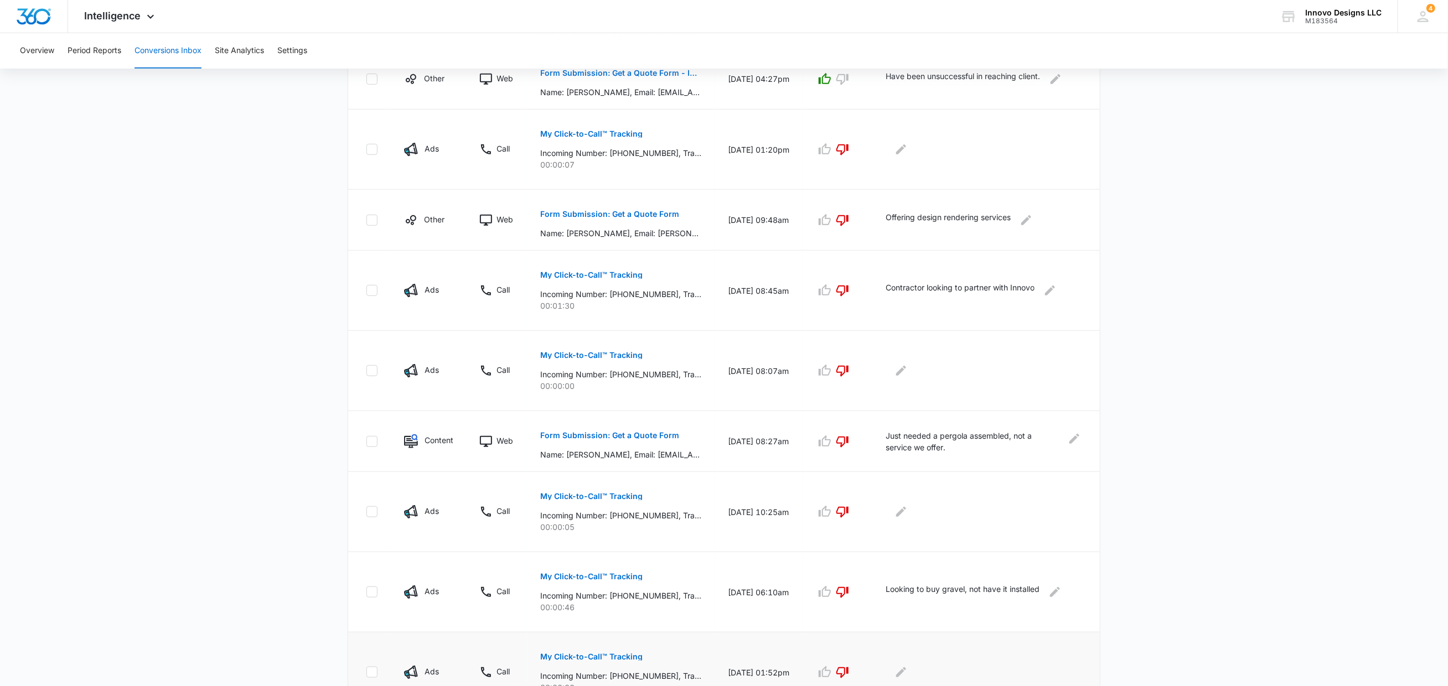
scroll to position [412, 0]
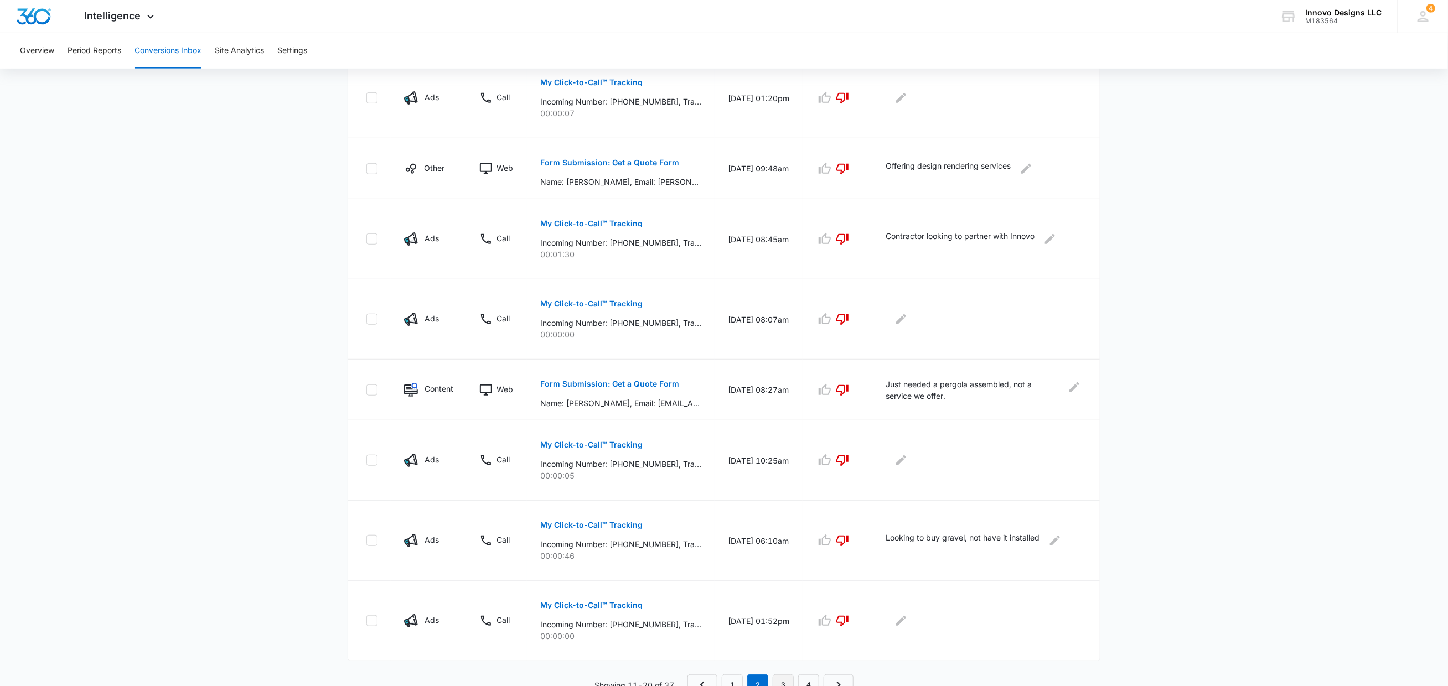
click at [779, 675] on link "3" at bounding box center [783, 685] width 21 height 21
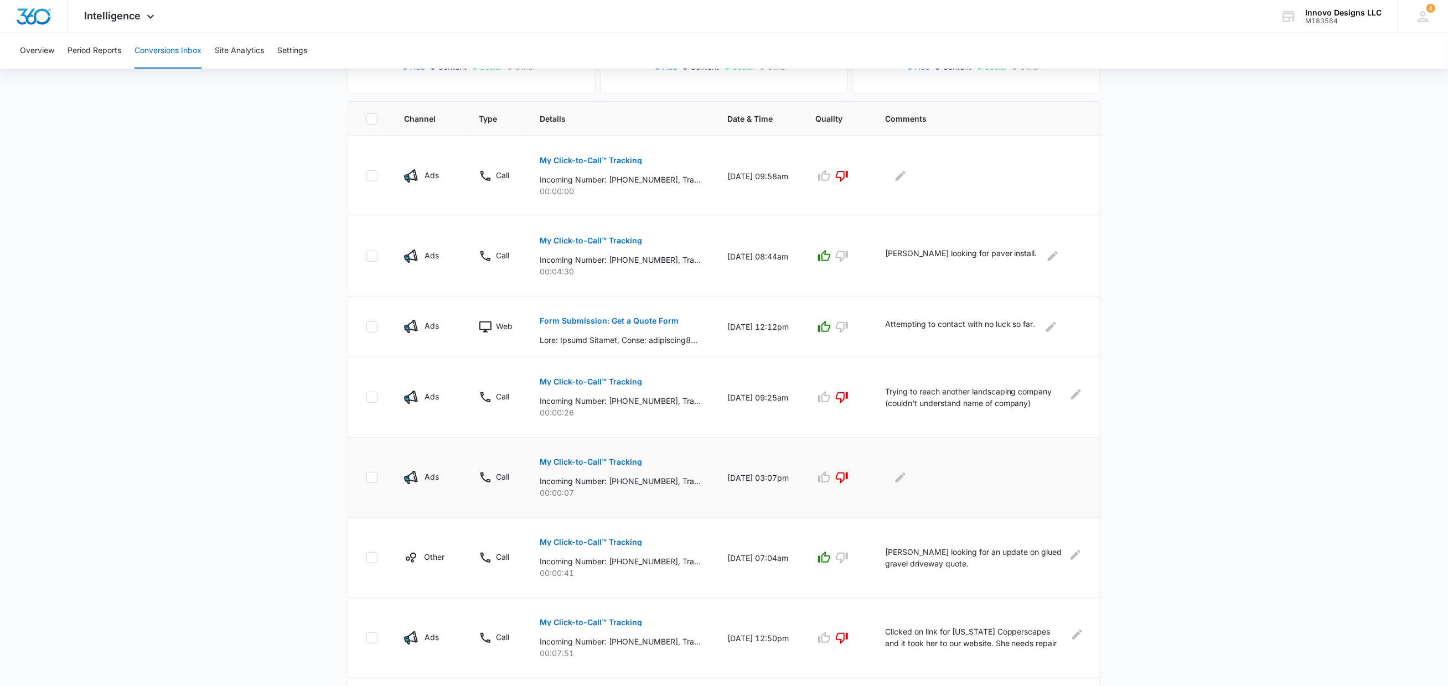
scroll to position [469, 0]
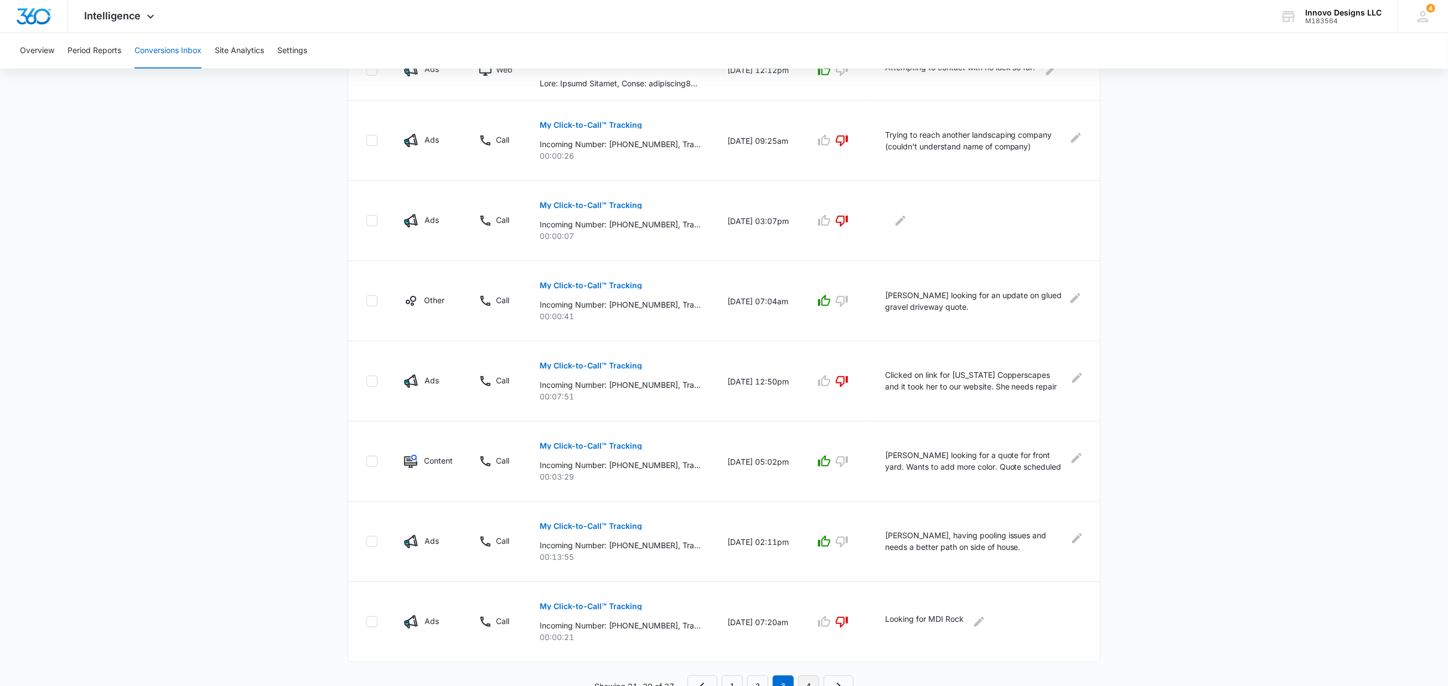
click at [812, 676] on link "4" at bounding box center [808, 686] width 21 height 21
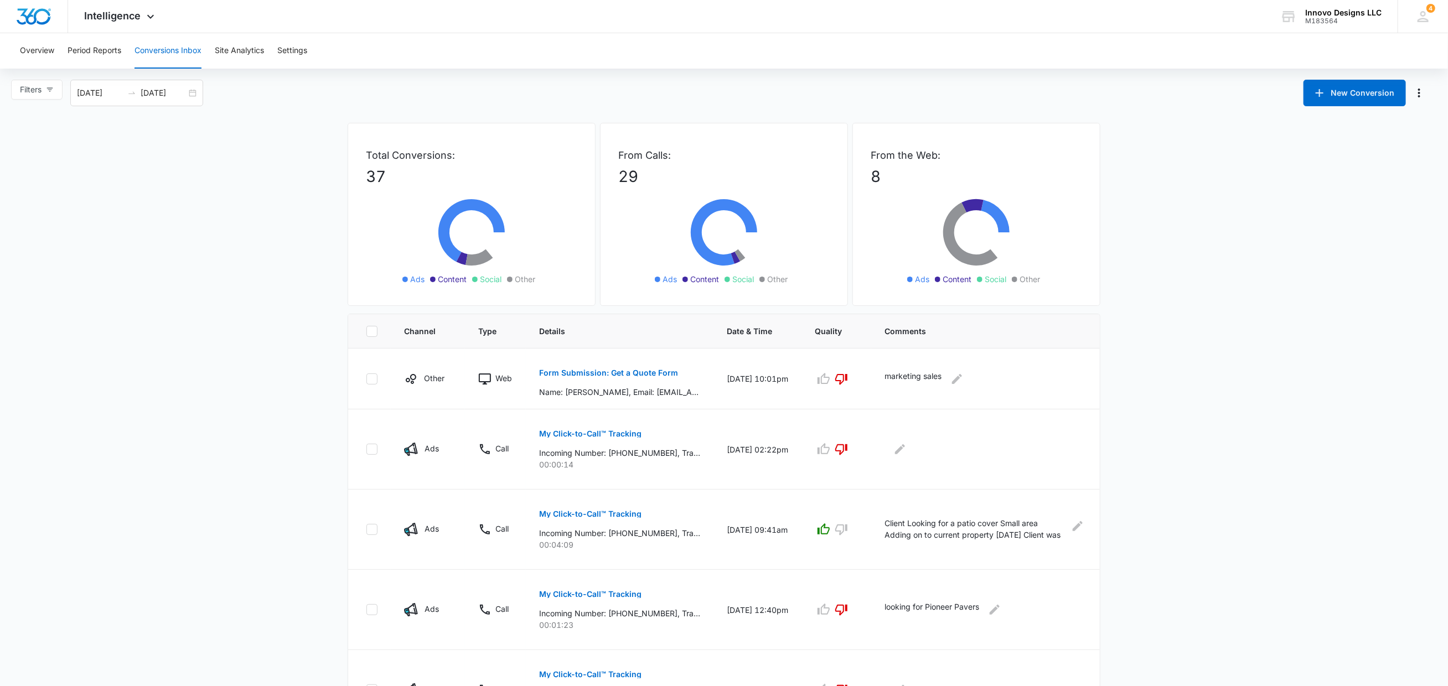
scroll to position [231, 0]
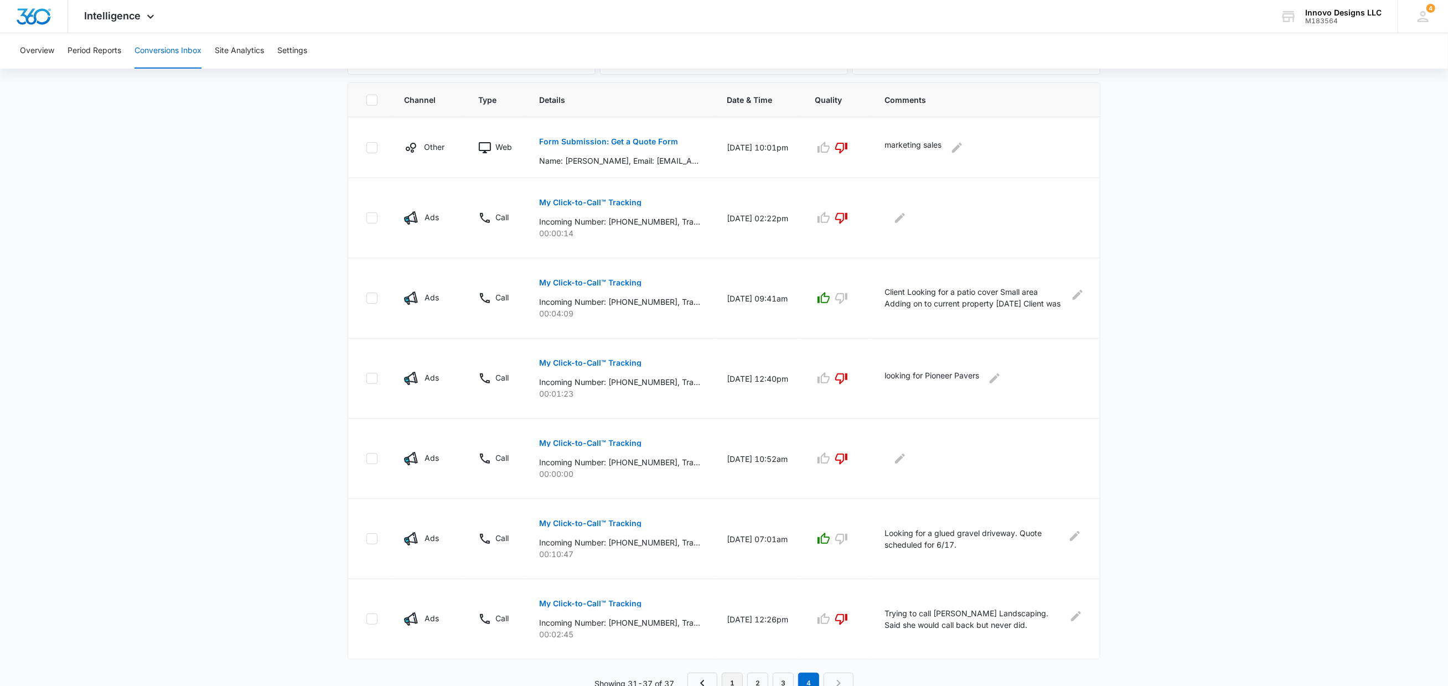
click at [730, 677] on link "1" at bounding box center [732, 683] width 21 height 21
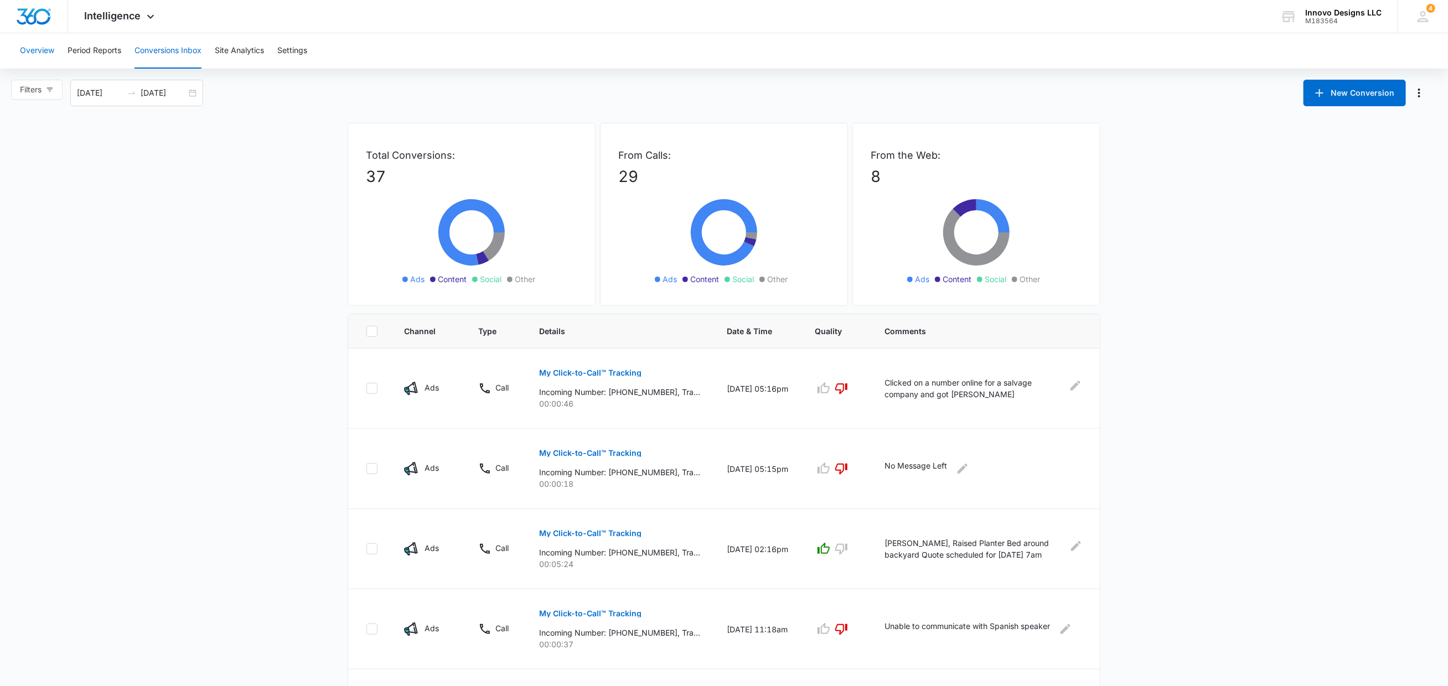
click at [46, 48] on button "Overview" at bounding box center [37, 50] width 34 height 35
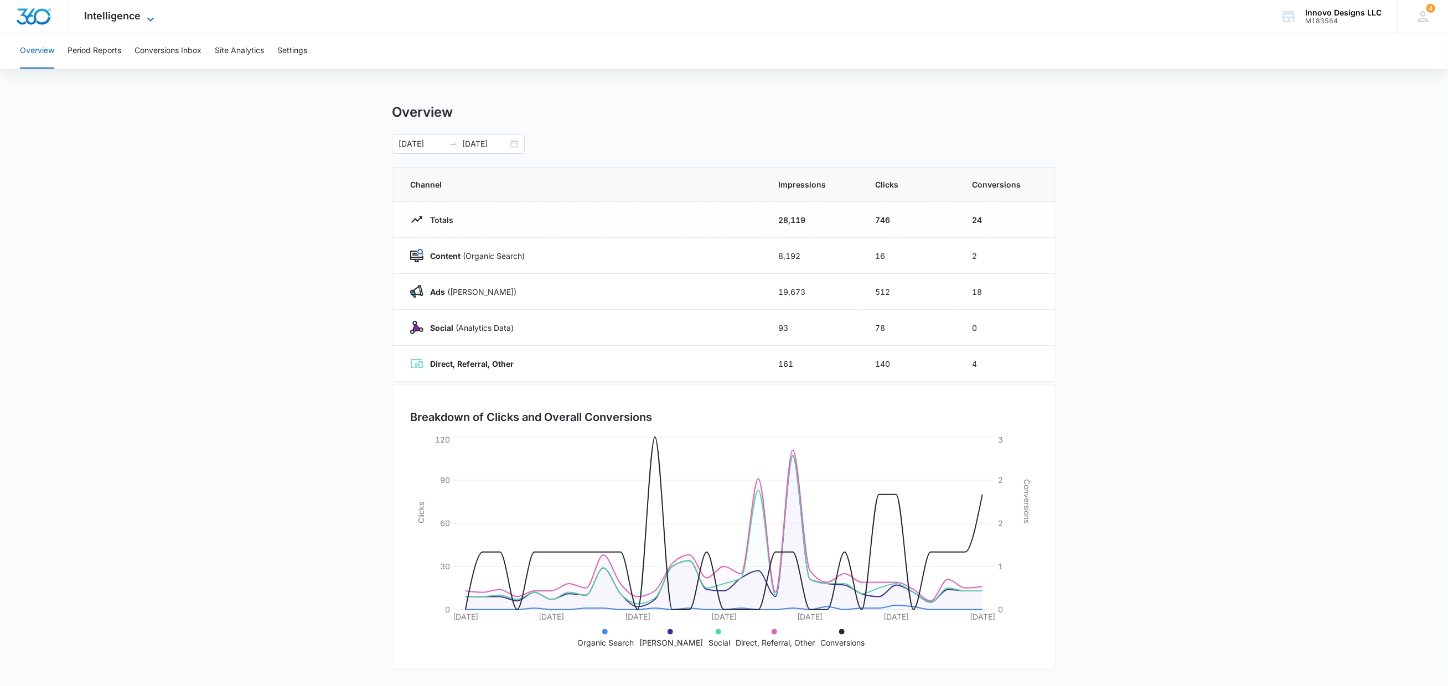
click at [131, 19] on span "Intelligence" at bounding box center [113, 16] width 56 height 12
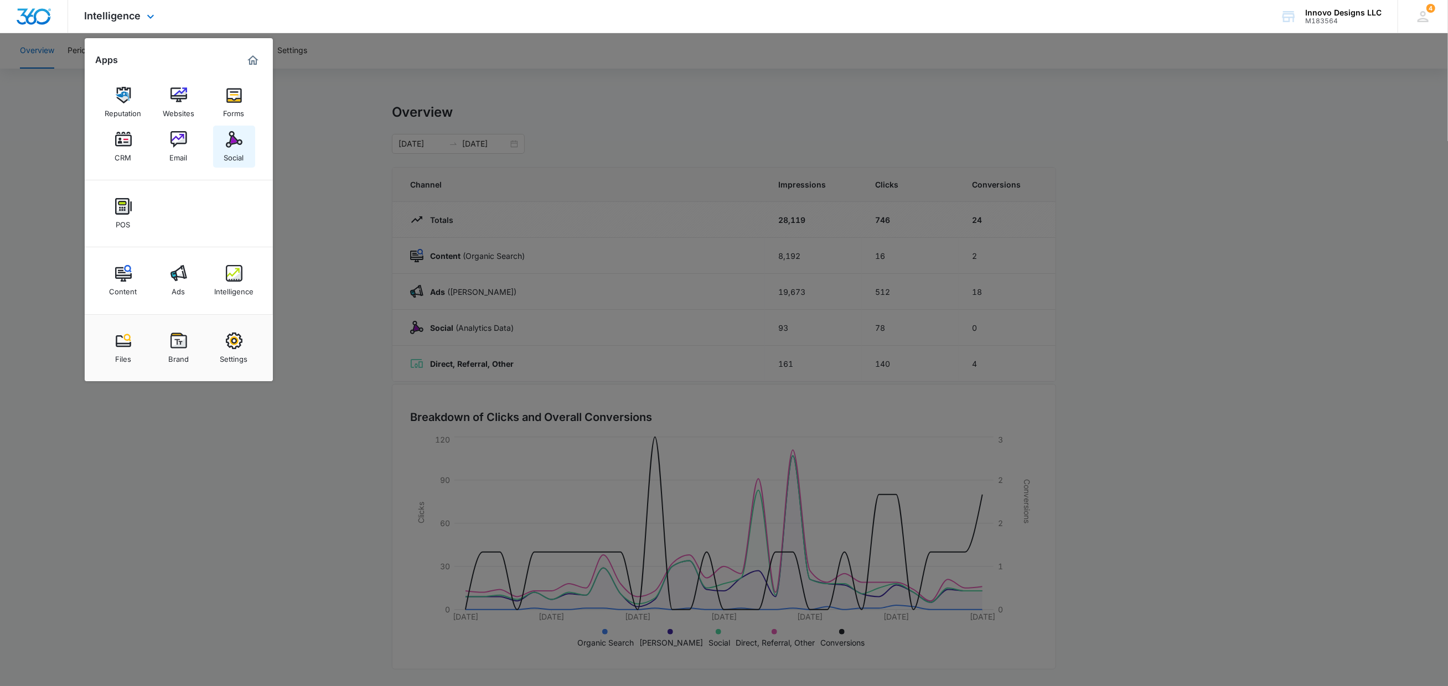
click at [226, 132] on img at bounding box center [234, 139] width 17 height 17
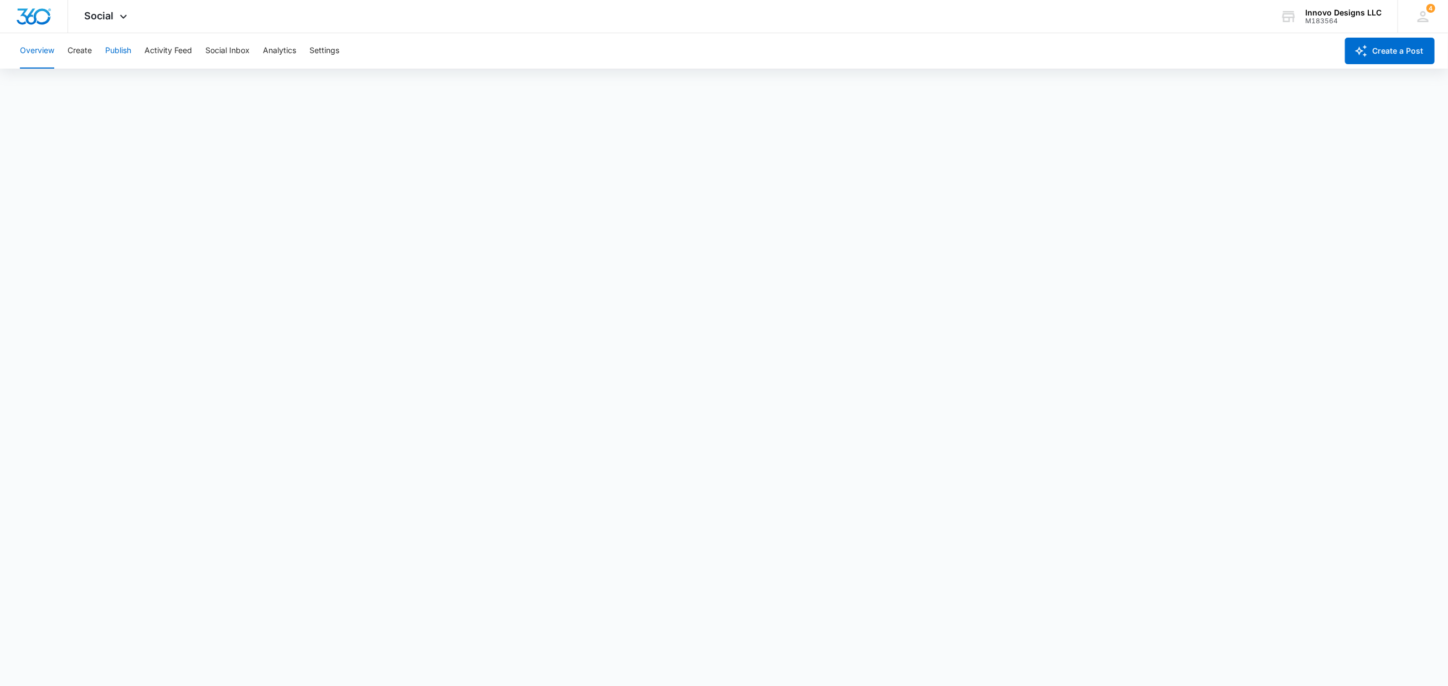
click at [113, 39] on button "Publish" at bounding box center [118, 50] width 26 height 35
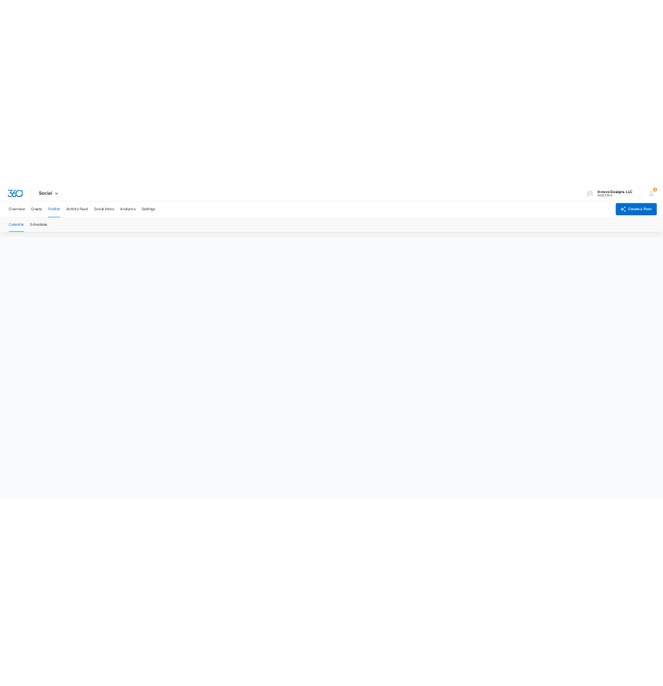
scroll to position [8, 0]
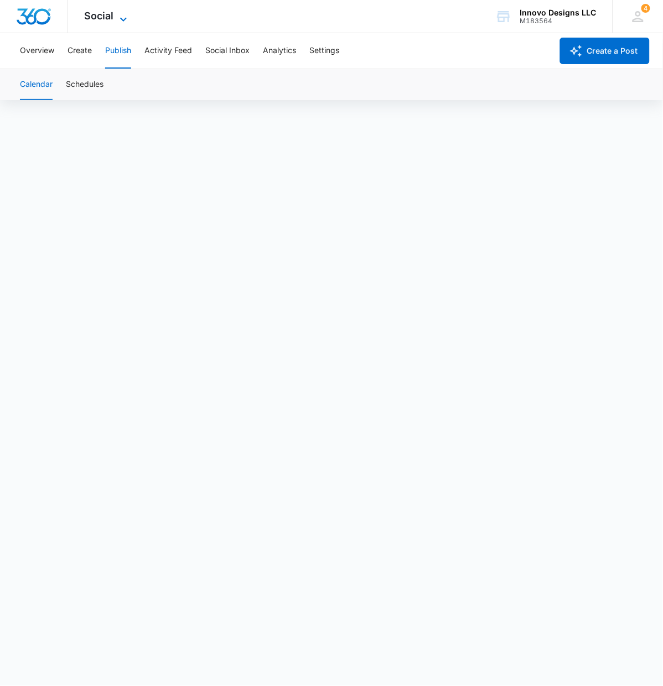
click at [102, 11] on span "Social" at bounding box center [99, 16] width 29 height 12
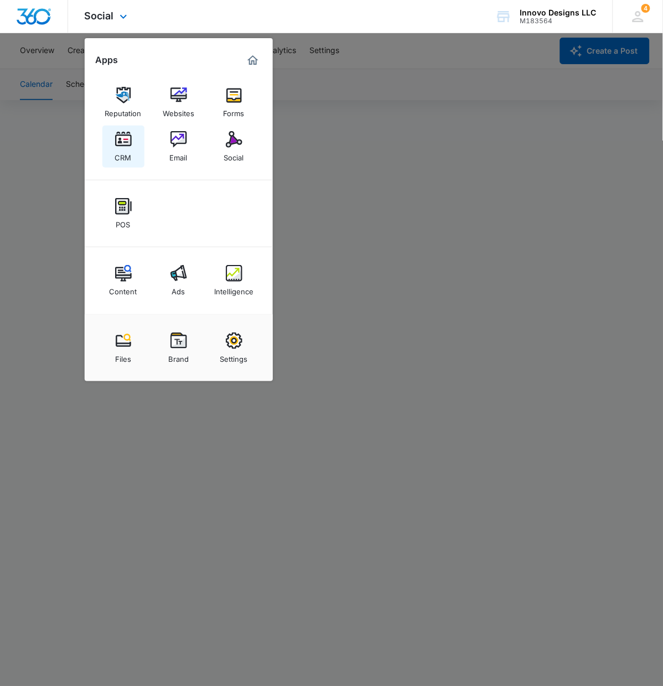
click at [130, 136] on img at bounding box center [123, 139] width 17 height 17
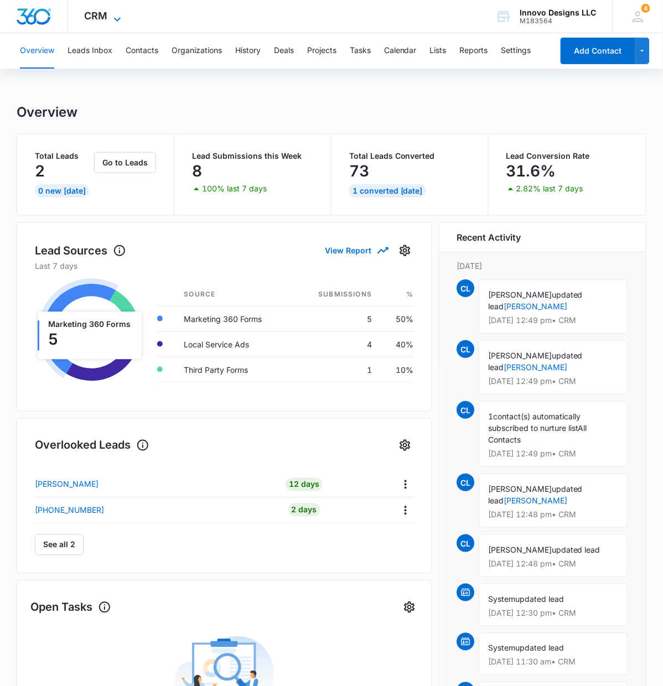
click at [117, 17] on icon at bounding box center [117, 19] width 13 height 13
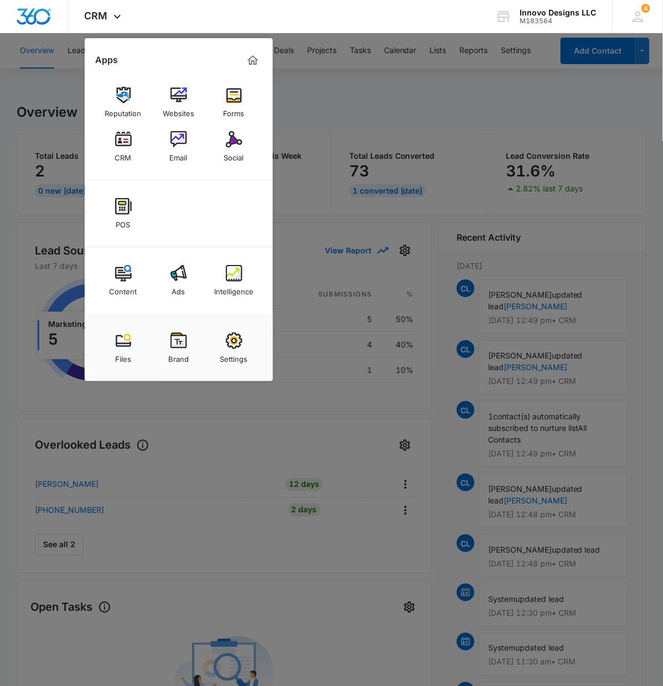
click at [348, 136] on div at bounding box center [331, 343] width 663 height 686
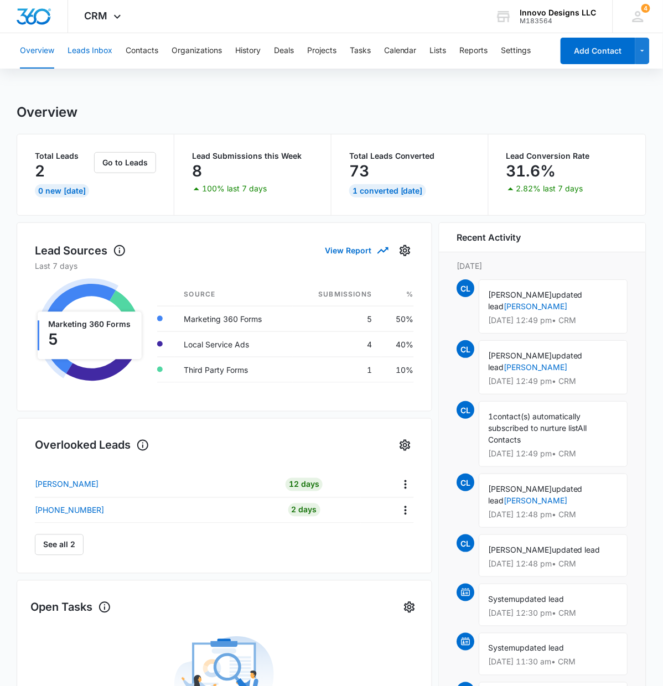
click at [101, 54] on button "Leads Inbox" at bounding box center [90, 50] width 45 height 35
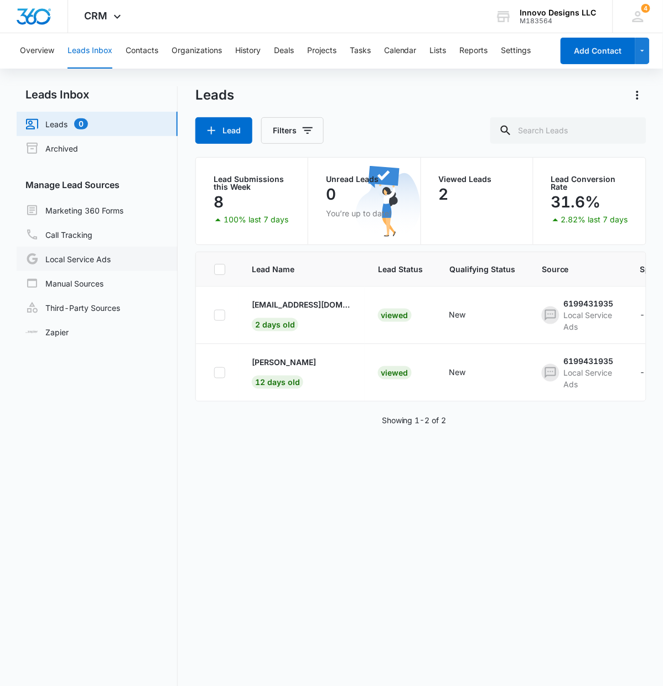
click at [110, 252] on link "Local Service Ads" at bounding box center [67, 258] width 85 height 13
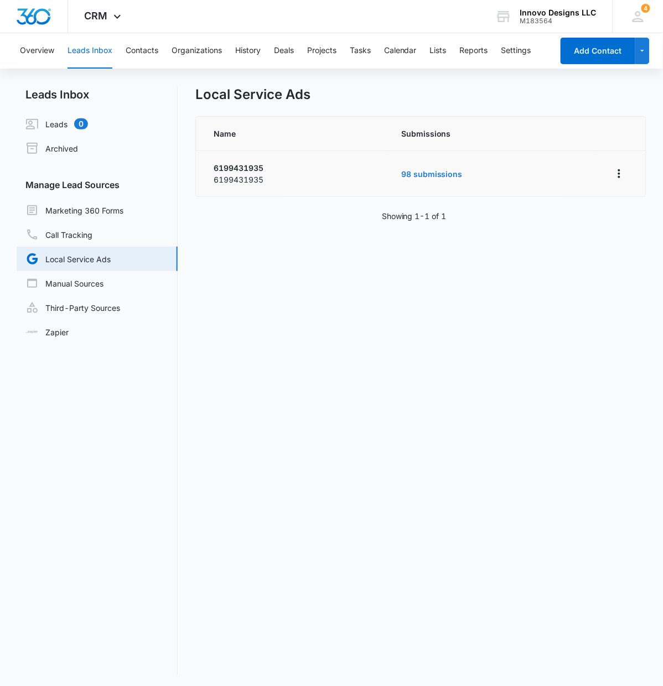
click at [455, 171] on link "98 submissions" at bounding box center [431, 173] width 61 height 9
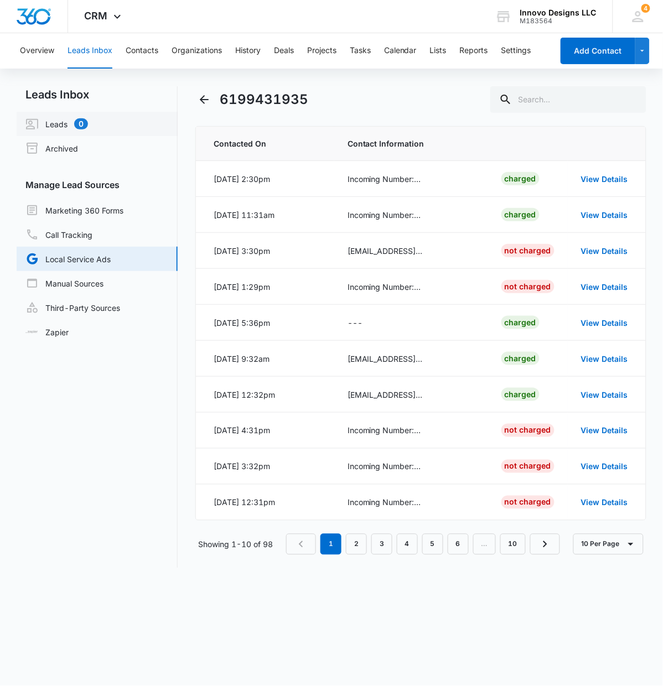
click at [65, 119] on link "Leads 0" at bounding box center [56, 123] width 63 height 13
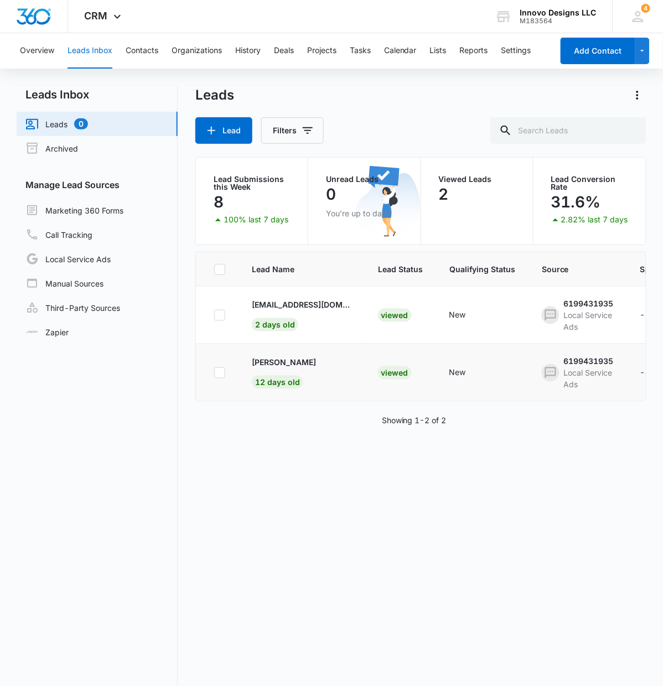
click at [294, 351] on td "[PERSON_NAME] 12 days old" at bounding box center [302, 373] width 126 height 58
click at [291, 356] on div "[PERSON_NAME]" at bounding box center [302, 362] width 100 height 12
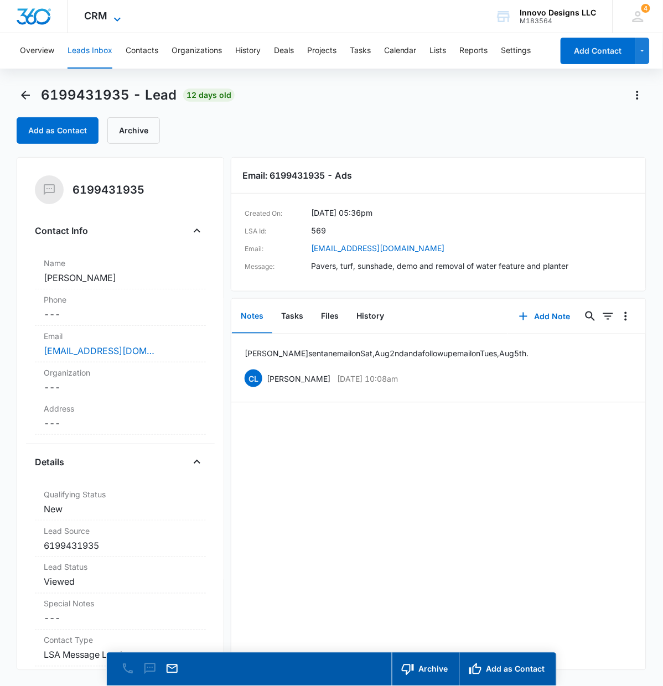
click at [88, 14] on span "CRM" at bounding box center [96, 16] width 23 height 12
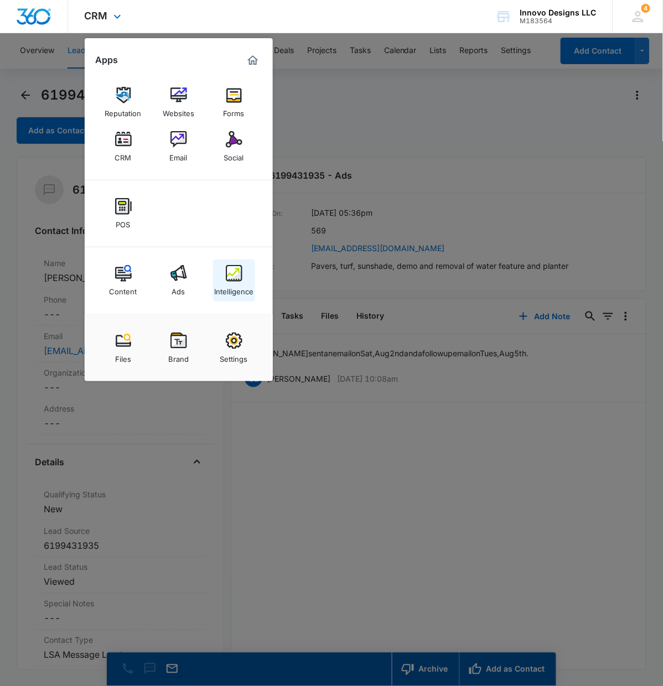
click at [232, 287] on div "Intelligence" at bounding box center [233, 289] width 39 height 14
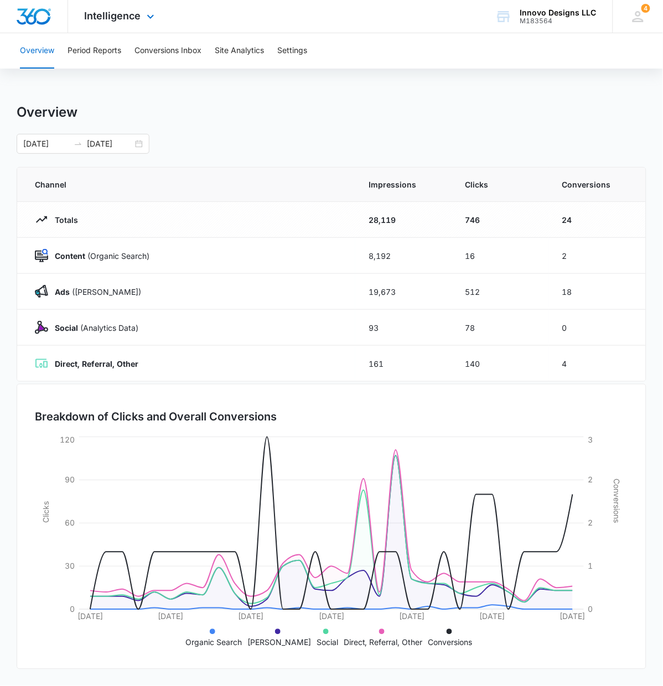
click at [141, 8] on div "Intelligence Apps Reputation Websites Forms CRM Email Social POS Content Ads In…" at bounding box center [121, 16] width 106 height 33
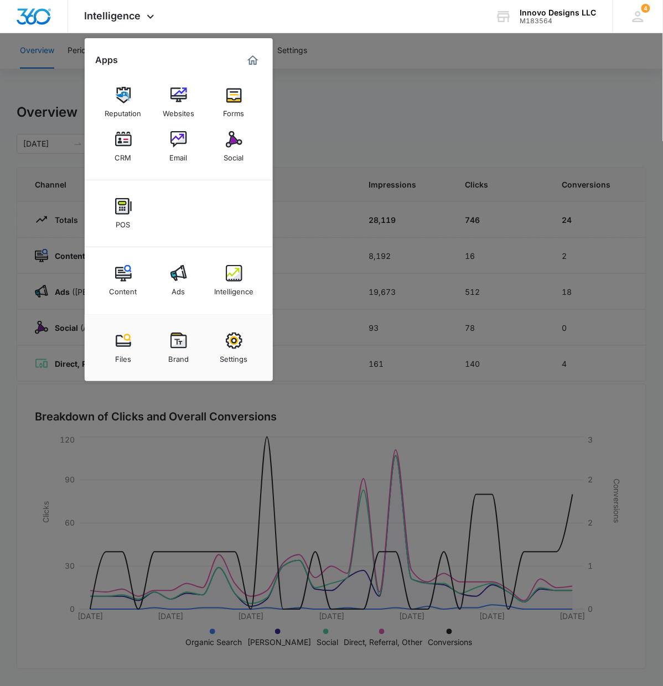
click at [61, 75] on div at bounding box center [331, 343] width 663 height 686
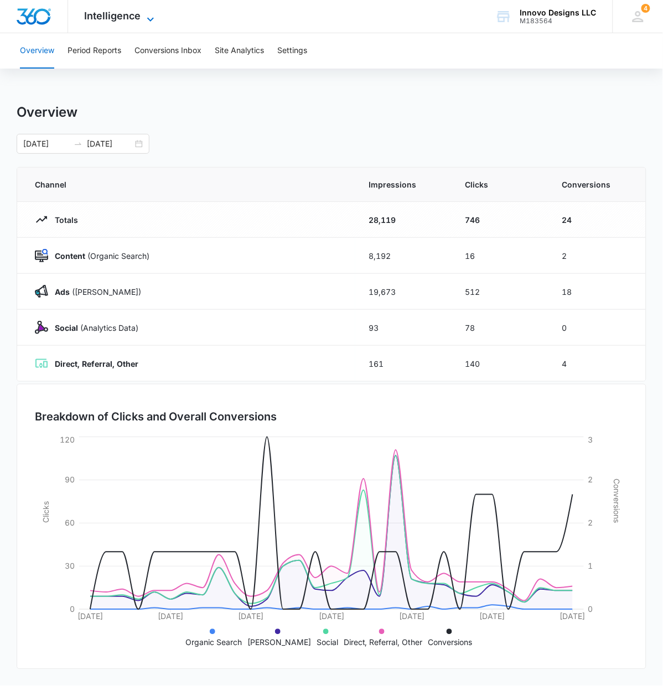
click at [99, 15] on span "Intelligence" at bounding box center [113, 16] width 56 height 12
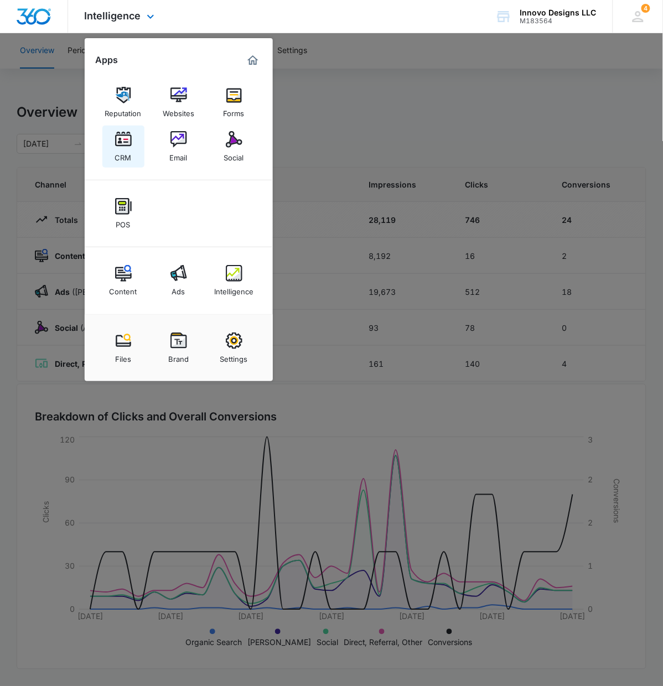
click at [126, 142] on img at bounding box center [123, 139] width 17 height 17
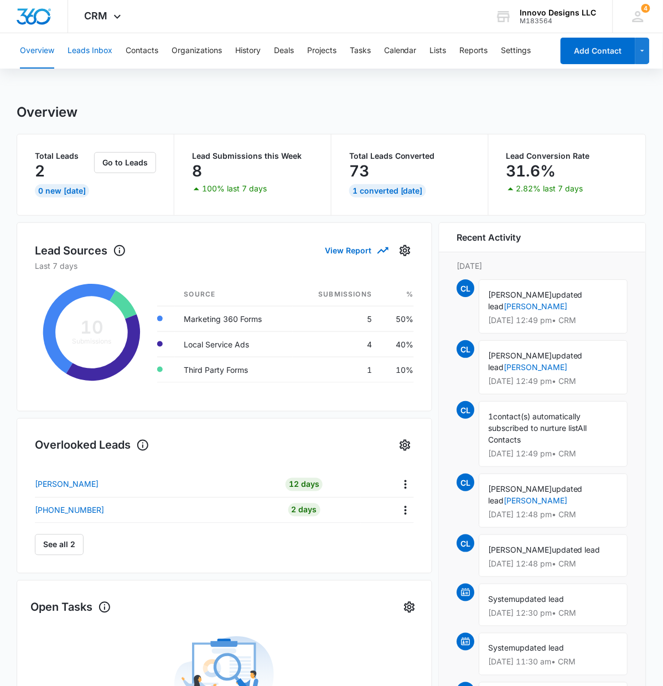
click at [99, 55] on button "Leads Inbox" at bounding box center [90, 50] width 45 height 35
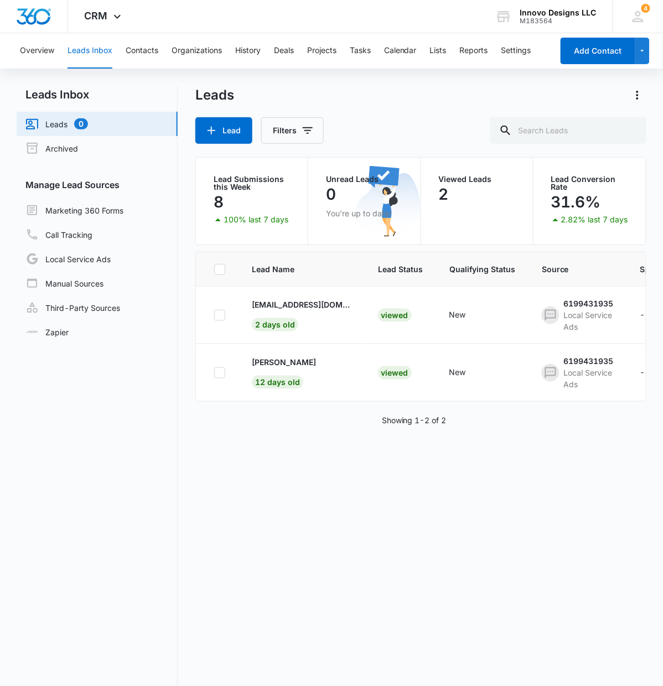
click at [327, 137] on div "Lead Filters" at bounding box center [420, 130] width 451 height 27
click at [304, 130] on icon "Filters" at bounding box center [307, 130] width 13 height 13
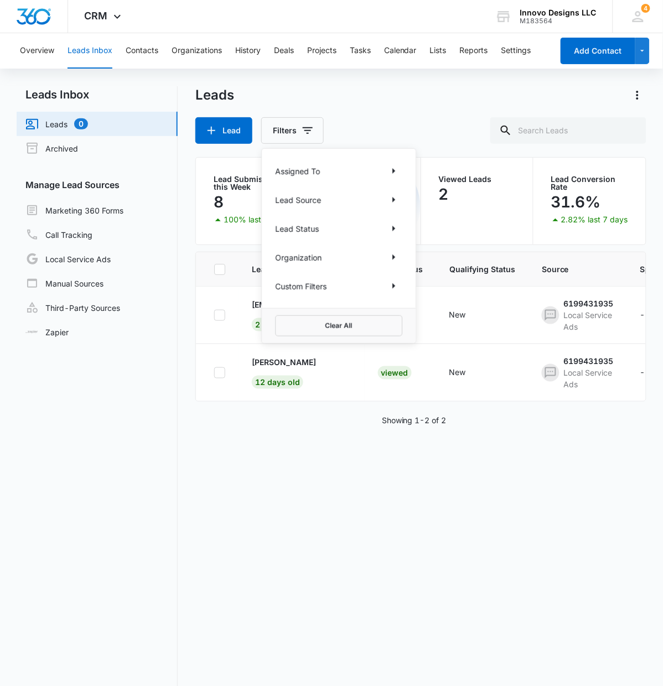
click at [128, 411] on nav "Leads Inbox Leads 0 Archived Manage Lead Sources Marketing 360 Forms Call Track…" at bounding box center [97, 426] width 161 height 680
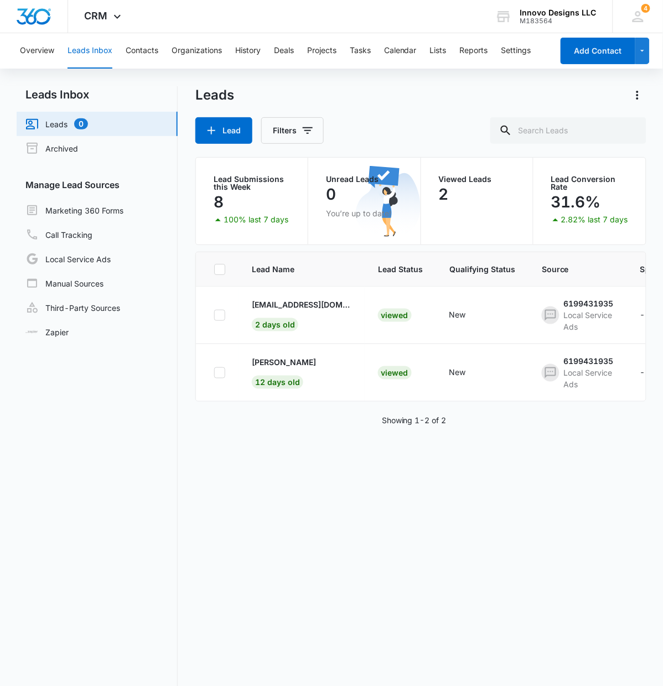
click at [229, 183] on p "Lead Submissions this Week" at bounding box center [252, 182] width 76 height 15
click at [215, 197] on p "8" at bounding box center [219, 202] width 10 height 18
click at [291, 136] on button "Filters" at bounding box center [292, 130] width 63 height 27
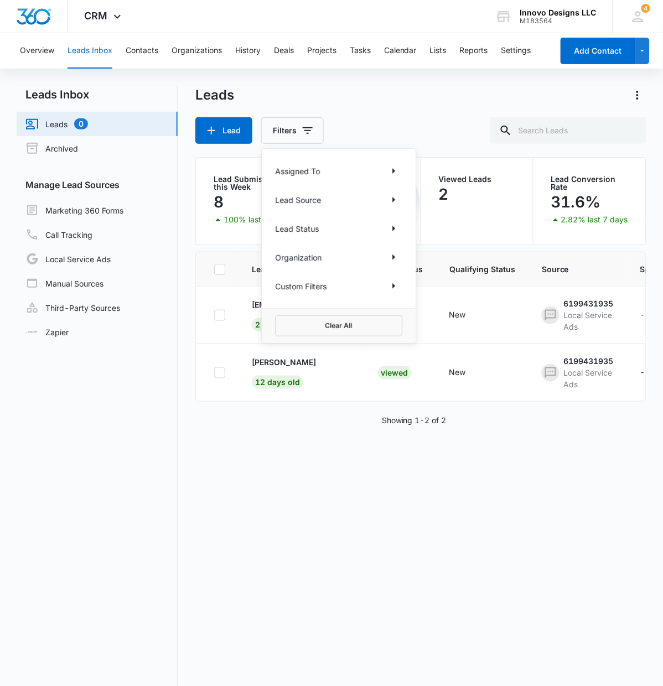
click at [320, 289] on p "Custom Filters" at bounding box center [301, 287] width 51 height 12
click at [387, 279] on icon "Show Custom Filters filters" at bounding box center [393, 285] width 13 height 13
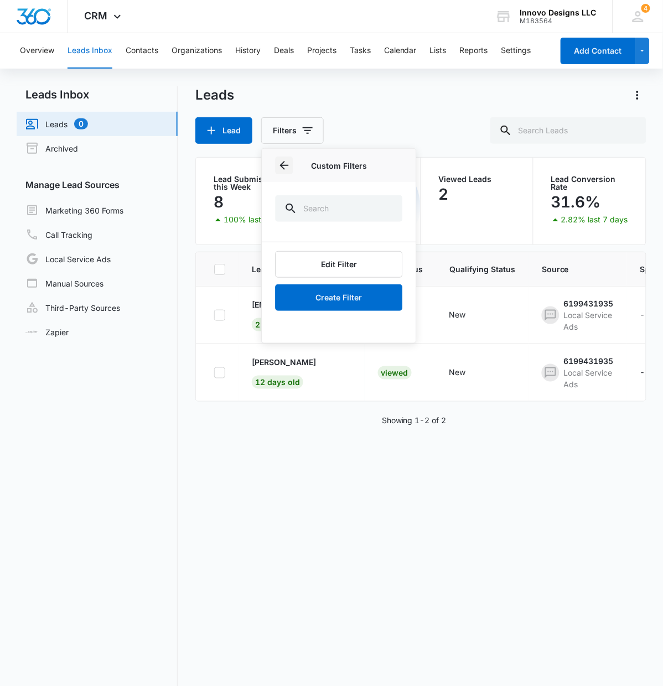
click at [287, 165] on icon "Back" at bounding box center [284, 165] width 13 height 13
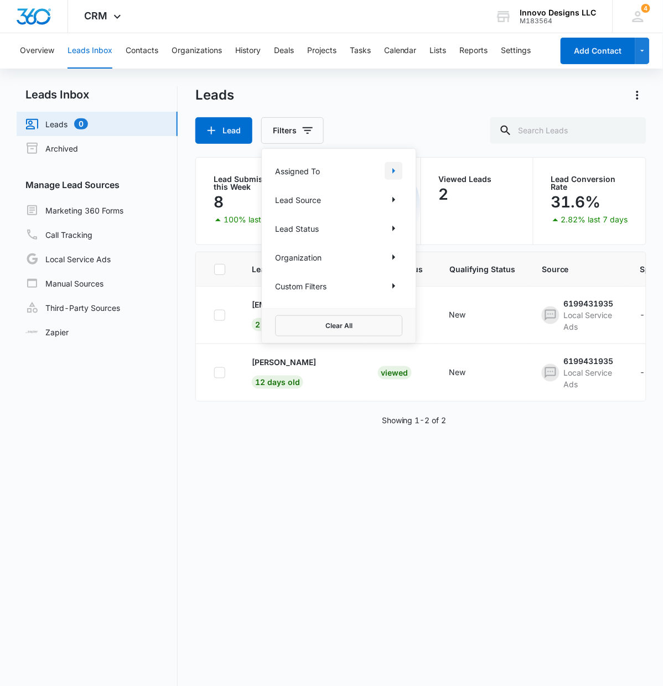
click at [392, 168] on icon "Show Assigned To filters" at bounding box center [393, 170] width 13 height 13
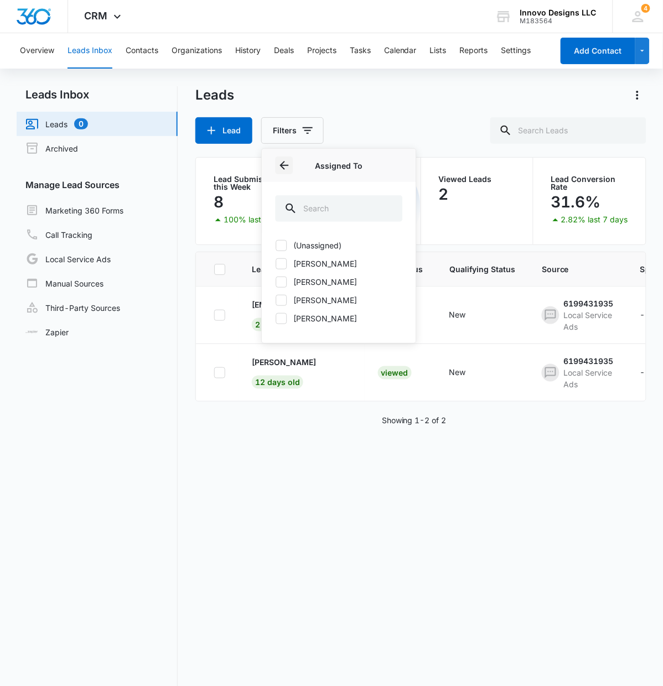
click at [283, 170] on icon "Back" at bounding box center [284, 165] width 13 height 13
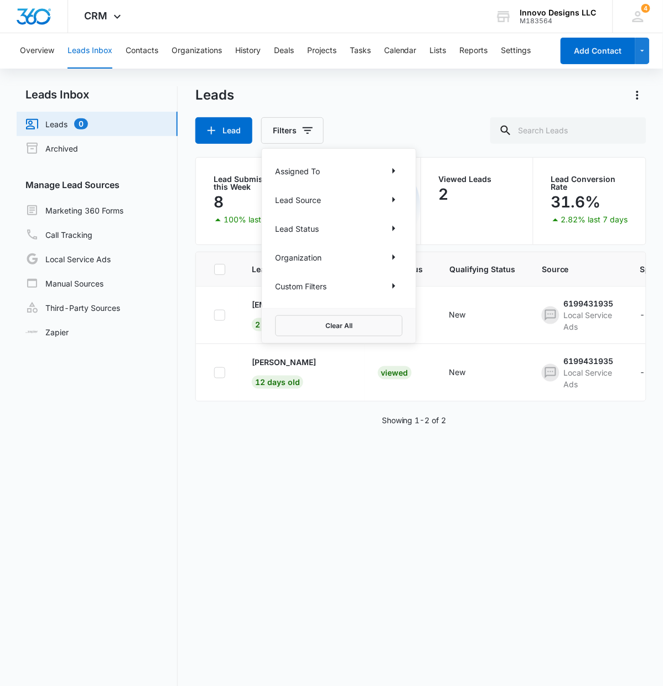
click at [406, 200] on div "Assigned To Lead Source Lead Status Organization Custom Filters" at bounding box center [339, 228] width 154 height 159
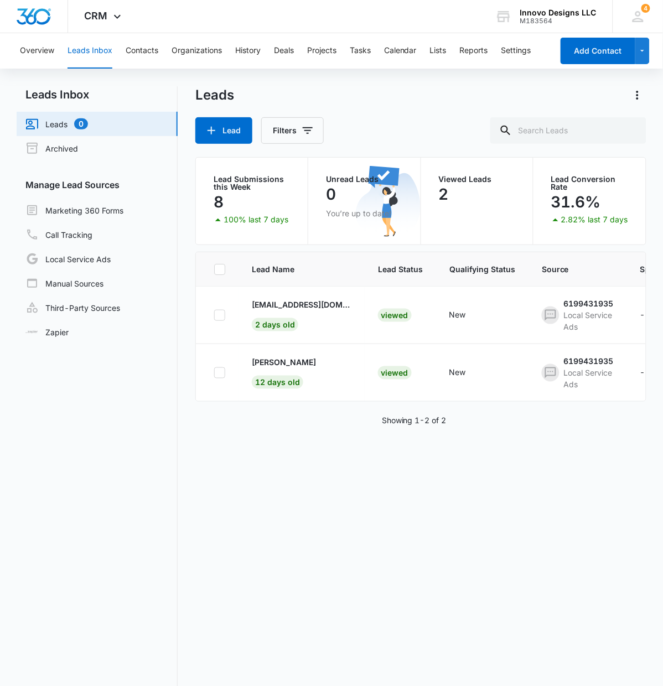
click at [345, 116] on div "Leads Lead Filters" at bounding box center [420, 115] width 451 height 58
click at [78, 146] on link "Archived" at bounding box center [51, 148] width 53 height 13
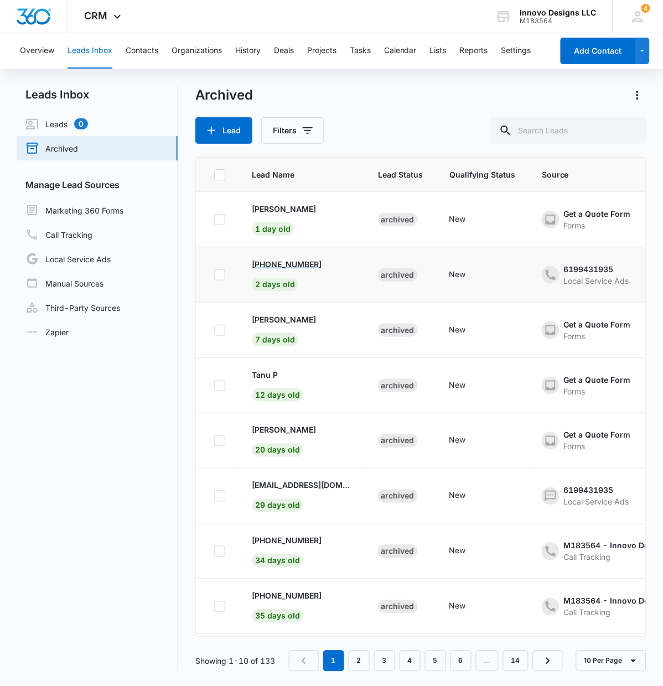
click at [287, 260] on p "[PHONE_NUMBER]" at bounding box center [287, 264] width 70 height 12
click at [276, 428] on p "[PERSON_NAME]" at bounding box center [284, 430] width 64 height 12
click at [71, 123] on link "Leads 0" at bounding box center [56, 123] width 63 height 13
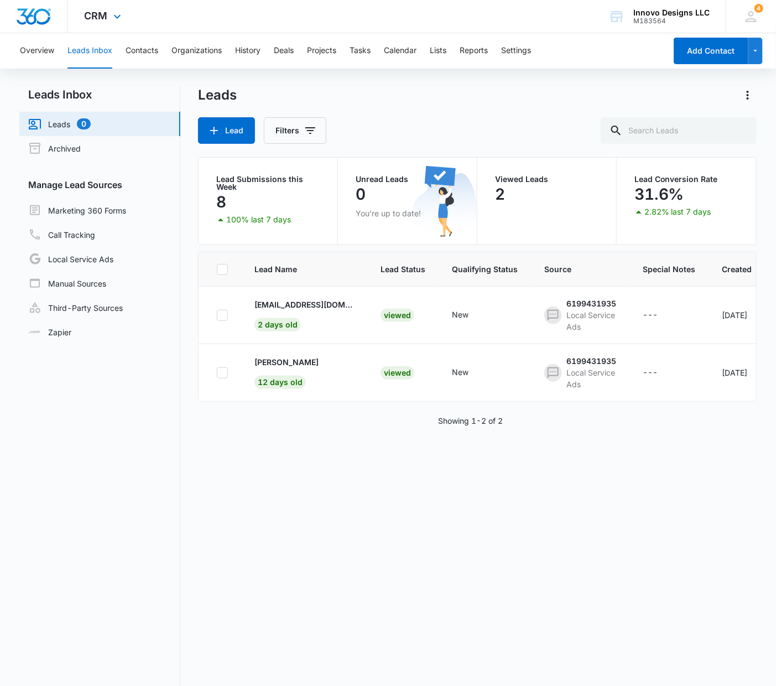
click at [97, 24] on div "CRM Apps Reputation Websites Forms CRM Email Social POS Content Ads Intelligenc…" at bounding box center [104, 16] width 73 height 33
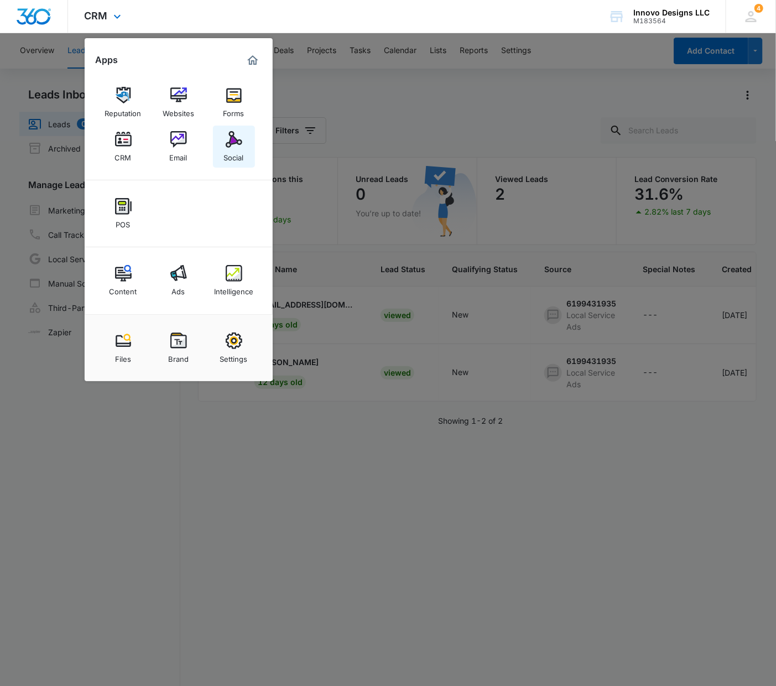
click at [227, 142] on img at bounding box center [234, 139] width 17 height 17
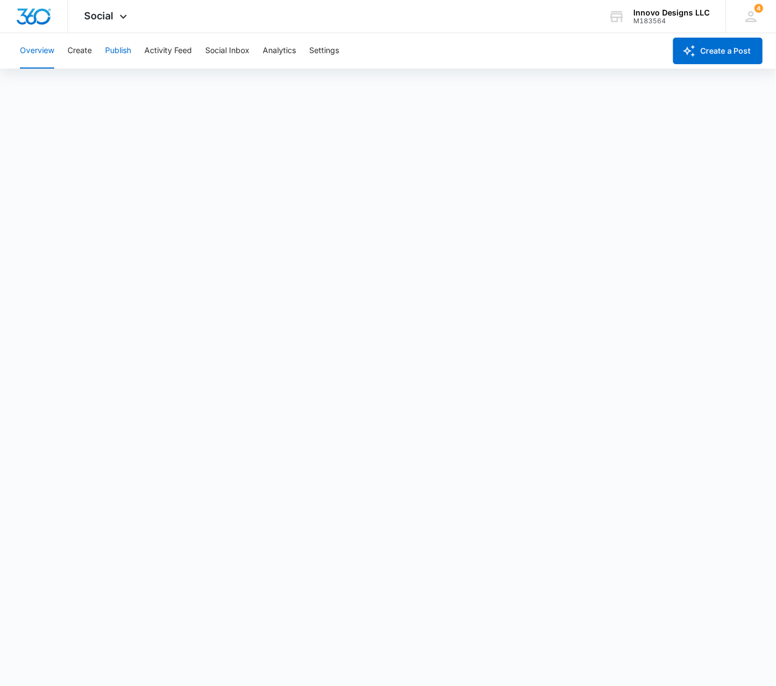
click at [116, 47] on button "Publish" at bounding box center [118, 50] width 26 height 35
